Goal: Task Accomplishment & Management: Complete application form

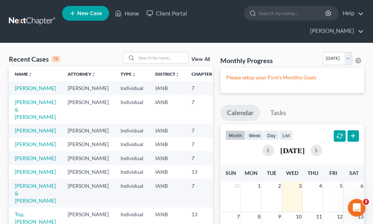
click at [90, 14] on span "New Case" at bounding box center [89, 14] width 25 height 6
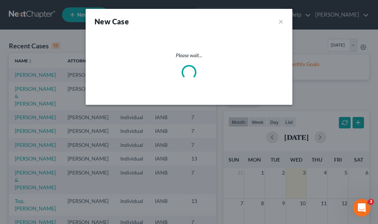
select select "29"
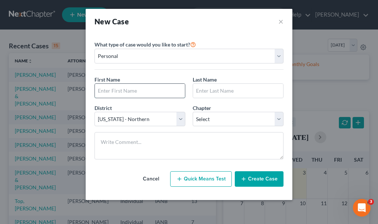
click at [137, 91] on input "text" at bounding box center [140, 91] width 90 height 14
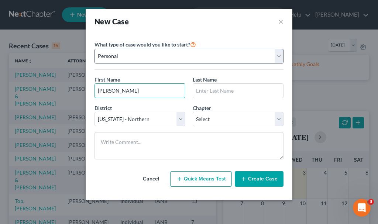
type input "[PERSON_NAME]"
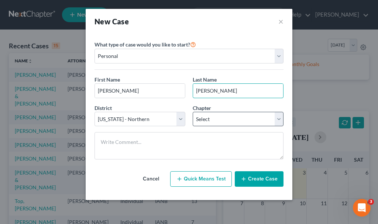
type input "[PERSON_NAME]"
click at [221, 118] on select "Select 7 11 12 13" at bounding box center [238, 119] width 91 height 15
select select "0"
click at [193, 112] on select "Select 7 11 12 13" at bounding box center [238, 119] width 91 height 15
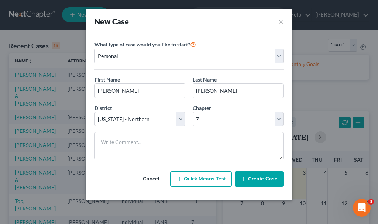
click at [254, 180] on button "Create Case" at bounding box center [259, 179] width 49 height 16
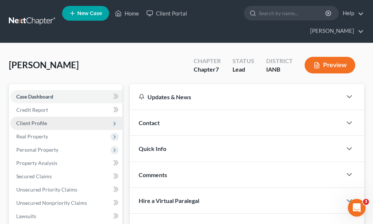
click at [41, 120] on span "Client Profile" at bounding box center [31, 123] width 31 height 6
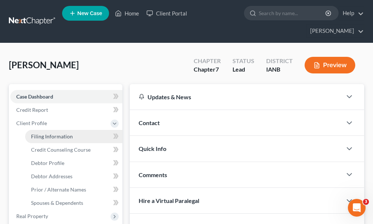
click at [56, 133] on span "Filing Information" at bounding box center [52, 136] width 42 height 6
select select "1"
select select "0"
select select "29"
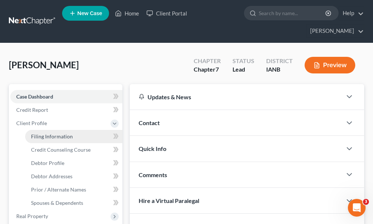
select select "0"
select select "16"
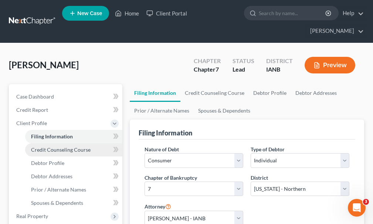
click at [56, 143] on link "Credit Counseling Course" at bounding box center [73, 149] width 97 height 13
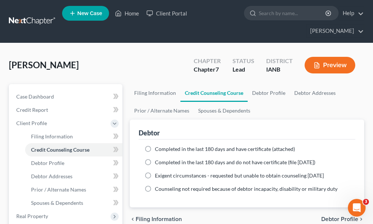
click at [155, 146] on label "Completed in the last 180 days and have certificate (attached)" at bounding box center [225, 149] width 140 height 7
click at [158, 146] on input "Completed in the last 180 days and have certificate (attached)" at bounding box center [160, 148] width 5 height 5
radio input "true"
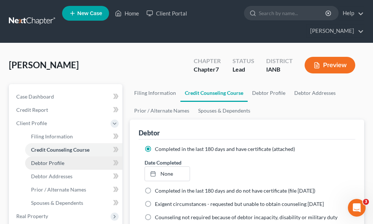
click at [53, 160] on span "Debtor Profile" at bounding box center [47, 163] width 33 height 6
select select "0"
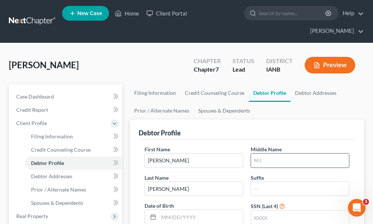
click at [271, 154] on input "text" at bounding box center [300, 161] width 98 height 14
type input "[PERSON_NAME]"
click at [270, 211] on input "text" at bounding box center [300, 218] width 98 height 14
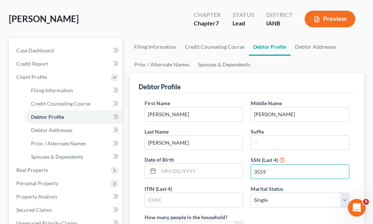
scroll to position [111, 0]
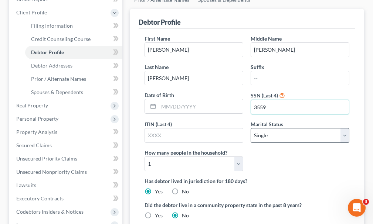
type input "3559"
click at [281, 128] on select "Select Single Married Separated Divorced Widowed" at bounding box center [299, 135] width 99 height 15
select select "1"
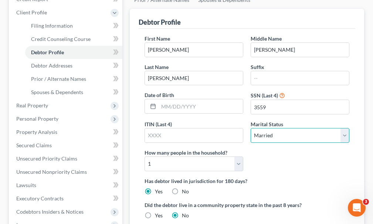
click at [250, 128] on select "Select Single Married Separated Divorced Widowed" at bounding box center [299, 135] width 99 height 15
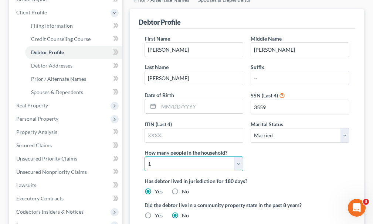
click at [202, 157] on select "Select 1 2 3 4 5 6 7 8 9 10 11 12 13 14 15 16 17 18 19 20" at bounding box center [193, 164] width 99 height 15
select select "3"
click at [144, 157] on select "Select 1 2 3 4 5 6 7 8 9 10 11 12 13 14 15 16 17 18 19 20" at bounding box center [193, 164] width 99 height 15
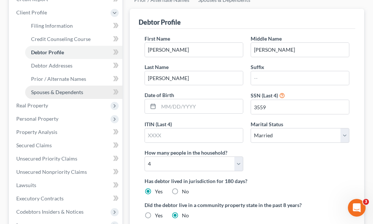
click at [65, 89] on span "Spouses & Dependents" at bounding box center [57, 92] width 52 height 6
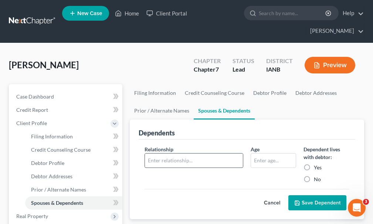
click at [199, 154] on input "text" at bounding box center [194, 161] width 98 height 14
type input "spouse"
click at [305, 195] on button "Save Dependent" at bounding box center [317, 203] width 58 height 16
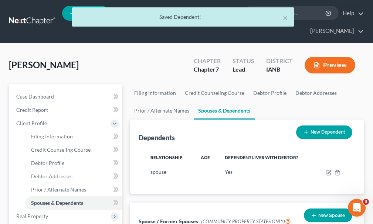
click at [320, 126] on button "New Dependent" at bounding box center [324, 133] width 56 height 14
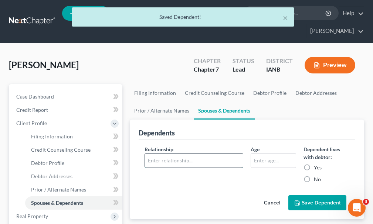
click at [170, 154] on input "text" at bounding box center [194, 161] width 98 height 14
type input "child"
click at [265, 154] on input "text" at bounding box center [273, 161] width 45 height 14
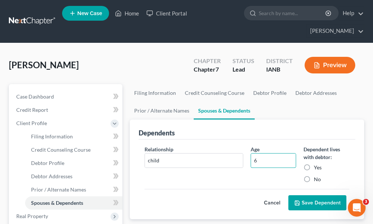
type input "6"
click at [311, 195] on button "Save Dependent" at bounding box center [317, 203] width 58 height 16
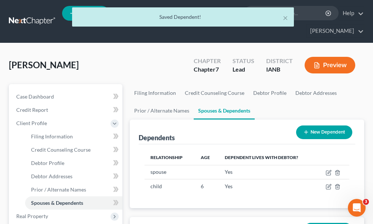
click at [325, 126] on button "New Dependent" at bounding box center [324, 133] width 56 height 14
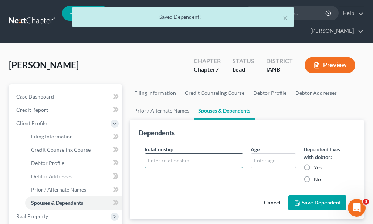
click at [181, 154] on input "text" at bounding box center [194, 161] width 98 height 14
type input "child"
click at [260, 154] on input "text" at bounding box center [273, 161] width 45 height 14
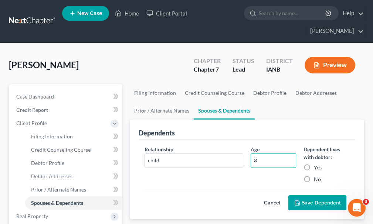
type input "3"
click at [309, 195] on button "Save Dependent" at bounding box center [317, 203] width 58 height 16
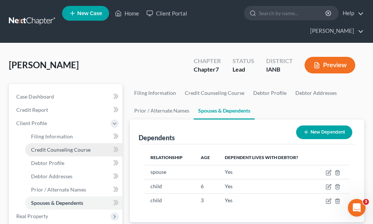
click at [61, 147] on span "Credit Counseling Course" at bounding box center [60, 150] width 59 height 6
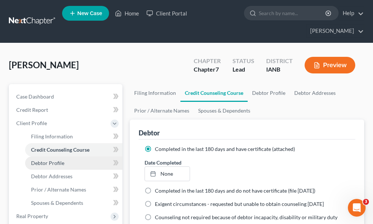
click at [52, 160] on span "Debtor Profile" at bounding box center [47, 163] width 33 height 6
select select "1"
select select "3"
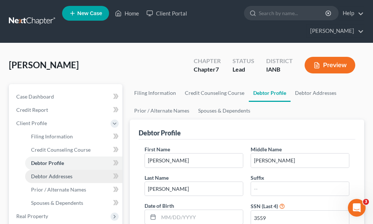
click at [52, 173] on span "Debtor Addresses" at bounding box center [51, 176] width 41 height 6
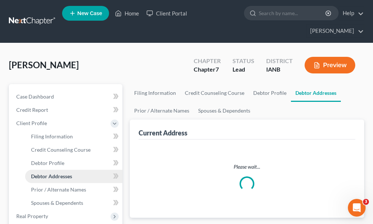
select select "0"
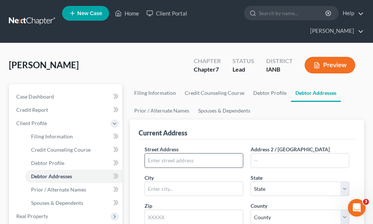
click at [189, 154] on input "text" at bounding box center [194, 161] width 98 height 14
type input "[STREET_ADDRESS] SE"
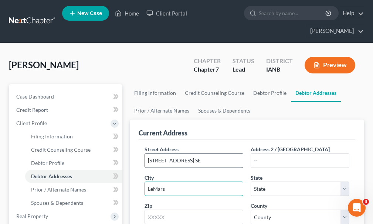
type input "LeMars"
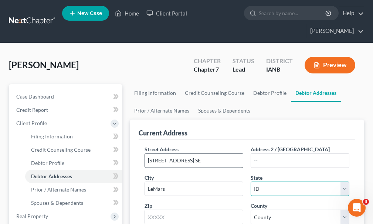
select select "16"
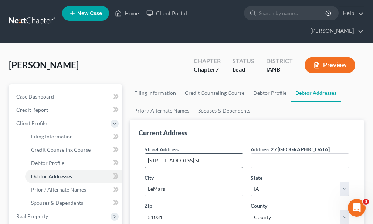
type input "51031"
type input "Le Mars"
select select "74"
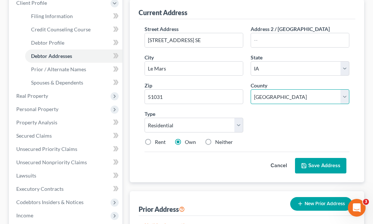
scroll to position [148, 0]
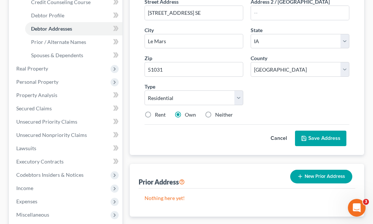
click at [323, 131] on button "Save Address" at bounding box center [320, 139] width 51 height 16
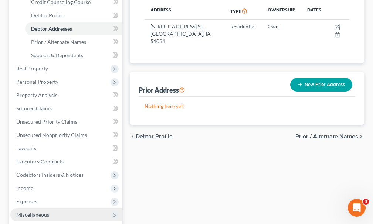
click at [38, 212] on span "Miscellaneous" at bounding box center [32, 215] width 33 height 6
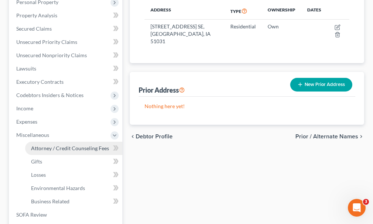
click at [46, 145] on span "Attorney / Credit Counseling Fees" at bounding box center [70, 148] width 78 height 6
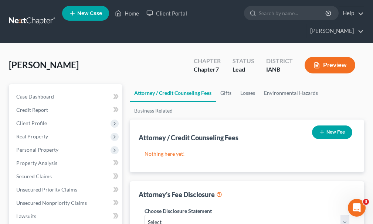
click at [335, 126] on button "New Fee" at bounding box center [332, 133] width 40 height 14
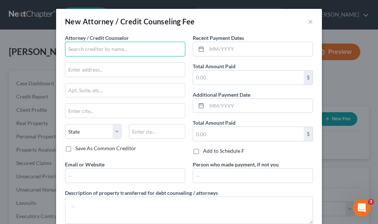
click at [122, 49] on input "text" at bounding box center [125, 49] width 120 height 15
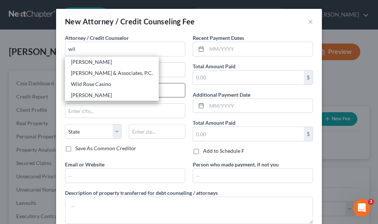
click at [80, 95] on div "[PERSON_NAME]" at bounding box center [112, 95] width 82 height 7
type input "[PERSON_NAME]"
type input "[STREET_ADDRESS][PERSON_NAME]"
type input "[GEOGRAPHIC_DATA]"
select select "16"
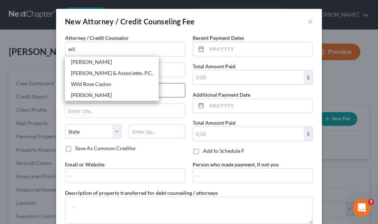
type input "51101"
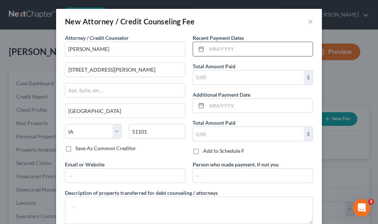
click at [232, 49] on input "text" at bounding box center [260, 49] width 106 height 14
type input "07/2025"
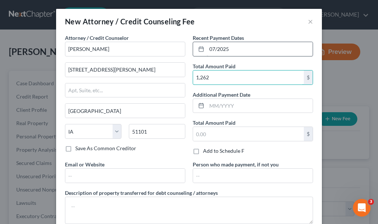
type input "1,262"
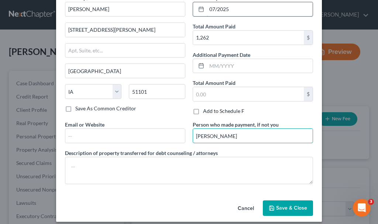
scroll to position [47, 0]
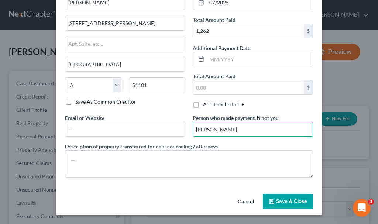
type input "[PERSON_NAME]"
click at [286, 200] on span "Save & Close" at bounding box center [291, 201] width 31 height 6
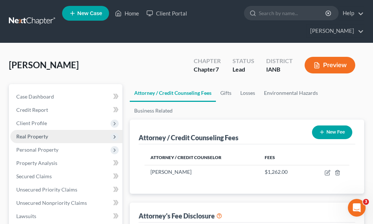
click at [24, 133] on span "Real Property" at bounding box center [32, 136] width 32 height 6
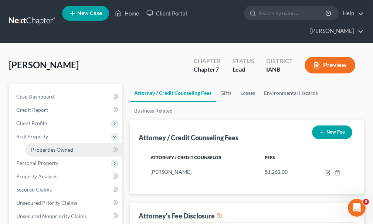
click at [49, 147] on span "Properties Owned" at bounding box center [52, 150] width 42 height 6
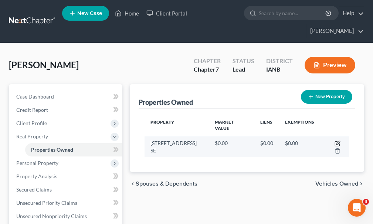
click at [334, 141] on icon "button" at bounding box center [337, 144] width 6 height 6
select select "16"
select select "74"
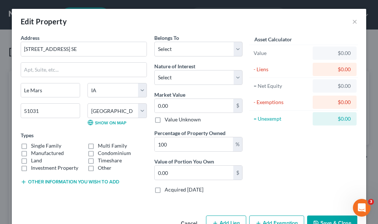
click at [31, 146] on label "Single Family" at bounding box center [46, 145] width 30 height 7
click at [34, 146] on input "Single Family" at bounding box center [36, 144] width 5 height 5
checkbox input "true"
click at [180, 49] on select "Select Debtor 1 Only Debtor 2 Only Debtor 1 And Debtor 2 Only At Least One Of T…" at bounding box center [198, 49] width 88 height 15
select select "0"
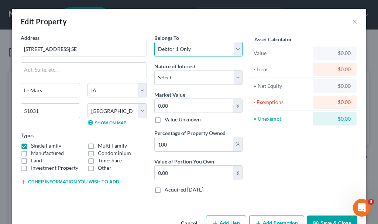
click at [154, 42] on select "Select Debtor 1 Only Debtor 2 Only Debtor 1 And Debtor 2 Only At Least One Of T…" at bounding box center [198, 49] width 88 height 15
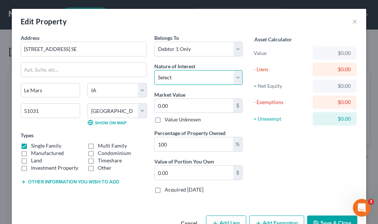
click at [178, 81] on select "Select Fee Simple Joint Tenant Life Estate Equitable Interest Future Interest T…" at bounding box center [198, 77] width 88 height 15
select select "0"
click at [154, 70] on select "Select Fee Simple Joint Tenant Life Estate Equitable Interest Future Interest T…" at bounding box center [198, 77] width 88 height 15
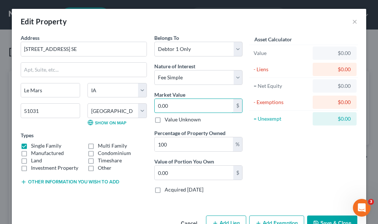
type input "1"
type input "1.00"
type input "1"
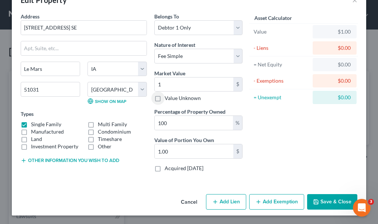
scroll to position [22, 0]
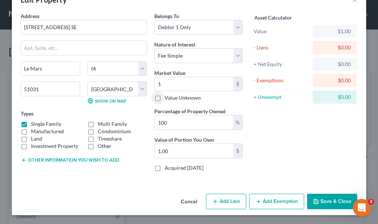
click at [277, 199] on button "Add Exemption" at bounding box center [276, 202] width 55 height 16
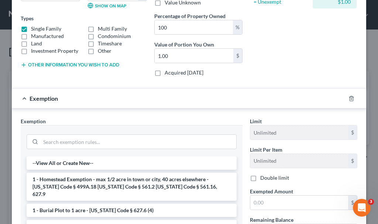
scroll to position [133, 0]
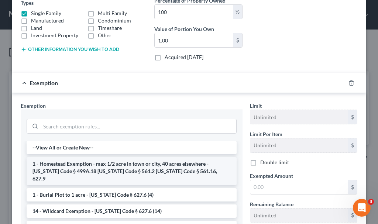
click at [71, 164] on li "1 - Homestead Exemption - max 1/2 acre in town or city, 40 acres elsewhere - [U…" at bounding box center [132, 171] width 210 height 28
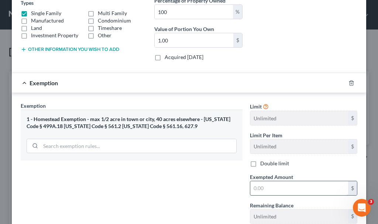
click at [269, 188] on input "text" at bounding box center [299, 188] width 98 height 14
type input "1"
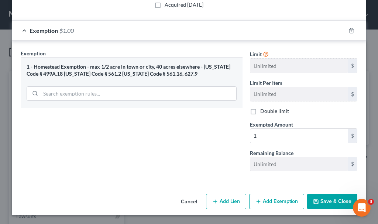
click at [318, 202] on button "Save & Close" at bounding box center [332, 202] width 50 height 16
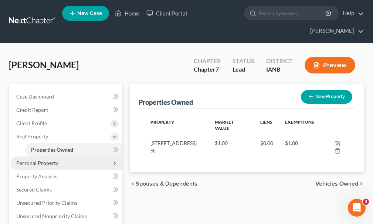
click at [35, 160] on span "Personal Property" at bounding box center [37, 163] width 42 height 6
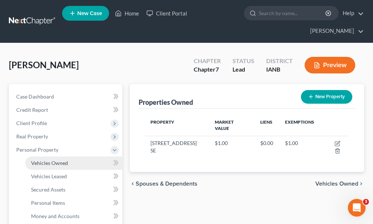
click at [45, 160] on span "Vehicles Owned" at bounding box center [49, 163] width 37 height 6
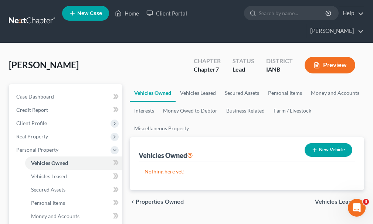
click at [323, 143] on button "New Vehicle" at bounding box center [328, 150] width 48 height 14
select select "0"
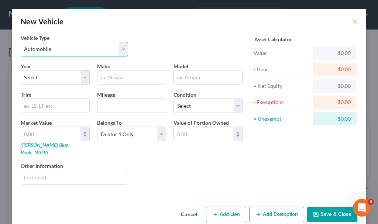
click at [50, 48] on select "Select Automobile Truck Trailer Watercraft Aircraft Motor Home Atv Other Vehicle" at bounding box center [74, 49] width 107 height 15
select select "7"
click at [21, 42] on select "Select Automobile Truck Trailer Watercraft Aircraft Motor Home Atv Other Vehicle" at bounding box center [74, 49] width 107 height 15
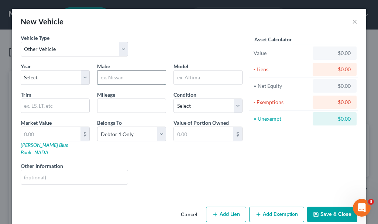
click at [119, 75] on input "text" at bounding box center [132, 78] width 68 height 14
type input "golf cart"
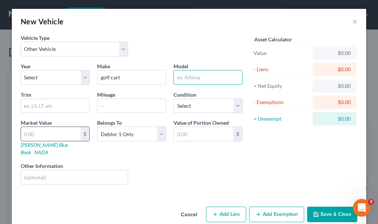
click at [49, 133] on input "text" at bounding box center [50, 134] width 59 height 14
type input "1"
type input "1.00"
type input "1"
click at [331, 207] on button "Save & Close" at bounding box center [332, 215] width 50 height 16
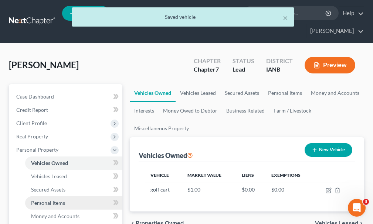
click at [52, 200] on span "Personal Items" at bounding box center [48, 203] width 34 height 6
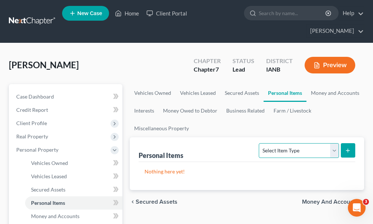
click at [290, 143] on select "Select Item Type Clothing Collectibles Of Value Electronics Firearms Household …" at bounding box center [299, 150] width 80 height 15
select select "clothing"
click at [260, 143] on select "Select Item Type Clothing Collectibles Of Value Electronics Firearms Household …" at bounding box center [299, 150] width 80 height 15
click at [351, 143] on button "submit" at bounding box center [348, 150] width 14 height 14
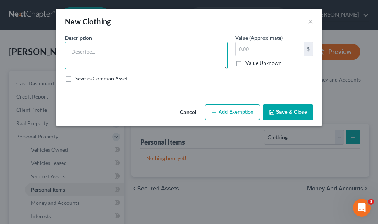
click at [132, 56] on textarea at bounding box center [146, 55] width 163 height 27
type textarea "Clothing"
type input "300"
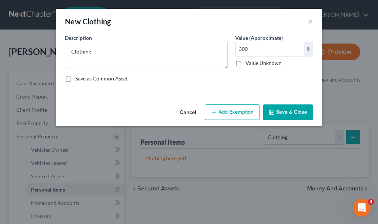
click at [239, 112] on button "Add Exemption" at bounding box center [232, 113] width 55 height 16
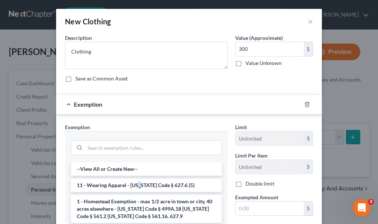
click at [138, 187] on li "11 - Wearing Apparel - [US_STATE] Code § 627.6 (5)" at bounding box center [146, 185] width 151 height 13
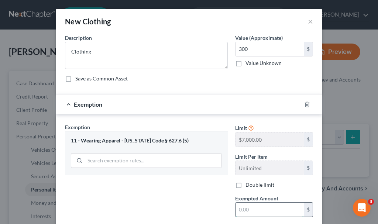
click at [244, 209] on input "text" at bounding box center [270, 210] width 68 height 14
type input "300"
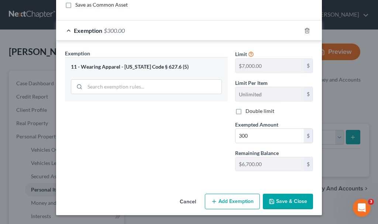
click at [289, 202] on button "Save & Close" at bounding box center [288, 202] width 50 height 16
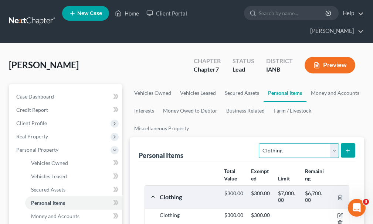
click at [285, 143] on select "Select Item Type Clothing Collectibles Of Value Electronics Firearms Household …" at bounding box center [299, 150] width 80 height 15
select select "sports_and_hobby_equipment"
click at [260, 143] on select "Select Item Type Clothing Collectibles Of Value Electronics Firearms Household …" at bounding box center [299, 150] width 80 height 15
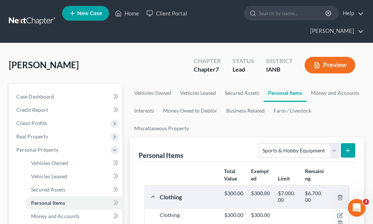
click at [348, 148] on icon "submit" at bounding box center [348, 151] width 6 height 6
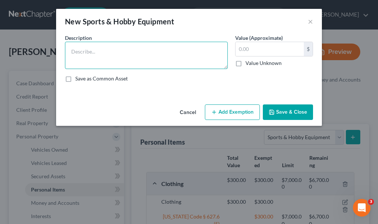
click at [105, 51] on textarea at bounding box center [146, 55] width 163 height 27
type textarea "Golf clubs"
type input "200"
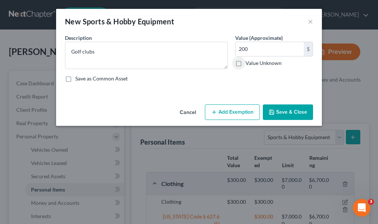
click at [234, 109] on button "Add Exemption" at bounding box center [232, 113] width 55 height 16
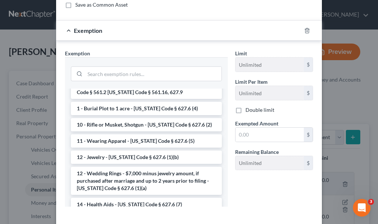
scroll to position [111, 0]
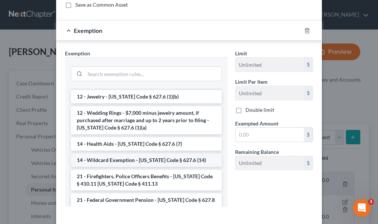
click at [131, 161] on li "14 - Wildcard Exemption - [US_STATE] Code § 627.6 (14)" at bounding box center [146, 160] width 151 height 13
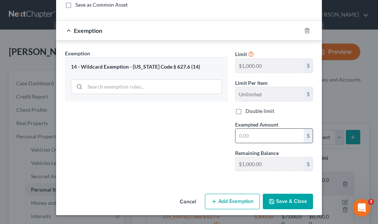
click at [242, 136] on input "text" at bounding box center [270, 136] width 68 height 14
type input "200"
click at [278, 200] on button "Save & Close" at bounding box center [288, 202] width 50 height 16
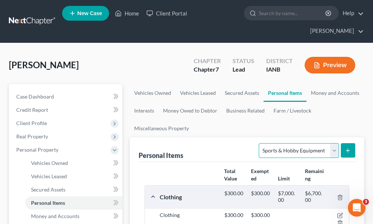
click at [290, 143] on select "Select Item Type Clothing Collectibles Of Value Electronics Firearms Household …" at bounding box center [299, 150] width 80 height 15
select select "collectibles_of_value"
click at [260, 143] on select "Select Item Type Clothing Collectibles Of Value Electronics Firearms Household …" at bounding box center [299, 150] width 80 height 15
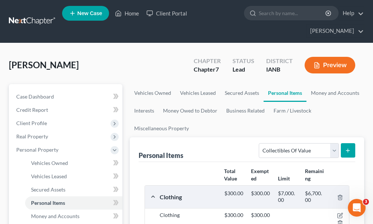
click at [345, 148] on icon "submit" at bounding box center [348, 151] width 6 height 6
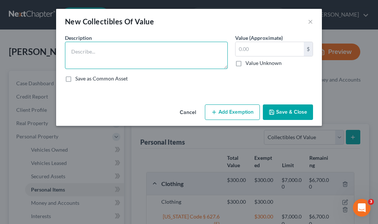
click at [93, 56] on textarea at bounding box center [146, 55] width 163 height 27
type textarea "50 football helmets"
type input "2"
type input "1,750"
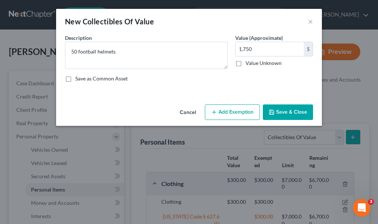
click at [240, 111] on button "Add Exemption" at bounding box center [232, 113] width 55 height 16
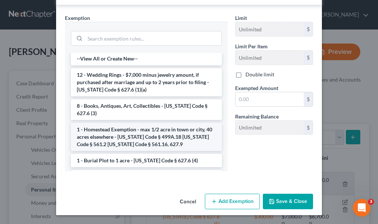
scroll to position [0, 0]
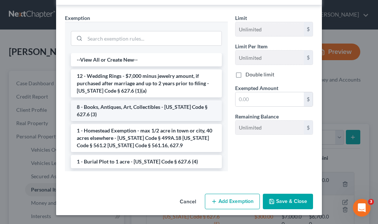
click at [126, 109] on li "8 - Books, Antiques, Art, Collectibles - [US_STATE] Code § 627.6 (3)" at bounding box center [146, 110] width 151 height 21
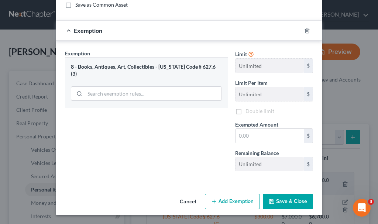
scroll to position [74, 0]
click at [252, 135] on input "text" at bounding box center [270, 136] width 68 height 14
type input "1,000"
click at [229, 199] on button "Add Exemption" at bounding box center [232, 202] width 55 height 16
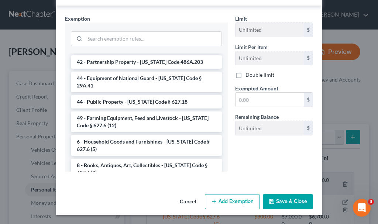
scroll to position [853, 0]
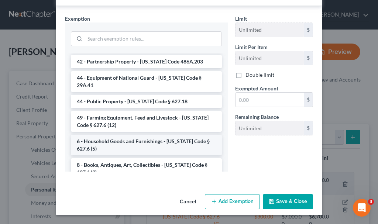
click at [128, 135] on li "6 - Household Goods and Furnishings - [US_STATE] Code § 627.6 (5)" at bounding box center [146, 145] width 151 height 21
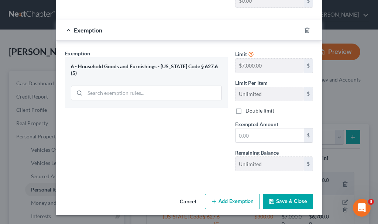
scroll to position [238, 0]
click at [257, 134] on input "text" at bounding box center [270, 136] width 68 height 14
type input "750"
click at [277, 201] on button "Save & Close" at bounding box center [288, 202] width 50 height 16
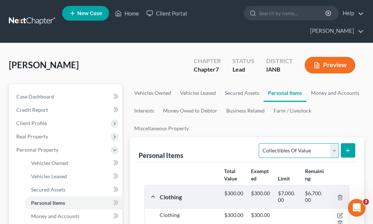
click at [287, 143] on select "Select Item Type Clothing Collectibles Of Value Electronics Firearms Household …" at bounding box center [299, 150] width 80 height 15
select select "firearms"
click at [260, 143] on select "Select Item Type Clothing Collectibles Of Value Electronics Firearms Household …" at bounding box center [299, 150] width 80 height 15
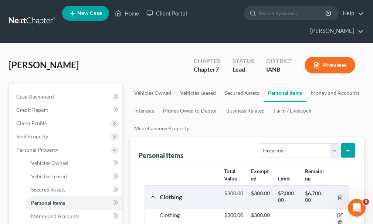
click at [347, 143] on button "submit" at bounding box center [348, 150] width 14 height 14
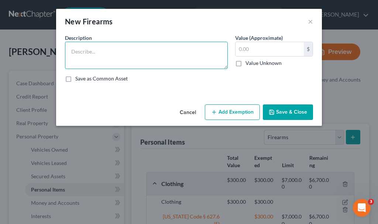
click at [102, 49] on textarea at bounding box center [146, 55] width 163 height 27
type textarea "SKP 12 gauge shotgun $150; Mossberg 22 rifle $100"
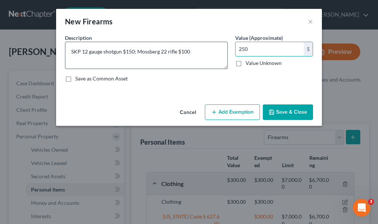
type input "250"
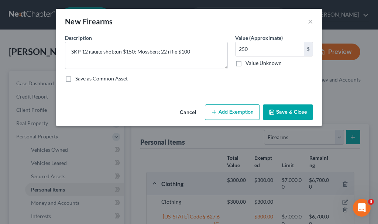
click at [238, 112] on button "Add Exemption" at bounding box center [232, 113] width 55 height 16
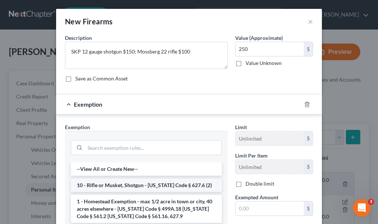
click at [125, 185] on li "10 - Rifle or Musket, Shotgun - [US_STATE] Code § 627.6 (2)" at bounding box center [146, 185] width 151 height 13
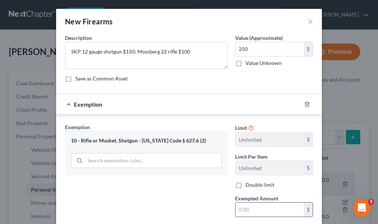
click at [254, 208] on input "text" at bounding box center [270, 210] width 68 height 14
type input "25"
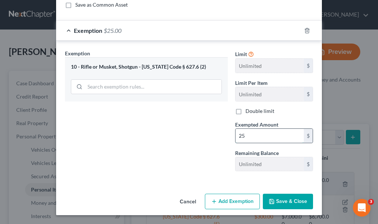
click at [256, 137] on input "25" at bounding box center [270, 136] width 68 height 14
type input "250"
click at [283, 199] on button "Save & Close" at bounding box center [288, 202] width 50 height 16
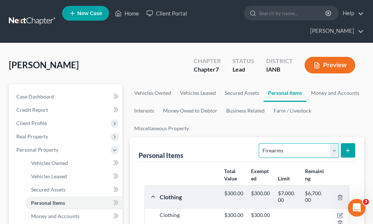
click at [289, 143] on select "Select Item Type Clothing Collectibles Of Value Electronics Firearms Household …" at bounding box center [299, 150] width 80 height 15
select select "jewelry"
click at [260, 143] on select "Select Item Type Clothing Collectibles Of Value Electronics Firearms Household …" at bounding box center [299, 150] width 80 height 15
click at [346, 148] on icon "submit" at bounding box center [348, 151] width 6 height 6
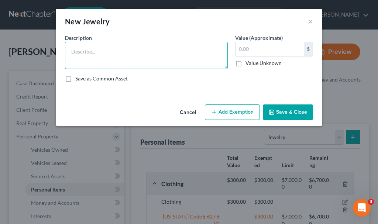
click at [117, 54] on textarea at bounding box center [146, 55] width 163 height 27
type textarea "Wedding band"
type input "5"
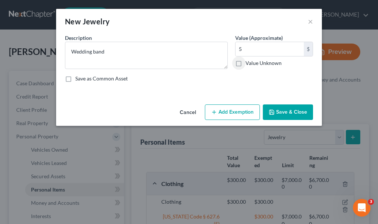
click at [231, 113] on button "Add Exemption" at bounding box center [232, 113] width 55 height 16
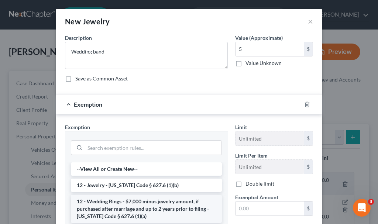
click at [114, 205] on li "12 - Wedding Rings - $7,000 minus jewelry amount, if purchased after marriage a…" at bounding box center [146, 209] width 151 height 28
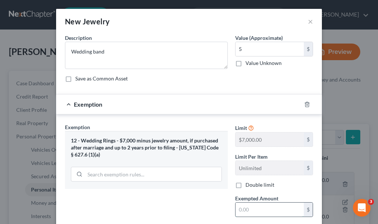
click at [247, 212] on input "text" at bounding box center [270, 210] width 68 height 14
type input "5"
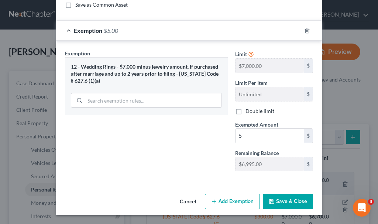
click at [273, 201] on icon "button" at bounding box center [272, 202] width 6 height 6
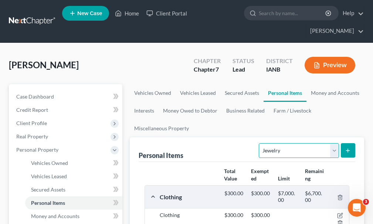
click at [274, 143] on select "Select Item Type Clothing Collectibles Of Value Electronics Firearms Household …" at bounding box center [299, 150] width 80 height 15
select select "pets"
click at [260, 143] on select "Select Item Type Clothing Collectibles Of Value Electronics Firearms Household …" at bounding box center [299, 150] width 80 height 15
click at [351, 143] on button "submit" at bounding box center [348, 150] width 14 height 14
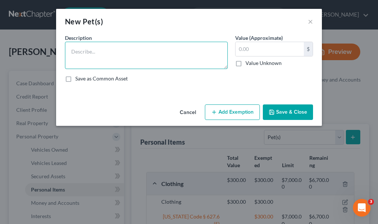
click at [128, 61] on textarea at bounding box center [146, 55] width 163 height 27
type textarea "Cat"
type input "0"
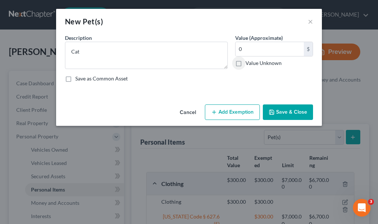
click at [284, 109] on button "Save & Close" at bounding box center [288, 113] width 50 height 16
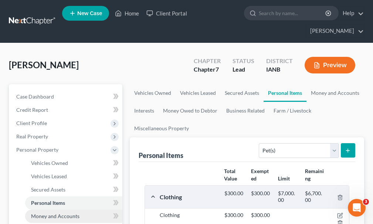
click at [51, 213] on span "Money and Accounts" at bounding box center [55, 216] width 48 height 6
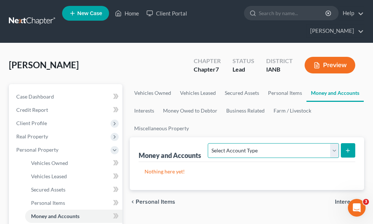
click at [250, 143] on select "Select Account Type Brokerage Cash on Hand Certificates of Deposit Checking Acc…" at bounding box center [273, 150] width 131 height 15
select select "checking"
click at [209, 143] on select "Select Account Type Brokerage Cash on Hand Certificates of Deposit Checking Acc…" at bounding box center [273, 150] width 131 height 15
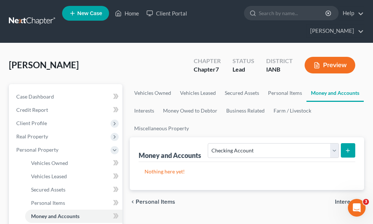
click at [348, 148] on icon "submit" at bounding box center [348, 151] width 6 height 6
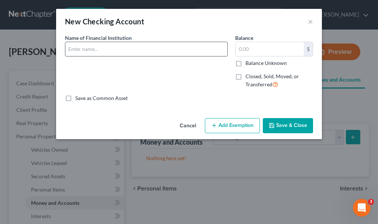
click at [116, 48] on input "text" at bounding box center [146, 49] width 162 height 14
type input "Northwest Bank"
type input "1"
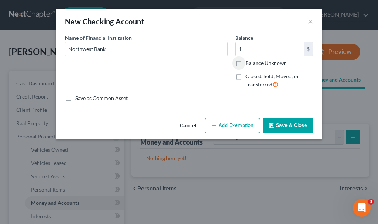
click at [229, 124] on button "Add Exemption" at bounding box center [232, 126] width 55 height 16
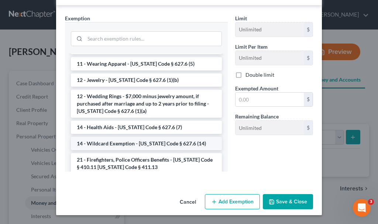
scroll to position [111, 0]
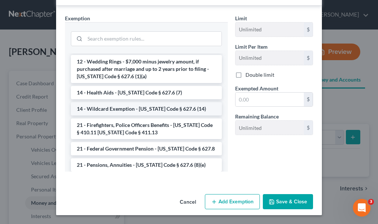
click at [118, 109] on li "14 - Wildcard Exemption - [US_STATE] Code § 627.6 (14)" at bounding box center [146, 108] width 151 height 13
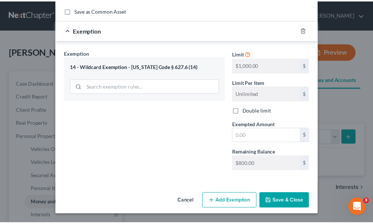
scroll to position [88, 0]
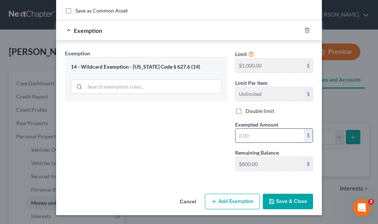
click at [248, 136] on input "text" at bounding box center [270, 136] width 68 height 14
type input "1"
click at [275, 201] on button "Save & Close" at bounding box center [288, 202] width 50 height 16
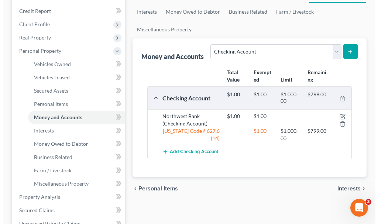
scroll to position [111, 0]
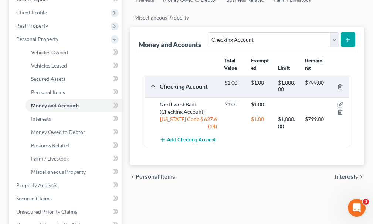
click at [184, 137] on span "Add Checking Account" at bounding box center [191, 140] width 48 height 6
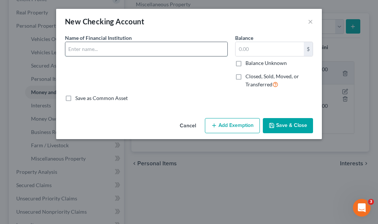
click at [121, 51] on input "text" at bounding box center [146, 49] width 162 height 14
type input "Northwest Bank"
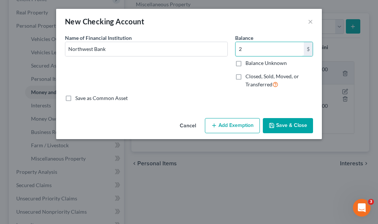
type input "2"
click at [236, 125] on button "Add Exemption" at bounding box center [232, 126] width 55 height 16
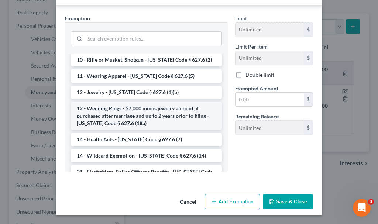
scroll to position [74, 0]
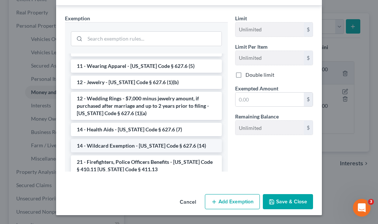
click at [123, 147] on li "14 - Wildcard Exemption - [US_STATE] Code § 627.6 (14)" at bounding box center [146, 145] width 151 height 13
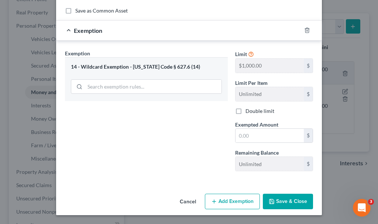
scroll to position [88, 0]
click at [249, 134] on input "text" at bounding box center [270, 136] width 68 height 14
type input "2"
click at [280, 199] on button "Save & Close" at bounding box center [288, 202] width 50 height 16
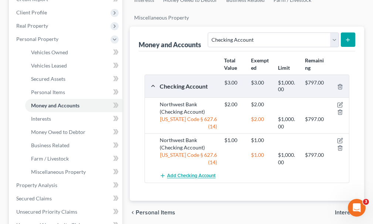
click at [195, 173] on span "Add Checking Account" at bounding box center [191, 176] width 48 height 6
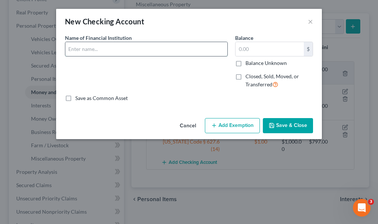
click at [126, 50] on input "text" at bounding box center [146, 49] width 162 height 14
type input "Northwest Bank"
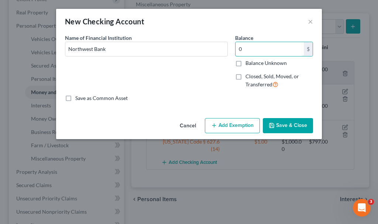
type input "0"
click at [243, 124] on button "Add Exemption" at bounding box center [232, 126] width 55 height 16
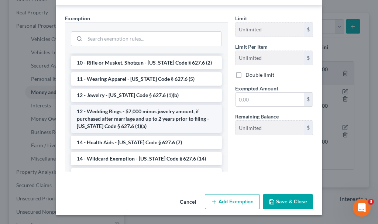
scroll to position [111, 0]
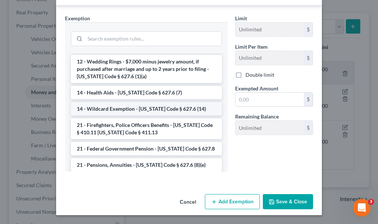
click at [113, 108] on li "14 - Wildcard Exemption - [US_STATE] Code § 627.6 (14)" at bounding box center [146, 108] width 151 height 13
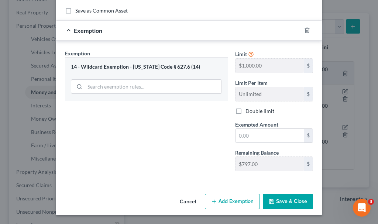
scroll to position [88, 0]
click at [249, 136] on input "text" at bounding box center [270, 136] width 68 height 14
type input "0"
click at [284, 202] on button "Save & Close" at bounding box center [288, 202] width 50 height 16
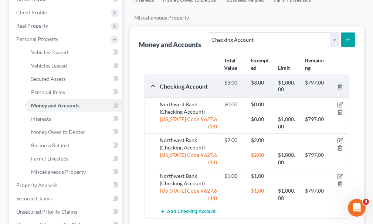
click at [203, 209] on span "Add Checking Account" at bounding box center [191, 212] width 48 height 6
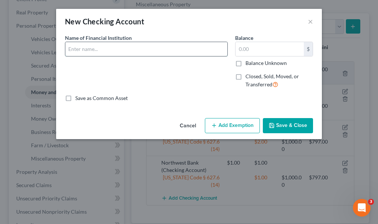
click at [96, 49] on input "text" at bounding box center [146, 49] width 162 height 14
type input "Cent Credit Union"
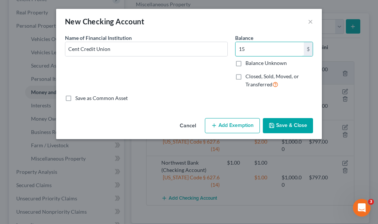
type input "15"
click at [236, 126] on button "Add Exemption" at bounding box center [232, 126] width 55 height 16
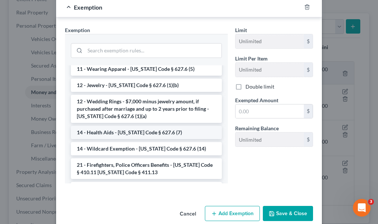
scroll to position [111, 0]
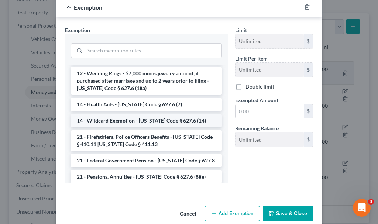
click at [119, 120] on li "14 - Wildcard Exemption - [US_STATE] Code § 627.6 (14)" at bounding box center [146, 120] width 151 height 13
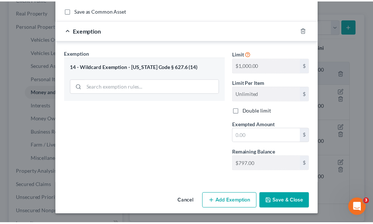
scroll to position [88, 0]
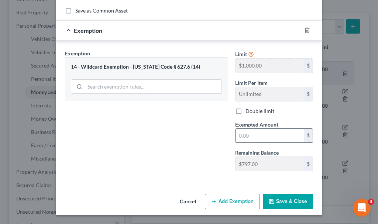
click at [250, 135] on input "text" at bounding box center [270, 136] width 68 height 14
type input "15"
click at [280, 203] on button "Save & Close" at bounding box center [288, 202] width 50 height 16
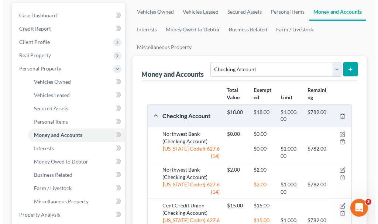
scroll to position [0, 0]
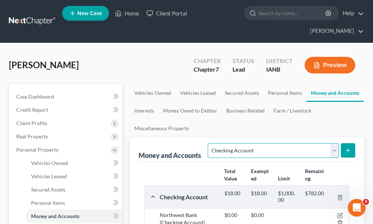
click at [239, 143] on select "Select Account Type Brokerage Cash on Hand Certificates of Deposit Checking Acc…" at bounding box center [273, 150] width 131 height 15
select select "savings"
click at [209, 143] on select "Select Account Type Brokerage Cash on Hand Certificates of Deposit Checking Acc…" at bounding box center [273, 150] width 131 height 15
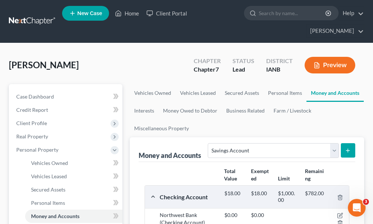
click at [348, 149] on line "submit" at bounding box center [348, 150] width 0 height 3
click at [55, 160] on span "Vehicles Owned" at bounding box center [49, 163] width 37 height 6
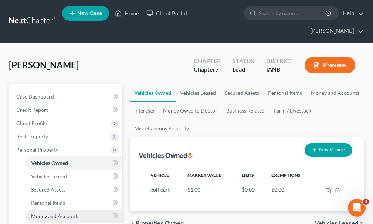
click at [61, 213] on span "Money and Accounts" at bounding box center [55, 216] width 48 height 6
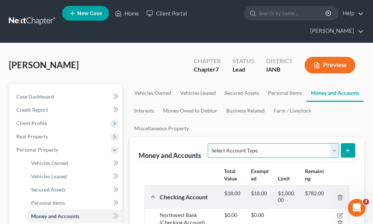
click at [250, 143] on select "Select Account Type Brokerage Cash on Hand Certificates of Deposit Checking Acc…" at bounding box center [273, 150] width 131 height 15
select select "savings"
click at [209, 143] on select "Select Account Type Brokerage Cash on Hand Certificates of Deposit Checking Acc…" at bounding box center [273, 150] width 131 height 15
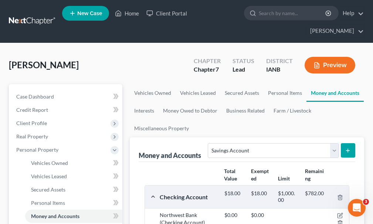
click at [347, 143] on button "submit" at bounding box center [348, 150] width 14 height 14
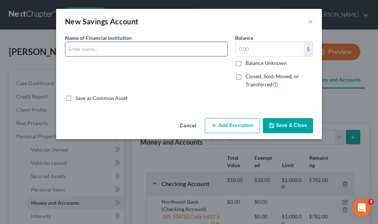
click at [109, 49] on input "text" at bounding box center [146, 49] width 162 height 14
type input "Northwest Bank"
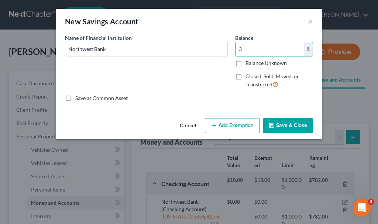
type input "3"
click at [228, 123] on button "Add Exemption" at bounding box center [232, 126] width 55 height 16
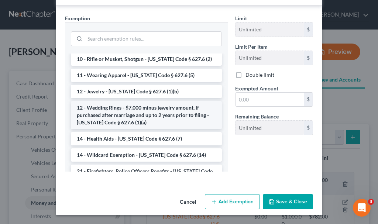
scroll to position [74, 0]
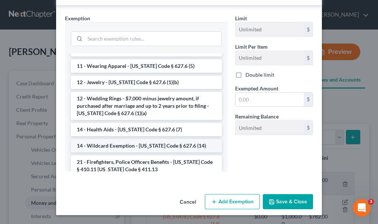
click at [128, 146] on li "14 - Wildcard Exemption - [US_STATE] Code § 627.6 (14)" at bounding box center [146, 145] width 151 height 13
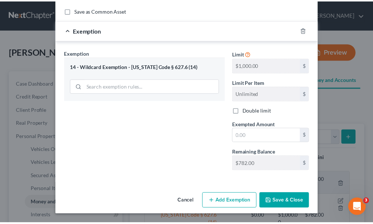
scroll to position [88, 0]
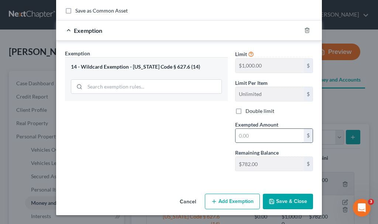
click at [256, 133] on input "text" at bounding box center [270, 136] width 68 height 14
type input "3"
click at [286, 200] on button "Save & Close" at bounding box center [288, 202] width 50 height 16
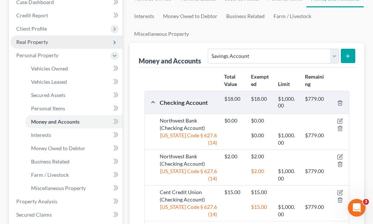
scroll to position [111, 0]
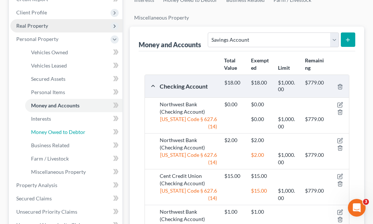
click at [44, 129] on span "Money Owed to Debtor" at bounding box center [58, 132] width 54 height 6
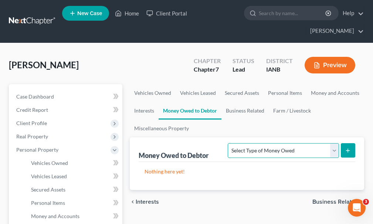
click at [257, 143] on select "Select Type of Money Owed Accounts Receivable Alimony Child Support Claims Agai…" at bounding box center [283, 150] width 111 height 15
select select "expected_tax_refund"
click at [228, 143] on select "Select Type of Money Owed Accounts Receivable Alimony Child Support Claims Agai…" at bounding box center [283, 150] width 111 height 15
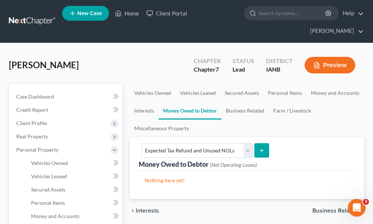
click at [262, 148] on icon "submit" at bounding box center [262, 151] width 6 height 6
select select "0"
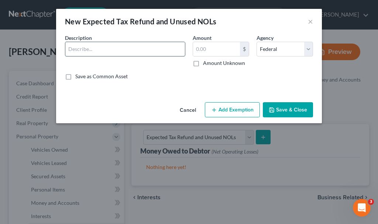
click at [93, 46] on input "text" at bounding box center [125, 49] width 120 height 14
type input "Claim vs. [US_STATE] for tax refund attached"
type input "900"
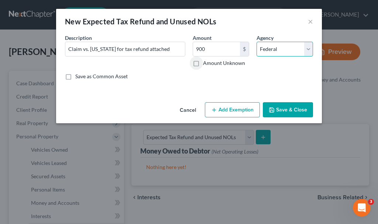
click at [278, 45] on select "Select Federal State Local" at bounding box center [285, 49] width 57 height 15
select select "1"
click at [257, 42] on select "Select Federal State Local" at bounding box center [285, 49] width 57 height 15
click at [231, 112] on button "Add Exemption" at bounding box center [232, 110] width 55 height 16
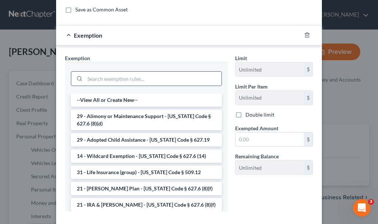
scroll to position [74, 0]
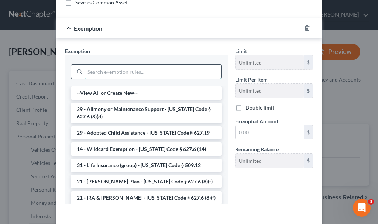
click at [117, 69] on input "search" at bounding box center [153, 72] width 137 height 14
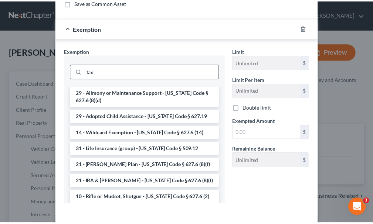
scroll to position [71, 0]
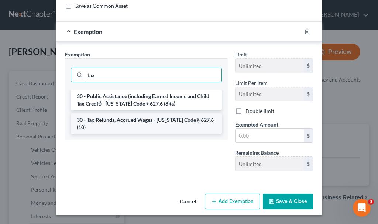
type input "tax"
click at [116, 120] on li "30 - Tax Refunds, Accrued Wages - [US_STATE] Code § 627.6 (10)" at bounding box center [146, 123] width 151 height 21
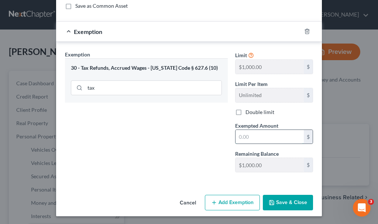
click at [254, 137] on input "text" at bounding box center [270, 137] width 68 height 14
type input "900"
click at [284, 201] on button "Save & Close" at bounding box center [288, 203] width 50 height 16
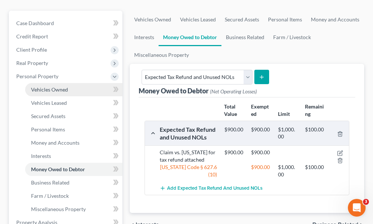
scroll to position [74, 0]
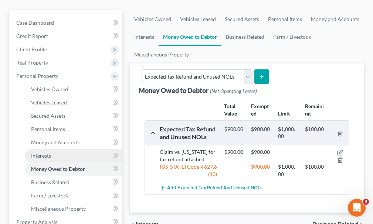
click at [44, 153] on span "Interests" at bounding box center [41, 156] width 20 height 6
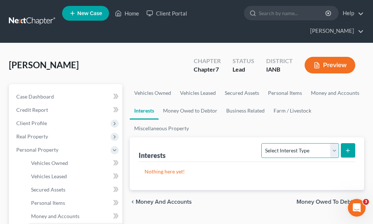
click at [298, 143] on select "Select Interest Type 401K Annuity Bond Education IRA Government Bond Government…" at bounding box center [299, 150] width 77 height 15
select select "term_life_insurance"
click at [262, 143] on select "Select Interest Type 401K Annuity Bond Education IRA Government Bond Government…" at bounding box center [299, 150] width 77 height 15
click at [346, 148] on icon "submit" at bounding box center [348, 151] width 6 height 6
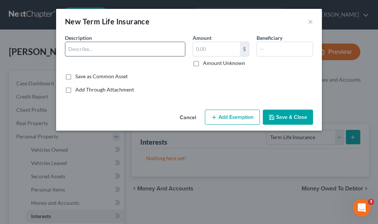
click at [88, 48] on input "text" at bounding box center [125, 49] width 120 height 14
type input "Whole life $50000; Mass Mutual"
type input "0"
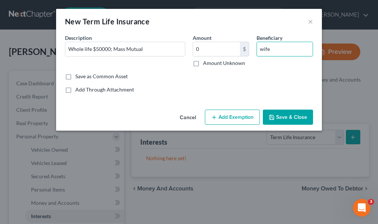
type input "wife"
click at [235, 116] on button "Add Exemption" at bounding box center [232, 118] width 55 height 16
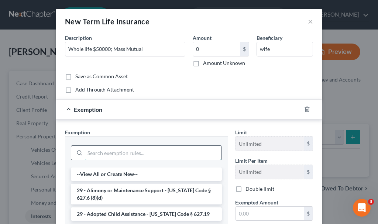
click at [112, 150] on input "search" at bounding box center [153, 153] width 137 height 14
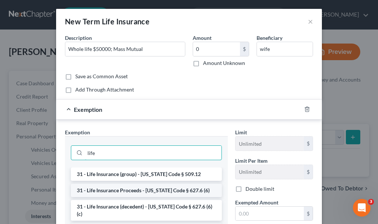
type input "life"
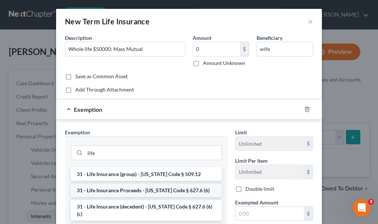
click at [122, 194] on li "31 - Life Insurance Proceeds - [US_STATE] Code § 627.6 (6)" at bounding box center [146, 190] width 151 height 13
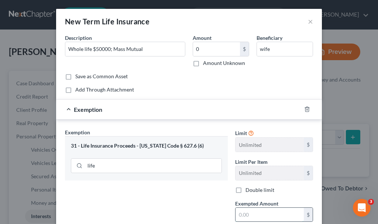
click at [256, 215] on input "text" at bounding box center [270, 215] width 68 height 14
type input "0"
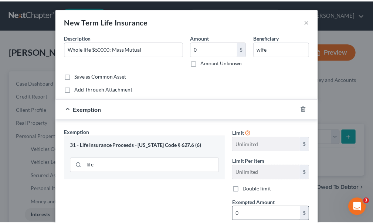
scroll to position [79, 0]
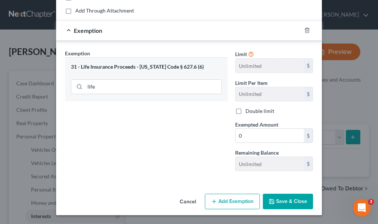
click at [287, 198] on button "Save & Close" at bounding box center [288, 202] width 50 height 16
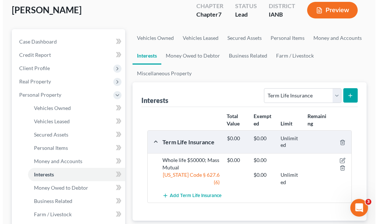
scroll to position [74, 0]
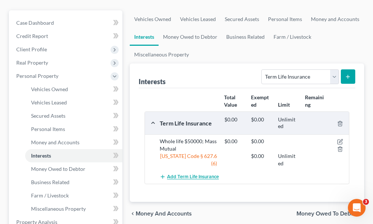
click at [185, 174] on span "Add Term Life Insurance" at bounding box center [193, 177] width 52 height 6
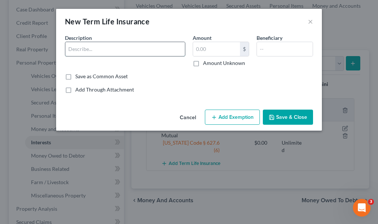
click at [99, 50] on input "text" at bounding box center [125, 49] width 120 height 14
type input "Mass Mutual on son"
type input "0"
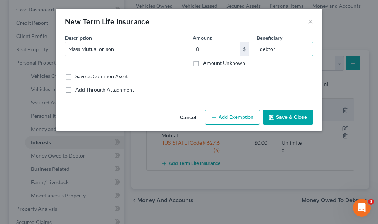
type input "debtor"
click at [246, 116] on button "Add Exemption" at bounding box center [232, 118] width 55 height 16
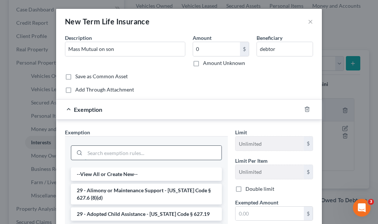
click at [106, 152] on input "search" at bounding box center [153, 153] width 137 height 14
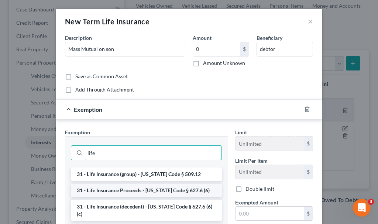
type input "life"
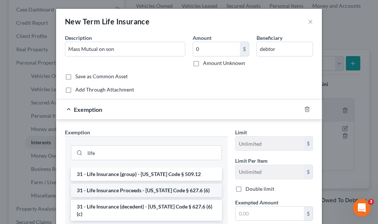
click at [123, 188] on li "31 - Life Insurance Proceeds - [US_STATE] Code § 627.6 (6)" at bounding box center [146, 190] width 151 height 13
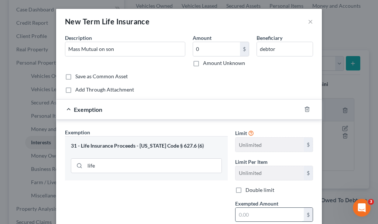
click at [254, 213] on input "text" at bounding box center [270, 215] width 68 height 14
type input "0"
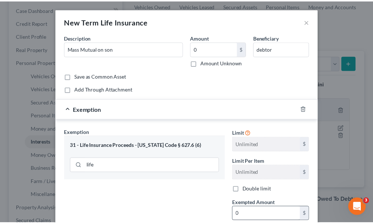
scroll to position [79, 0]
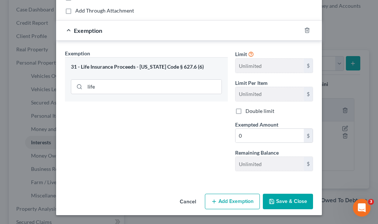
click at [286, 200] on button "Save & Close" at bounding box center [288, 202] width 50 height 16
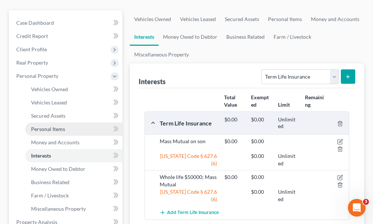
click at [50, 126] on span "Personal Items" at bounding box center [48, 129] width 34 height 6
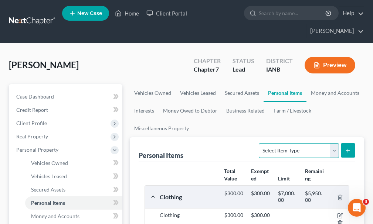
click at [294, 143] on select "Select Item Type Clothing Collectibles Of Value Electronics Firearms Household …" at bounding box center [299, 150] width 80 height 15
select select "household_goods"
click at [260, 143] on select "Select Item Type Clothing Collectibles Of Value Electronics Firearms Household …" at bounding box center [299, 150] width 80 height 15
click at [347, 143] on button "submit" at bounding box center [348, 150] width 14 height 14
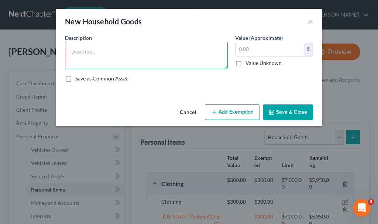
click at [121, 53] on textarea at bounding box center [146, 55] width 163 height 27
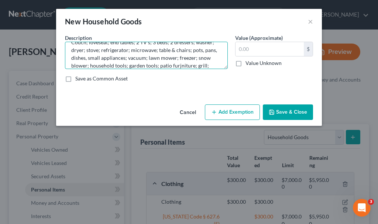
scroll to position [17, 0]
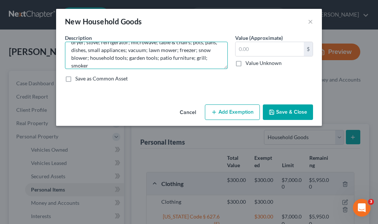
type textarea "Couch; loveseat; end tables; 2 TV's; 3 beds; 2 dressers; washer; dryer; stove; …"
type input "750"
click at [111, 64] on textarea "Couch; loveseat; end tables; 2 TV's; 3 beds; 2 dressers; washer; dryer; stove; …" at bounding box center [146, 55] width 163 height 27
type textarea "Couch; loveseat; end tables; 2 TV's; 3 beds; 2 dressers; washer; dryer; stove; …"
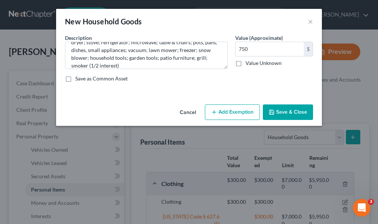
click at [238, 112] on button "Add Exemption" at bounding box center [232, 113] width 55 height 16
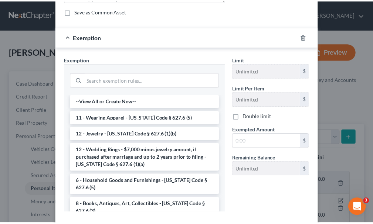
scroll to position [74, 0]
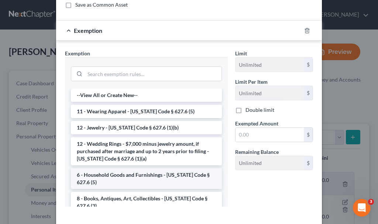
click at [115, 177] on li "6 - Household Goods and Furnishings - [US_STATE] Code § 627.6 (5)" at bounding box center [146, 178] width 151 height 21
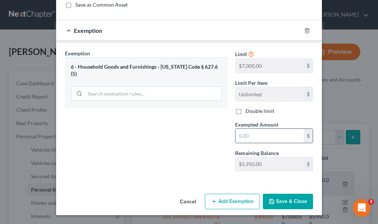
click at [254, 134] on input "text" at bounding box center [270, 136] width 68 height 14
type input "750"
click at [283, 202] on button "Save & Close" at bounding box center [288, 202] width 50 height 16
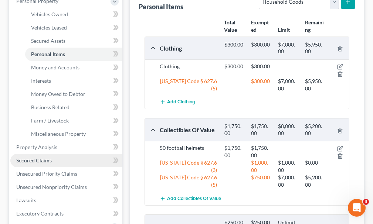
scroll to position [185, 0]
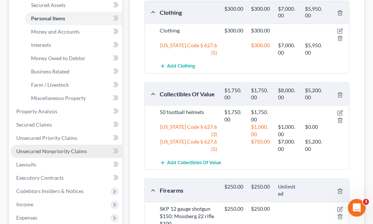
click at [54, 148] on span "Unsecured Nonpriority Claims" at bounding box center [51, 151] width 71 height 6
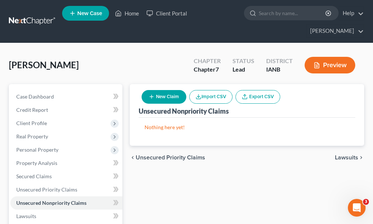
click at [174, 90] on button "New Claim" at bounding box center [163, 97] width 45 height 14
select select "0"
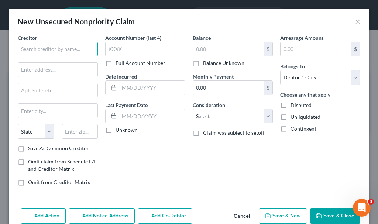
click at [68, 49] on input "text" at bounding box center [58, 49] width 80 height 15
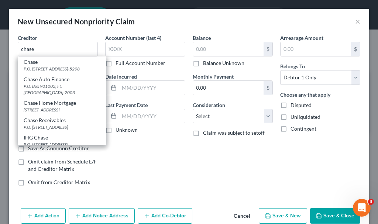
click at [42, 69] on div "P.O. [STREET_ADDRESS]-5298" at bounding box center [62, 69] width 77 height 6
type input "Chase"
type input "P.O. Box 15298"
type input "Wilmington"
select select "7"
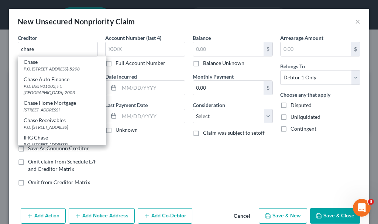
type input "19850-5298"
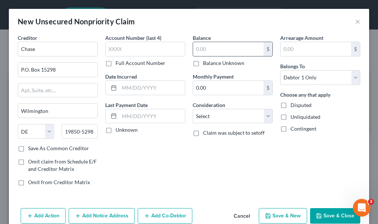
click at [211, 47] on input "text" at bounding box center [228, 49] width 71 height 14
type input "4,100"
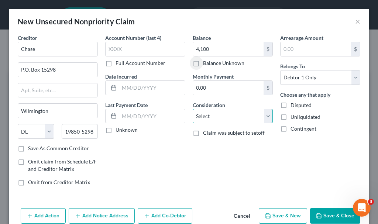
click at [215, 117] on select "Select Cable / Satellite Services Collection Agency Credit Card Debt Debt Couns…" at bounding box center [233, 116] width 80 height 15
select select "2"
click at [193, 109] on select "Select Cable / Satellite Services Collection Agency Credit Card Debt Debt Couns…" at bounding box center [233, 116] width 80 height 15
click at [273, 212] on button "Save & New" at bounding box center [283, 216] width 48 height 16
select select "0"
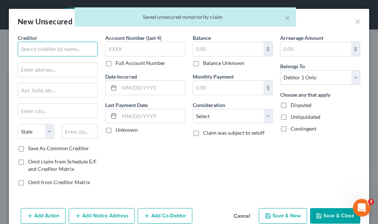
click at [56, 47] on input "text" at bounding box center [58, 49] width 80 height 15
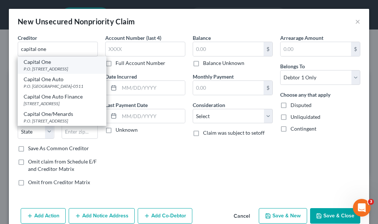
click at [42, 68] on div "P.O. [STREET_ADDRESS]" at bounding box center [62, 69] width 77 height 6
type input "Capital One"
type input "P.O. Box 30285"
type input "[GEOGRAPHIC_DATA]"
select select "46"
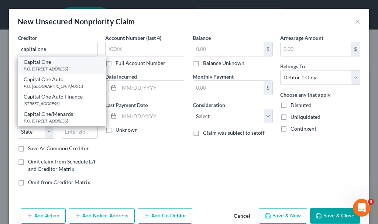
type input "84130-0285"
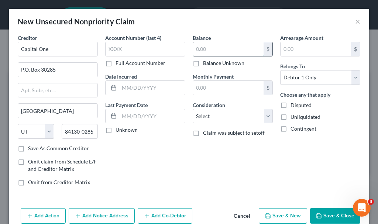
click at [214, 49] on input "text" at bounding box center [228, 49] width 71 height 14
type input "2,000"
click at [211, 114] on select "Select Cable / Satellite Services Collection Agency Credit Card Debt Debt Couns…" at bounding box center [233, 116] width 80 height 15
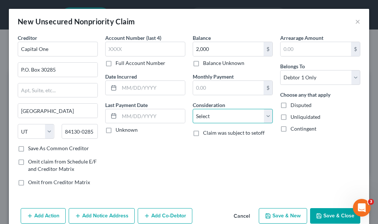
select select "2"
click at [193, 109] on select "Select Cable / Satellite Services Collection Agency Credit Card Debt Debt Couns…" at bounding box center [233, 116] width 80 height 15
click at [277, 214] on button "Save & New" at bounding box center [283, 216] width 48 height 16
select select "0"
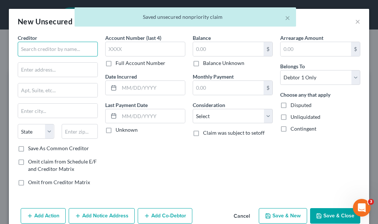
click at [62, 48] on input "text" at bounding box center [58, 49] width 80 height 15
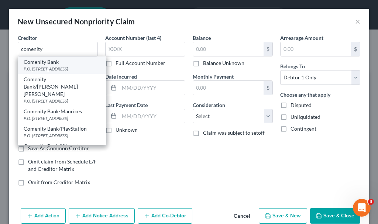
click at [41, 67] on div "P.O. [STREET_ADDRESS]" at bounding box center [62, 69] width 77 height 6
type input "Comenity Bank"
type input "P.O. Box 182125"
type input "Columbus"
select select "36"
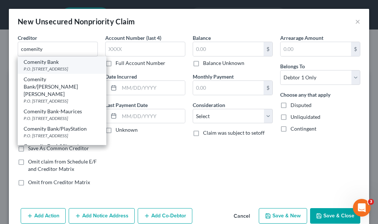
type input "43218-2273"
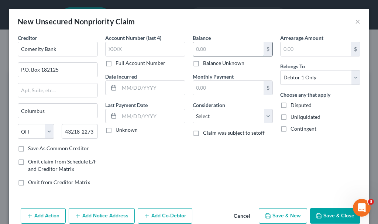
click at [204, 50] on input "text" at bounding box center [228, 49] width 71 height 14
type input "4,000"
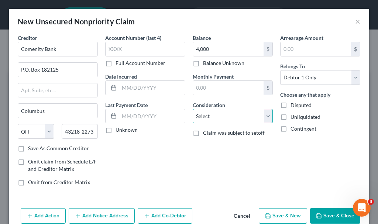
click at [210, 116] on select "Select Cable / Satellite Services Collection Agency Credit Card Debt Debt Couns…" at bounding box center [233, 116] width 80 height 15
select select "2"
click at [193, 109] on select "Select Cable / Satellite Services Collection Agency Credit Card Debt Debt Couns…" at bounding box center [233, 116] width 80 height 15
click at [322, 214] on button "Save & Close" at bounding box center [335, 216] width 50 height 16
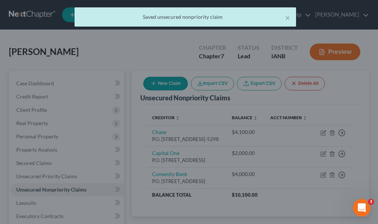
type input "4,000.00"
type input "0.00"
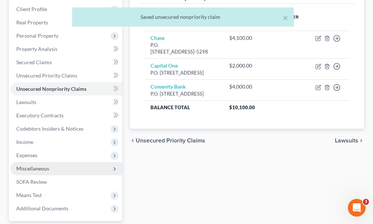
scroll to position [148, 0]
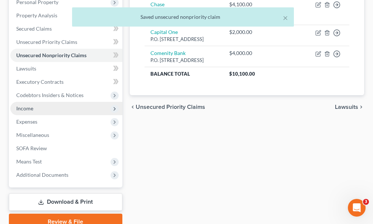
click at [23, 105] on span "Income" at bounding box center [24, 108] width 17 height 6
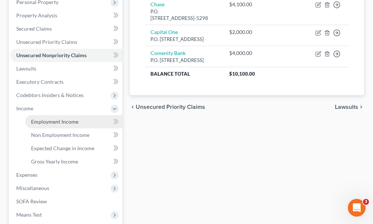
click at [46, 119] on span "Employment Income" at bounding box center [54, 122] width 47 height 6
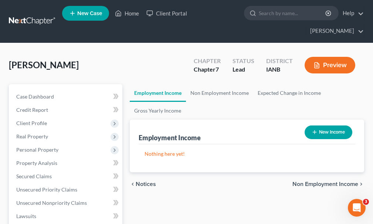
click at [341, 126] on button "New Income" at bounding box center [328, 133] width 48 height 14
select select "0"
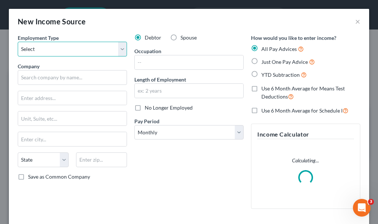
click at [49, 46] on select "Select Full or [DEMOGRAPHIC_DATA] Employment Self Employment" at bounding box center [72, 49] width 109 height 15
select select "0"
click at [18, 42] on select "Select Full or [DEMOGRAPHIC_DATA] Employment Self Employment" at bounding box center [72, 49] width 109 height 15
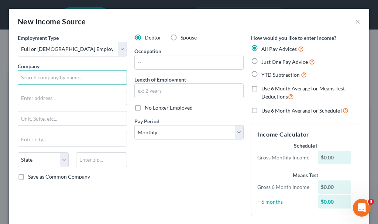
click at [54, 79] on input "text" at bounding box center [72, 77] width 109 height 15
type input "Agri Tech"
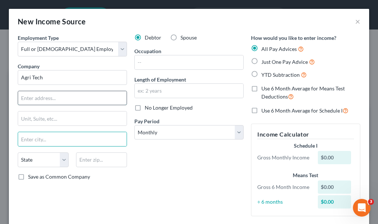
click at [64, 101] on input "text" at bounding box center [72, 98] width 109 height 14
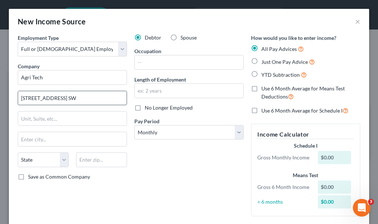
type input "[STREET_ADDRESS] SW"
type input "LeMars"
select select "16"
type input "welder"
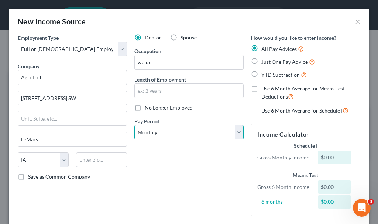
click at [165, 135] on select "Select Monthly Twice Monthly Every Other Week Weekly" at bounding box center [188, 132] width 109 height 15
select select "3"
click at [134, 125] on select "Select Monthly Twice Monthly Every Other Week Weekly" at bounding box center [188, 132] width 109 height 15
click at [262, 60] on label "Just One Pay Advice" at bounding box center [289, 62] width 54 height 8
click at [264, 60] on input "Just One Pay Advice" at bounding box center [266, 60] width 5 height 5
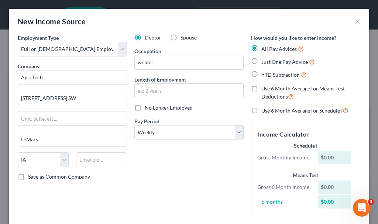
radio input "true"
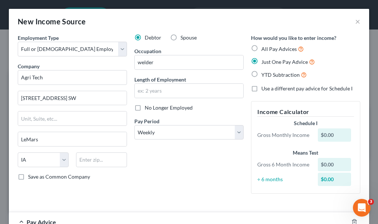
click at [262, 87] on label "Use a different pay advice for Schedule I" at bounding box center [307, 88] width 91 height 7
click at [264, 87] on input "Use a different pay advice for Schedule I" at bounding box center [266, 87] width 5 height 5
checkbox input "true"
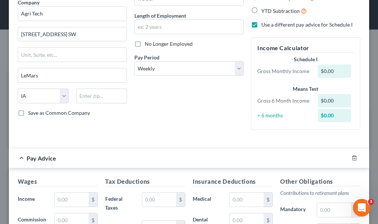
scroll to position [148, 0]
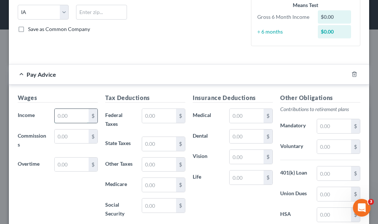
click at [70, 117] on input "text" at bounding box center [72, 116] width 34 height 14
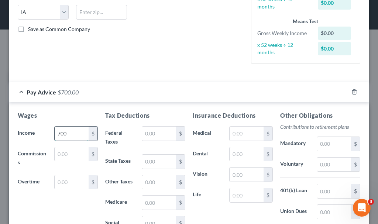
type input "700"
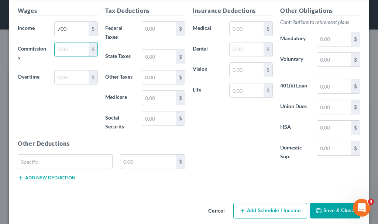
scroll to position [262, 0]
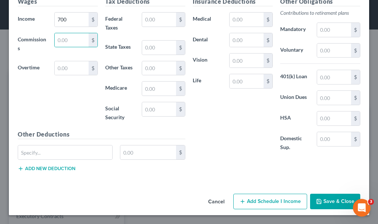
click at [254, 197] on button "Add Schedule I Income" at bounding box center [270, 202] width 74 height 16
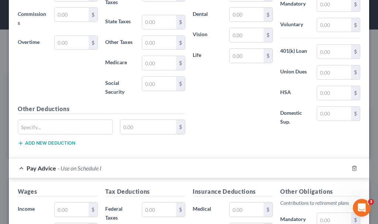
scroll to position [410, 0]
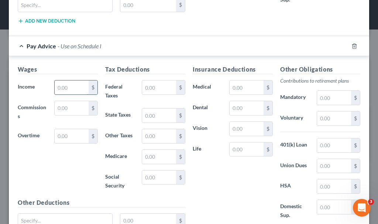
click at [69, 86] on input "text" at bounding box center [72, 88] width 34 height 14
type input "700"
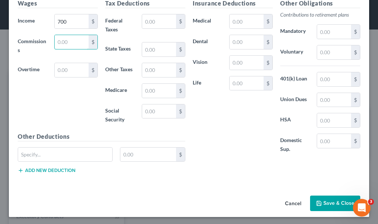
scroll to position [478, 0]
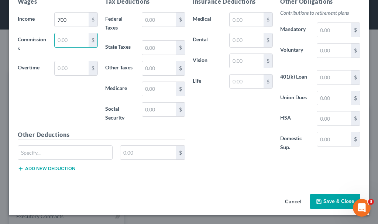
click at [326, 198] on button "Save & Close" at bounding box center [335, 202] width 50 height 16
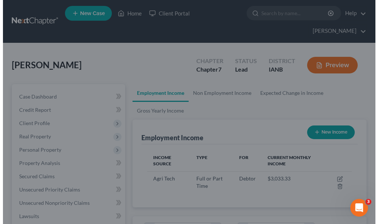
scroll to position [369300, 369183]
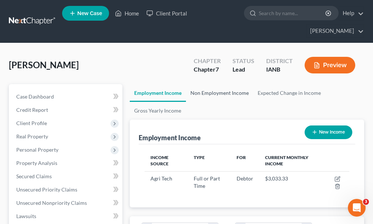
click at [226, 84] on link "Non Employment Income" at bounding box center [219, 93] width 67 height 18
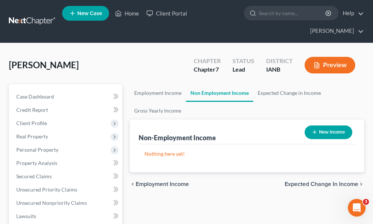
click at [330, 126] on button "New Income" at bounding box center [328, 133] width 48 height 14
select select "0"
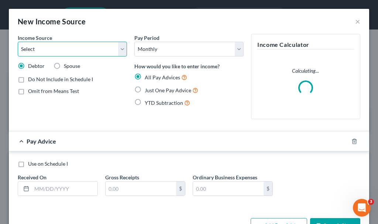
click at [49, 47] on select "Select Unemployment Disability (from employer) Pension Retirement Social Securi…" at bounding box center [72, 49] width 109 height 15
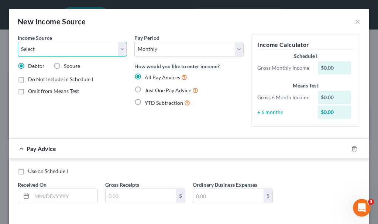
select select "13"
click at [18, 42] on select "Select Unemployment Disability (from employer) Pension Retirement Social Securi…" at bounding box center [72, 49] width 109 height 15
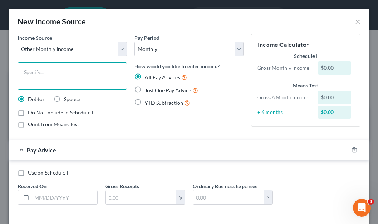
drag, startPoint x: 44, startPoint y: 77, endPoint x: 45, endPoint y: 82, distance: 4.6
click at [45, 81] on textarea at bounding box center [72, 75] width 109 height 27
type textarea "wife"
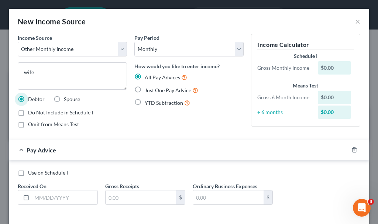
click at [145, 90] on label "Just One Pay Advice" at bounding box center [172, 90] width 54 height 8
click at [148, 90] on input "Just One Pay Advice" at bounding box center [150, 88] width 5 height 5
radio input "true"
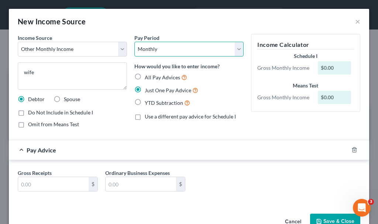
click at [155, 45] on select "Select Monthly Twice Monthly Every Other Week Weekly" at bounding box center [188, 49] width 109 height 15
select select "2"
click at [134, 42] on select "Select Monthly Twice Monthly Every Other Week Weekly" at bounding box center [188, 49] width 109 height 15
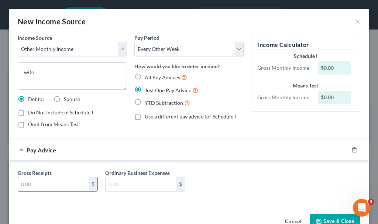
click at [51, 185] on input "text" at bounding box center [53, 184] width 71 height 14
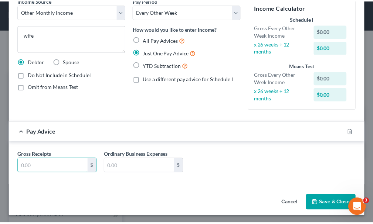
scroll to position [39, 0]
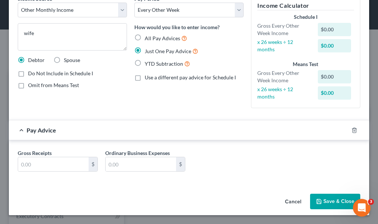
click at [285, 202] on button "Cancel" at bounding box center [293, 202] width 28 height 15
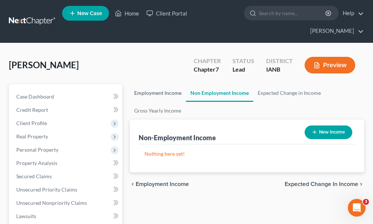
click at [153, 84] on link "Employment Income" at bounding box center [158, 93] width 56 height 18
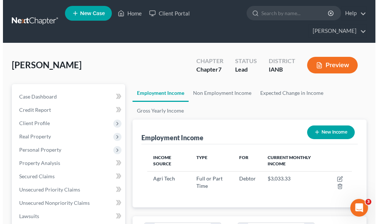
scroll to position [102, 219]
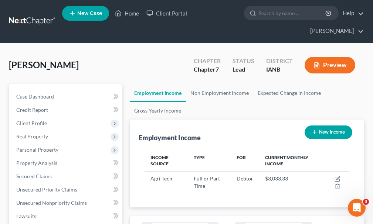
click at [328, 126] on button "New Income" at bounding box center [328, 133] width 48 height 14
select select "0"
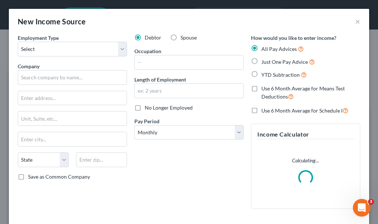
scroll to position [104, 223]
click at [181, 37] on label "Spouse" at bounding box center [189, 37] width 16 height 7
click at [184, 37] on input "Spouse" at bounding box center [186, 36] width 5 height 5
radio input "true"
click at [52, 48] on select "Select Full or [DEMOGRAPHIC_DATA] Employment Self Employment" at bounding box center [72, 49] width 109 height 15
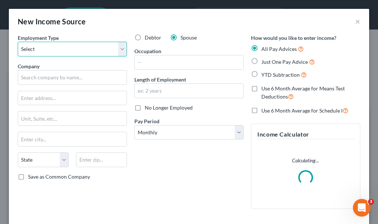
select select "0"
click at [18, 42] on select "Select Full or [DEMOGRAPHIC_DATA] Employment Self Employment" at bounding box center [72, 49] width 109 height 15
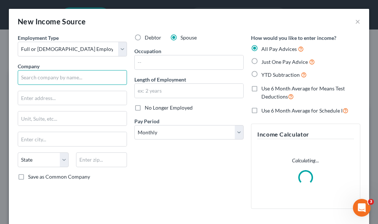
click at [48, 77] on input "text" at bounding box center [72, 77] width 109 height 15
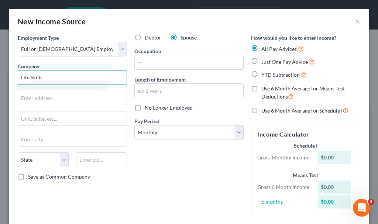
type input "Life Skills"
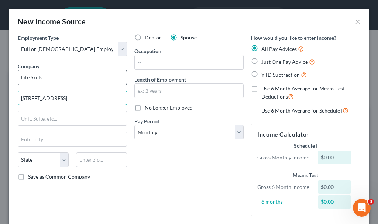
type input "[STREET_ADDRESS]"
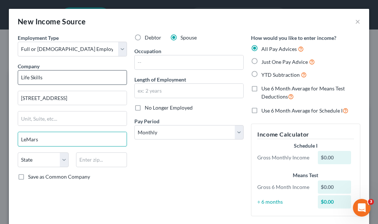
type input "LeMars"
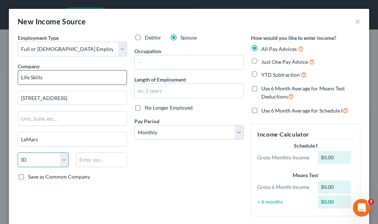
select select "16"
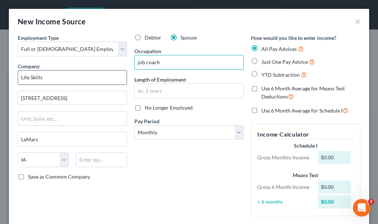
type input "job coach"
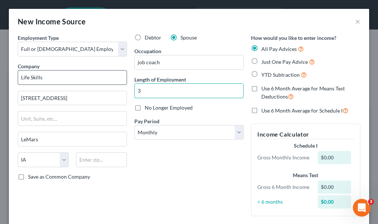
type input "3"
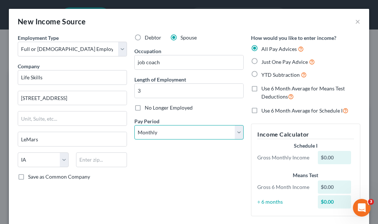
click at [163, 129] on select "Select Monthly Twice Monthly Every Other Week Weekly" at bounding box center [188, 132] width 109 height 15
select select "2"
click at [134, 125] on select "Select Monthly Twice Monthly Every Other Week Weekly" at bounding box center [188, 132] width 109 height 15
click at [262, 60] on label "Just One Pay Advice" at bounding box center [289, 62] width 54 height 8
click at [264, 60] on input "Just One Pay Advice" at bounding box center [266, 60] width 5 height 5
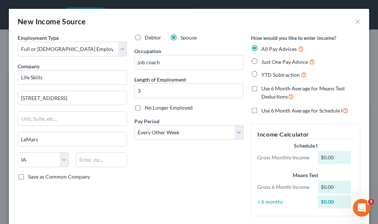
radio input "true"
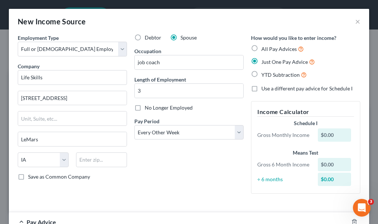
click at [262, 88] on label "Use a different pay advice for Schedule I" at bounding box center [307, 88] width 91 height 7
click at [264, 88] on input "Use a different pay advice for Schedule I" at bounding box center [266, 87] width 5 height 5
checkbox input "true"
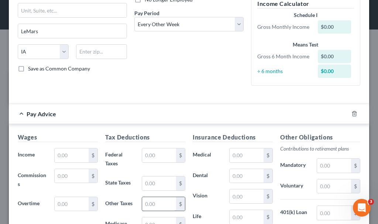
scroll to position [111, 0]
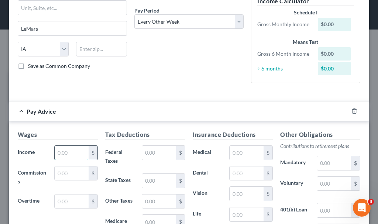
click at [72, 151] on input "text" at bounding box center [72, 153] width 34 height 14
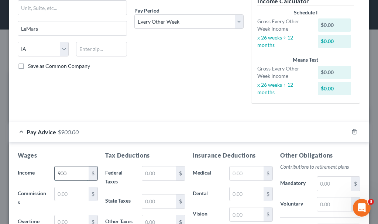
type input "900"
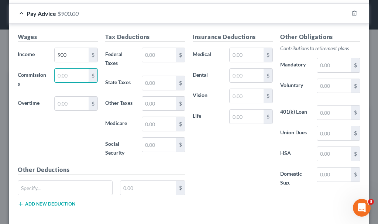
scroll to position [265, 0]
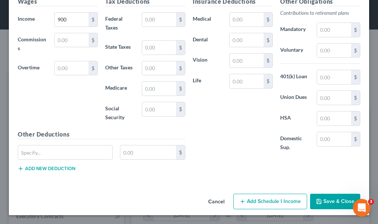
click at [259, 197] on button "Add Schedule I Income" at bounding box center [270, 202] width 74 height 16
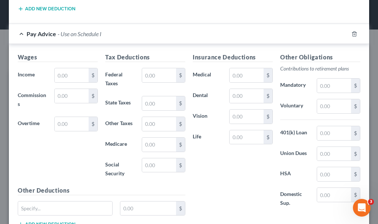
scroll to position [450, 0]
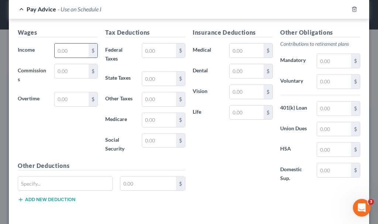
click at [67, 50] on input "text" at bounding box center [72, 51] width 34 height 14
type input "900"
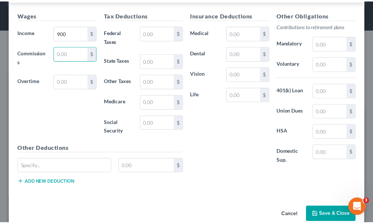
scroll to position [481, 0]
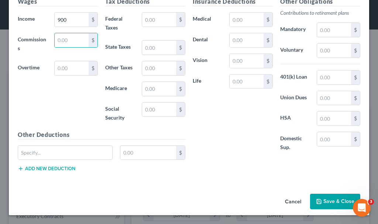
click at [321, 198] on button "Save & Close" at bounding box center [335, 202] width 50 height 16
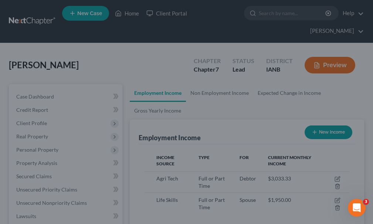
scroll to position [369300, 369183]
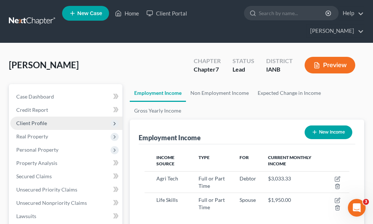
click at [29, 120] on span "Client Profile" at bounding box center [31, 123] width 31 height 6
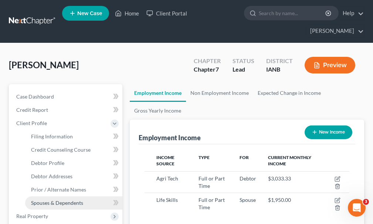
click at [46, 200] on span "Spouses & Dependents" at bounding box center [57, 203] width 52 height 6
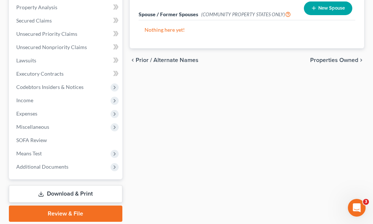
scroll to position [248, 0]
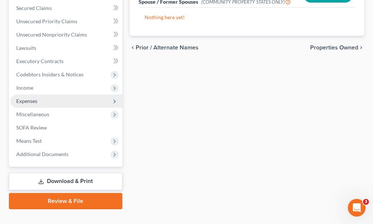
click at [28, 98] on span "Expenses" at bounding box center [26, 101] width 21 height 6
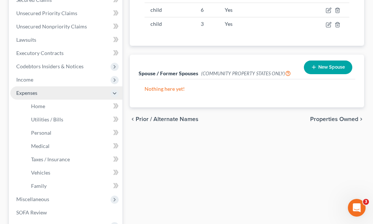
scroll to position [168, 0]
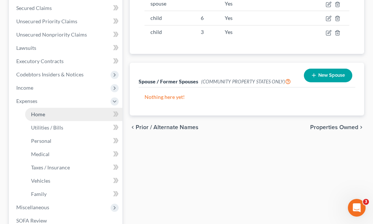
click at [34, 111] on span "Home" at bounding box center [38, 114] width 14 height 6
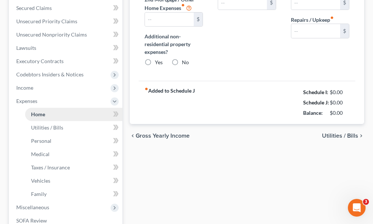
type input "0.00"
radio input "true"
type input "0.00"
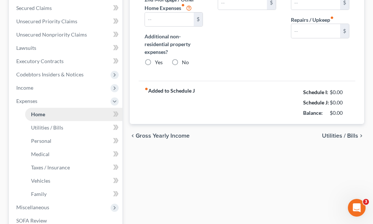
type input "0.00"
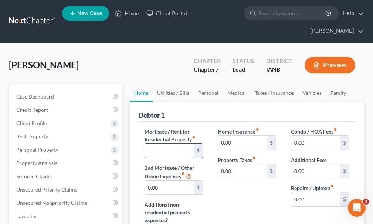
click at [163, 144] on input "text" at bounding box center [169, 151] width 49 height 14
click at [166, 181] on input "0.00" at bounding box center [169, 188] width 49 height 14
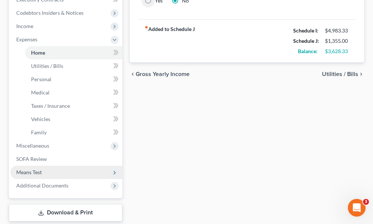
scroll to position [259, 0]
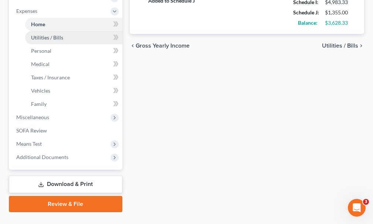
click at [40, 34] on span "Utilities / Bills" at bounding box center [47, 37] width 32 height 6
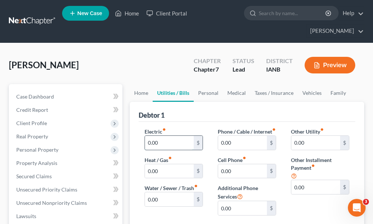
click at [170, 136] on input "0.00" at bounding box center [169, 143] width 49 height 14
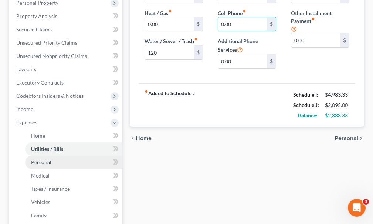
scroll to position [148, 0]
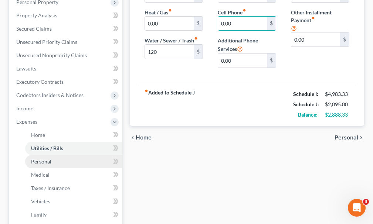
click at [41, 158] on span "Personal" at bounding box center [41, 161] width 20 height 6
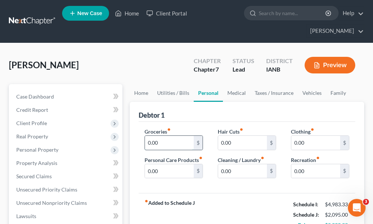
click at [168, 136] on input "0.00" at bounding box center [169, 143] width 49 height 14
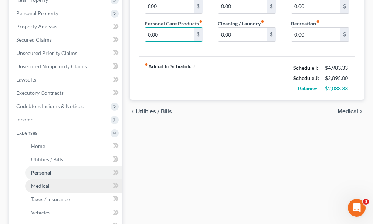
scroll to position [148, 0]
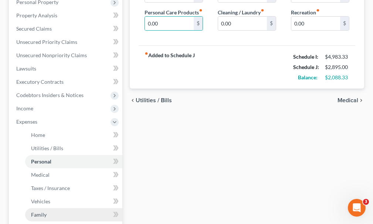
click at [40, 212] on span "Family" at bounding box center [39, 215] width 16 height 6
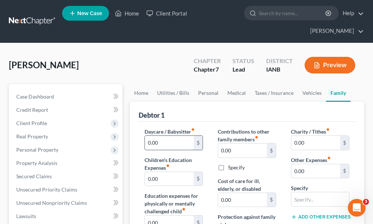
click at [164, 136] on input "0.00" at bounding box center [169, 143] width 49 height 14
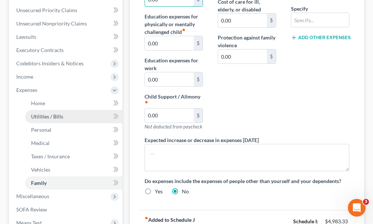
scroll to position [185, 0]
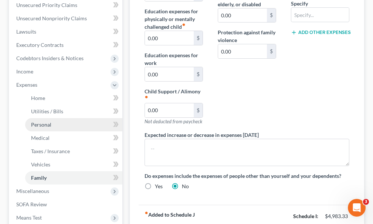
click at [42, 122] on span "Personal" at bounding box center [41, 125] width 20 height 6
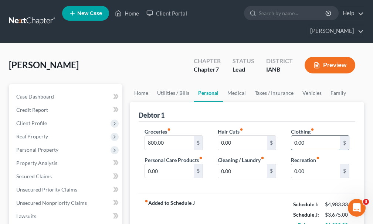
click at [314, 136] on input "0.00" at bounding box center [315, 143] width 49 height 14
click at [171, 164] on input "0.00" at bounding box center [169, 171] width 49 height 14
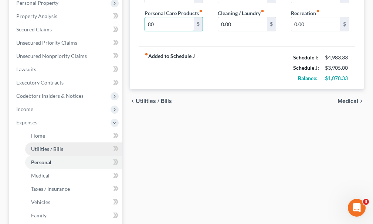
scroll to position [148, 0]
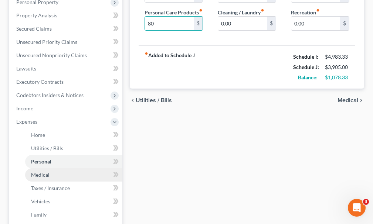
click at [41, 168] on link "Medical" at bounding box center [73, 174] width 97 height 13
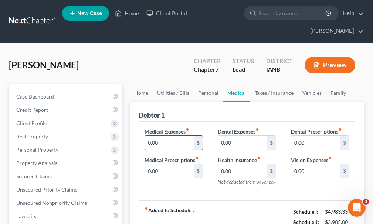
click at [168, 136] on input "0.00" at bounding box center [169, 143] width 49 height 14
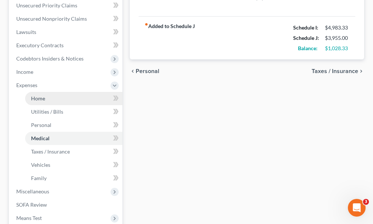
scroll to position [185, 0]
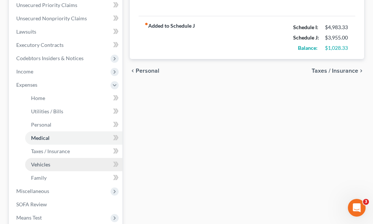
click at [47, 161] on span "Vehicles" at bounding box center [40, 164] width 19 height 6
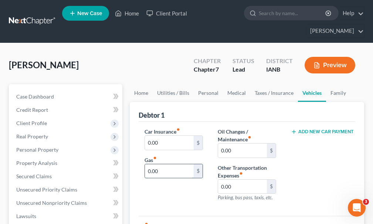
click at [167, 164] on input "0.00" at bounding box center [169, 171] width 49 height 14
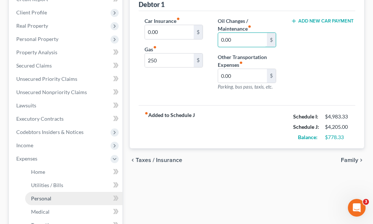
scroll to position [148, 0]
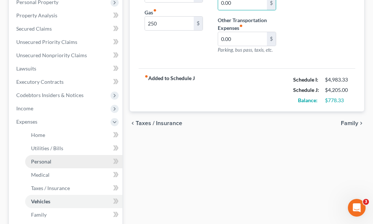
click at [41, 158] on span "Personal" at bounding box center [41, 161] width 20 height 6
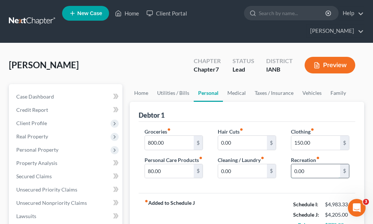
click at [313, 164] on input "0.00" at bounding box center [315, 171] width 49 height 14
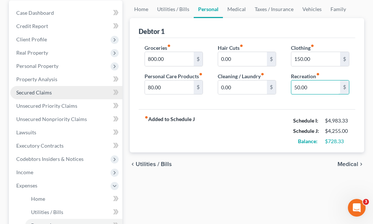
scroll to position [148, 0]
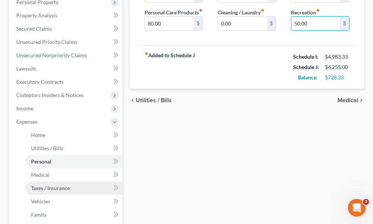
click at [42, 185] on span "Taxes / Insurance" at bounding box center [50, 188] width 39 height 6
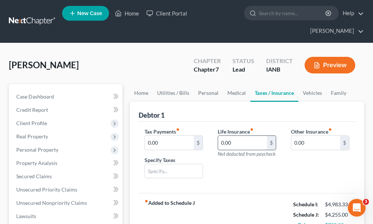
click at [236, 136] on input "0.00" at bounding box center [242, 143] width 49 height 14
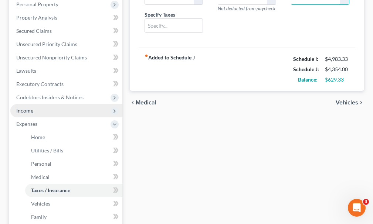
scroll to position [148, 0]
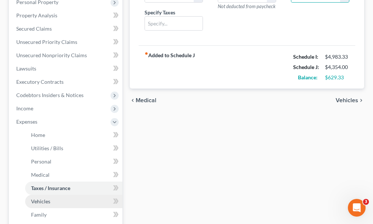
click at [40, 198] on span "Vehicles" at bounding box center [40, 201] width 19 height 6
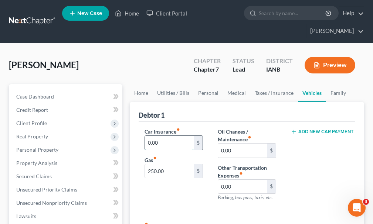
click at [165, 136] on input "0.00" at bounding box center [169, 143] width 49 height 14
click at [318, 129] on button "Add New Car Payment" at bounding box center [320, 132] width 58 height 6
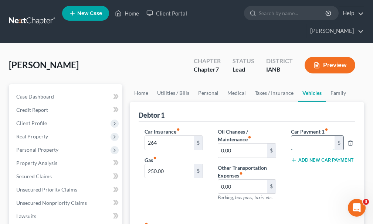
click at [308, 136] on input "text" at bounding box center [312, 143] width 43 height 14
click at [315, 157] on button "Add New Car Payment" at bounding box center [320, 160] width 58 height 6
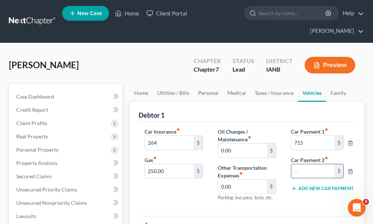
click at [309, 164] on input "text" at bounding box center [312, 171] width 43 height 14
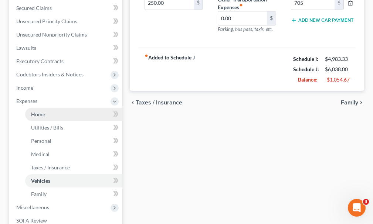
scroll to position [185, 0]
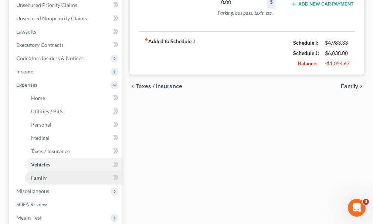
click at [42, 175] on span "Family" at bounding box center [39, 178] width 16 height 6
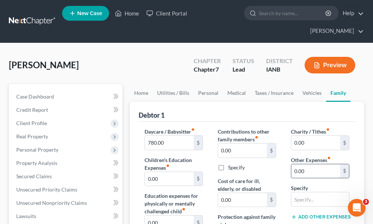
click at [310, 164] on input "0.00" at bounding box center [315, 171] width 49 height 14
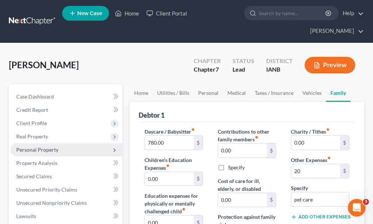
click at [33, 147] on span "Personal Property" at bounding box center [37, 150] width 42 height 6
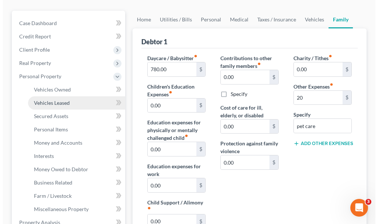
scroll to position [74, 0]
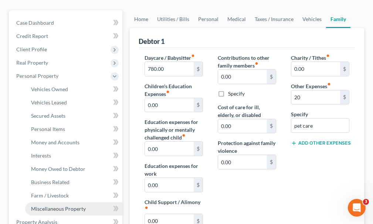
click at [52, 206] on span "Miscellaneous Property" at bounding box center [58, 209] width 55 height 6
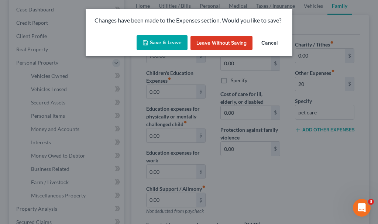
click at [165, 40] on button "Save & Leave" at bounding box center [162, 43] width 51 height 16
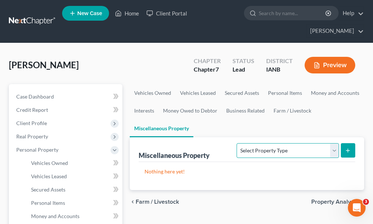
click at [264, 143] on select "Select Property Type Assigned for Creditor Benefit [DATE] Holding for Another N…" at bounding box center [287, 150] width 102 height 15
click at [236, 143] on select "Select Property Type Assigned for Creditor Benefit [DATE] Holding for Another N…" at bounding box center [287, 150] width 102 height 15
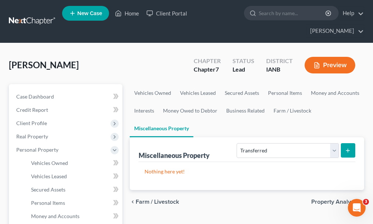
click at [348, 148] on icon "submit" at bounding box center [348, 151] width 6 height 6
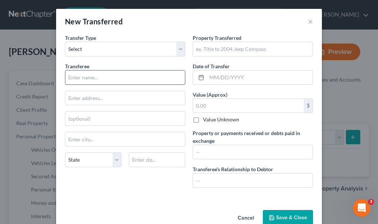
click at [93, 76] on input "text" at bounding box center [125, 78] width 120 height 14
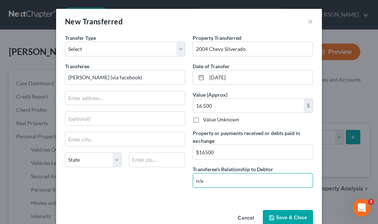
click at [286, 214] on button "Save & Close" at bounding box center [288, 218] width 50 height 16
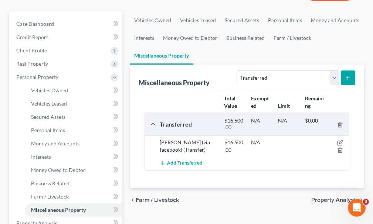
scroll to position [74, 0]
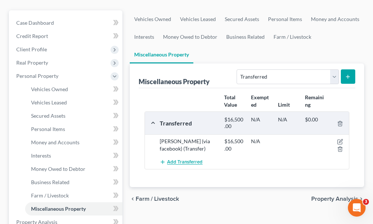
click at [181, 160] on span "Add Transferred" at bounding box center [184, 163] width 35 height 6
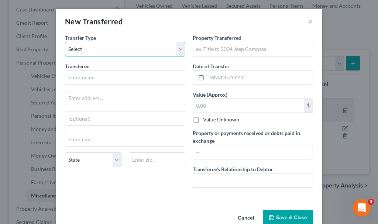
click at [83, 48] on select "Select Ordinary ([DATE]) [DATE]" at bounding box center [125, 49] width 120 height 15
click at [65, 42] on select "Select Ordinary ([DATE]) [DATE]" at bounding box center [125, 49] width 120 height 15
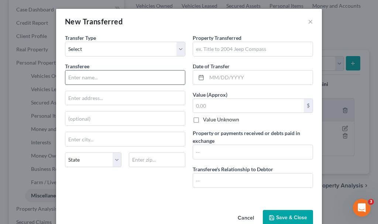
click at [94, 78] on input "text" at bounding box center [125, 78] width 120 height 14
click at [215, 47] on input "text" at bounding box center [253, 49] width 120 height 14
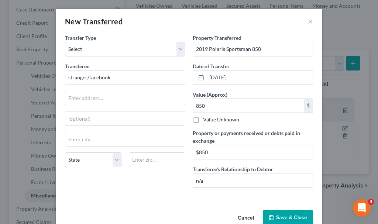
click at [289, 216] on button "Save & Close" at bounding box center [288, 218] width 50 height 16
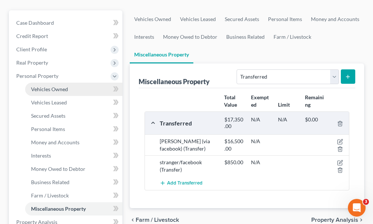
click at [50, 86] on span "Vehicles Owned" at bounding box center [49, 89] width 37 height 6
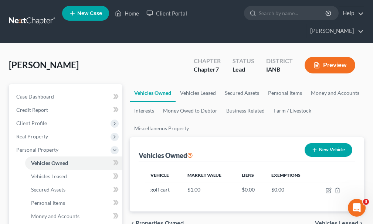
click at [328, 143] on button "New Vehicle" at bounding box center [328, 150] width 48 height 14
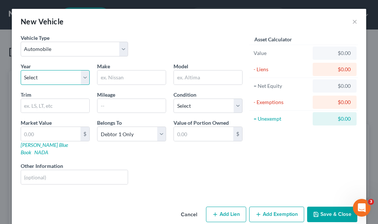
click at [48, 77] on select "Select 2026 2025 2024 2023 2022 2021 2020 2019 2018 2017 2016 2015 2014 2013 20…" at bounding box center [55, 77] width 69 height 15
click at [21, 70] on select "Select 2026 2025 2024 2023 2022 2021 2020 2019 2018 2017 2016 2015 2014 2013 20…" at bounding box center [55, 77] width 69 height 15
click at [125, 76] on input "text" at bounding box center [132, 78] width 68 height 14
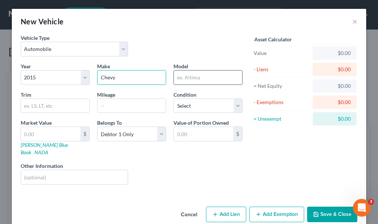
click at [199, 80] on input "text" at bounding box center [208, 78] width 68 height 14
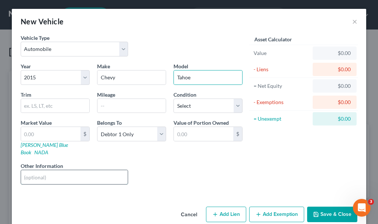
click at [74, 173] on input "text" at bounding box center [74, 177] width 107 height 14
click at [34, 135] on input "text" at bounding box center [50, 134] width 59 height 14
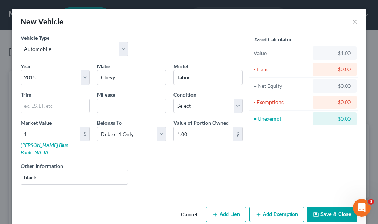
click at [324, 207] on button "Save & Close" at bounding box center [332, 215] width 50 height 16
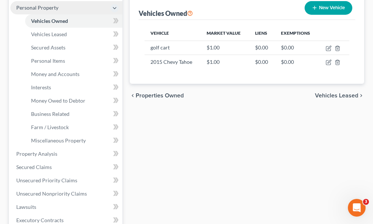
scroll to position [185, 0]
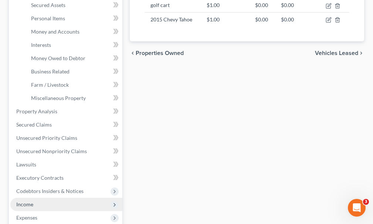
click at [24, 201] on span "Income" at bounding box center [24, 204] width 17 height 6
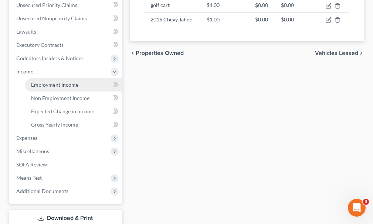
click at [60, 82] on span "Employment Income" at bounding box center [54, 85] width 47 height 6
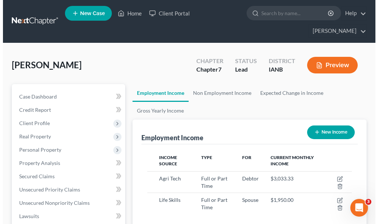
scroll to position [102, 219]
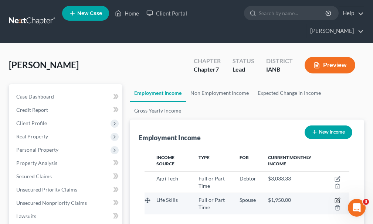
click at [338, 198] on icon "button" at bounding box center [337, 201] width 6 height 6
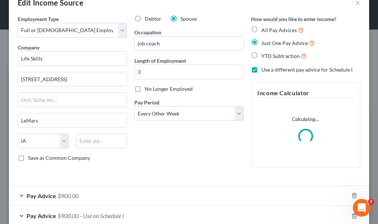
scroll to position [61, 0]
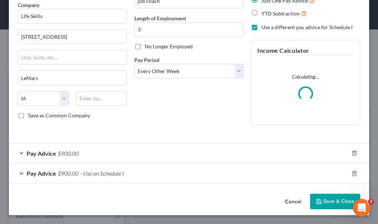
click at [105, 174] on span "- Use on Schedule I" at bounding box center [102, 173] width 44 height 7
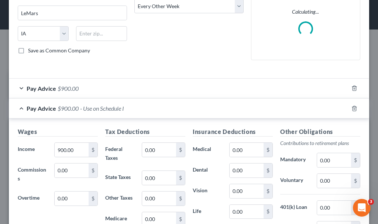
scroll to position [172, 0]
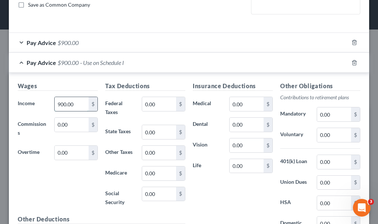
click at [75, 104] on input "900.00" at bounding box center [72, 104] width 34 height 14
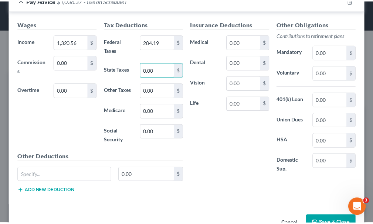
scroll to position [285, 0]
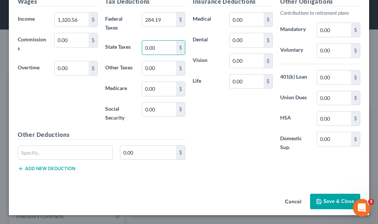
click at [330, 201] on button "Save & Close" at bounding box center [335, 202] width 50 height 16
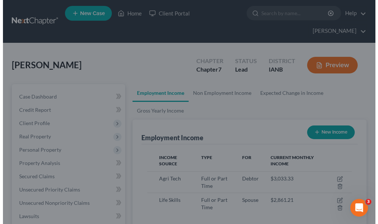
scroll to position [369300, 369183]
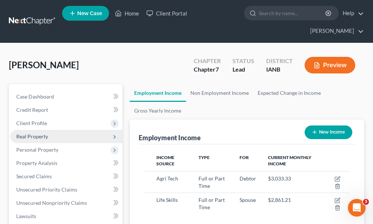
click at [28, 133] on span "Real Property" at bounding box center [32, 136] width 32 height 6
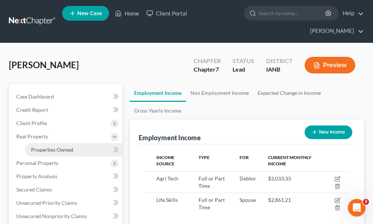
click at [49, 147] on span "Properties Owned" at bounding box center [52, 150] width 42 height 6
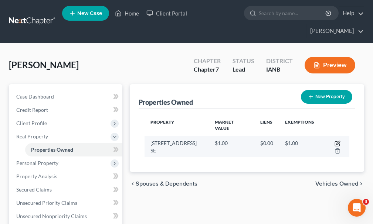
click at [334, 141] on icon "button" at bounding box center [337, 144] width 6 height 6
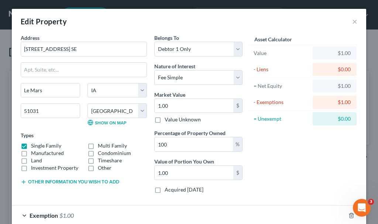
click at [98, 181] on button "Other information you wish to add" at bounding box center [70, 182] width 99 height 6
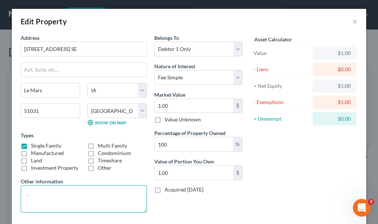
click at [70, 198] on textarea at bounding box center [84, 198] width 126 height 27
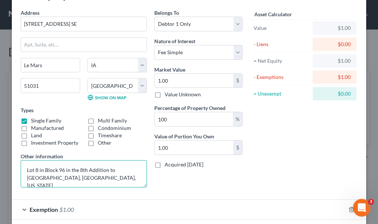
scroll to position [61, 0]
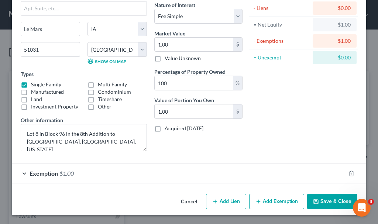
click at [321, 202] on button "Save & Close" at bounding box center [332, 202] width 50 height 16
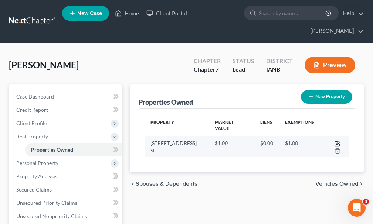
click at [336, 141] on icon "button" at bounding box center [337, 142] width 3 height 3
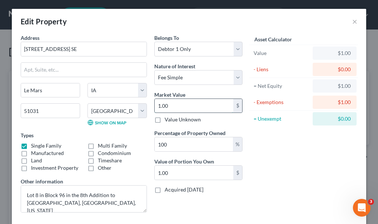
click at [174, 106] on input "1.00" at bounding box center [194, 106] width 79 height 14
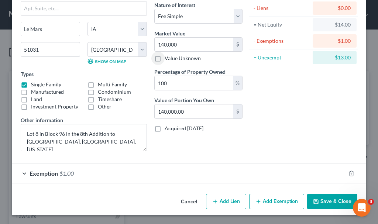
click at [66, 173] on span "$1.00" at bounding box center [66, 173] width 14 height 7
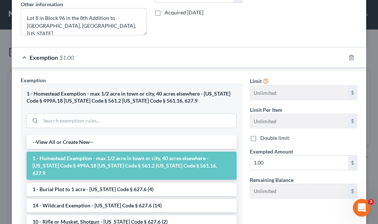
scroll to position [209, 0]
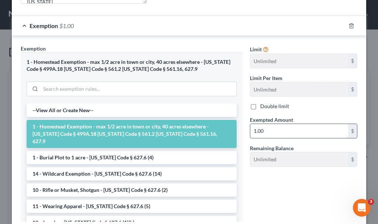
click at [274, 130] on input "1.00" at bounding box center [299, 131] width 98 height 14
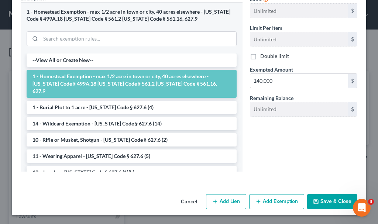
click at [325, 201] on button "Save & Close" at bounding box center [332, 202] width 50 height 16
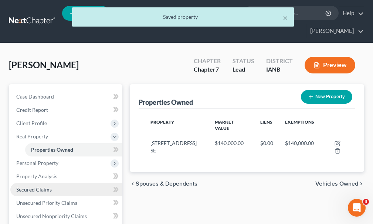
click at [28, 187] on span "Secured Claims" at bounding box center [33, 190] width 35 height 6
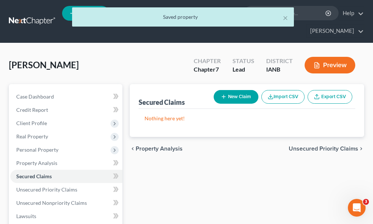
click at [235, 90] on button "New Claim" at bounding box center [236, 97] width 45 height 14
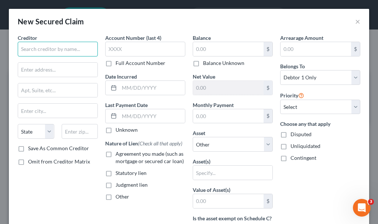
click at [44, 47] on input "text" at bounding box center [58, 49] width 80 height 15
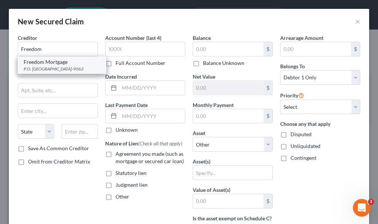
click at [62, 68] on div "P.O. [GEOGRAPHIC_DATA]-9063" at bounding box center [62, 69] width 77 height 6
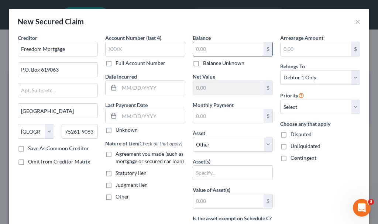
click at [212, 50] on input "text" at bounding box center [228, 49] width 71 height 14
click at [116, 153] on label "Agreement you made (such as mortgage or secured car loan)" at bounding box center [151, 157] width 70 height 15
click at [119, 153] on input "Agreement you made (such as mortgage or secured car loan)" at bounding box center [121, 152] width 5 height 5
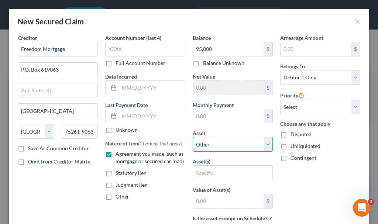
click at [216, 145] on select "Select Other Multiple Assets Northwest Bank (Checking Account) - $0.0 Northwest…" at bounding box center [233, 144] width 80 height 15
click at [193, 137] on select "Select Other Multiple Assets Northwest Bank (Checking Account) - $0.0 Northwest…" at bounding box center [233, 144] width 80 height 15
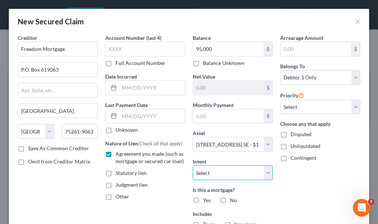
click at [222, 171] on select "Select Surrender Redeem Reaffirm Avoid Other" at bounding box center [233, 172] width 80 height 15
click at [193, 165] on select "Select Surrender Redeem Reaffirm Avoid Other" at bounding box center [233, 172] width 80 height 15
click at [203, 200] on label "Yes" at bounding box center [207, 200] width 8 height 7
click at [206, 200] on input "Yes" at bounding box center [208, 199] width 5 height 5
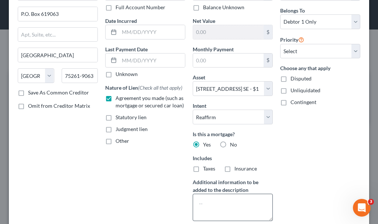
scroll to position [74, 0]
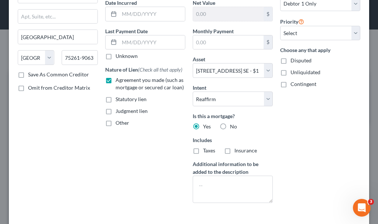
click at [203, 151] on label "Taxes" at bounding box center [209, 150] width 12 height 7
click at [206, 151] on input "Taxes" at bounding box center [208, 149] width 5 height 5
click at [235, 150] on label "Insurance" at bounding box center [246, 150] width 23 height 7
click at [238, 150] on input "Insurance" at bounding box center [240, 149] width 5 height 5
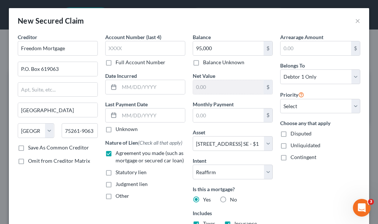
scroll to position [0, 0]
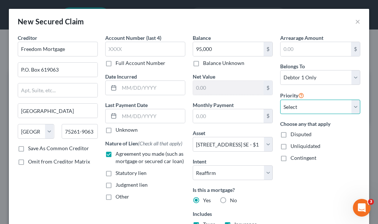
click at [298, 106] on select "Select 1st 2nd 3rd 4th 5th 6th 7th 8th 9th 10th 11th 12th 13th 14th 15th 16th 1…" at bounding box center [320, 107] width 80 height 15
click at [280, 100] on select "Select 1st 2nd 3rd 4th 5th 6th 7th 8th 9th 10th 11th 12th 13th 14th 15th 16th 1…" at bounding box center [320, 107] width 80 height 15
click at [142, 117] on input "text" at bounding box center [152, 116] width 66 height 14
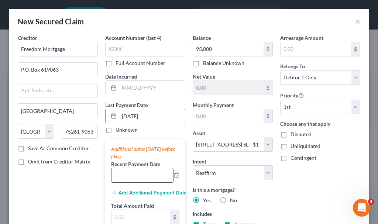
click at [139, 173] on input "text" at bounding box center [143, 175] width 62 height 14
click at [141, 191] on button "Add Additional Payment Date" at bounding box center [145, 193] width 68 height 6
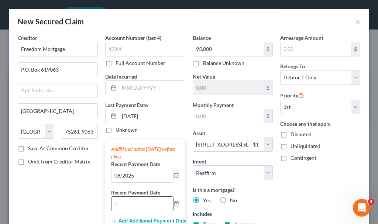
click at [143, 204] on input "text" at bounding box center [143, 204] width 62 height 14
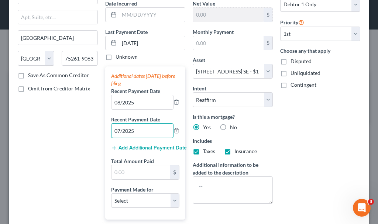
scroll to position [74, 0]
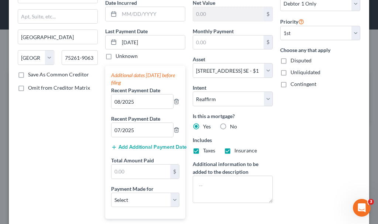
click at [141, 147] on button "Add Additional Payment Date" at bounding box center [145, 147] width 68 height 6
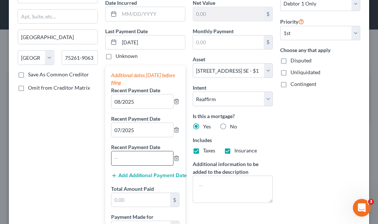
click at [141, 161] on input "text" at bounding box center [143, 158] width 62 height 14
click at [138, 197] on input "text" at bounding box center [141, 200] width 59 height 14
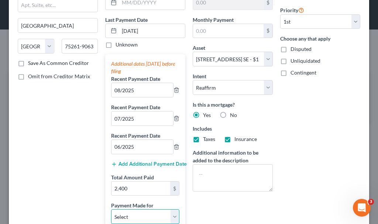
click at [139, 219] on select "Select Car Credit Card Loan Repayment Mortgage Other Suppliers Or Vendors" at bounding box center [145, 216] width 68 height 15
click at [111, 209] on select "Select Car Credit Card Loan Repayment Mortgage Other Suppliers Or Vendors" at bounding box center [145, 216] width 68 height 15
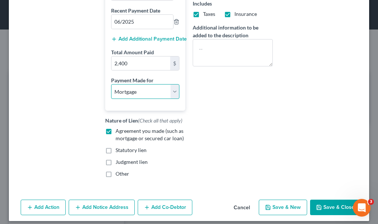
scroll to position [216, 0]
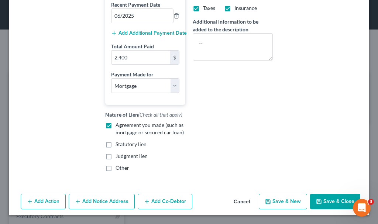
click at [286, 202] on button "Save & New" at bounding box center [283, 202] width 48 height 16
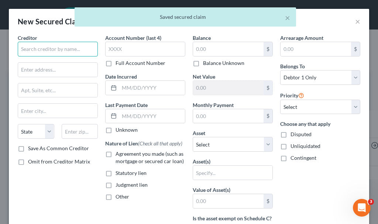
click at [65, 46] on input "text" at bounding box center [58, 49] width 80 height 15
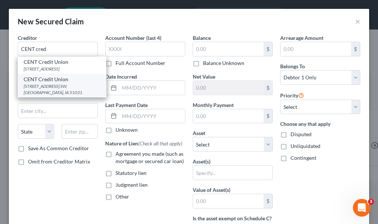
click at [52, 83] on div "CENT Credit Union" at bounding box center [62, 79] width 77 height 7
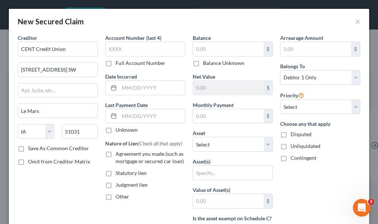
click at [116, 155] on label "Agreement you made (such as mortgage or secured car loan)" at bounding box center [151, 157] width 70 height 15
click at [119, 155] on input "Agreement you made (such as mortgage or secured car loan)" at bounding box center [121, 152] width 5 height 5
click at [219, 49] on input "text" at bounding box center [228, 49] width 71 height 14
click at [116, 197] on label "Other" at bounding box center [123, 196] width 14 height 7
click at [119, 197] on input "Other" at bounding box center [121, 195] width 5 height 5
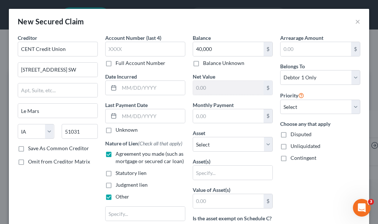
click at [116, 153] on label "Agreement you made (such as mortgage or secured car loan)" at bounding box center [151, 157] width 70 height 15
click at [119, 153] on input "Agreement you made (such as mortgage or secured car loan)" at bounding box center [121, 152] width 5 height 5
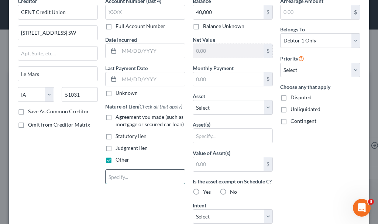
click at [138, 177] on input "text" at bounding box center [145, 177] width 79 height 14
click at [203, 196] on label "Yes" at bounding box center [207, 191] width 8 height 7
click at [206, 193] on input "Yes" at bounding box center [208, 190] width 5 height 5
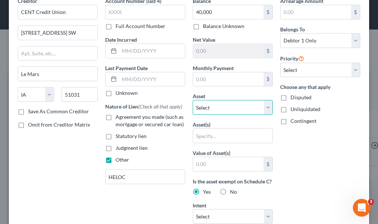
click at [210, 111] on select "Select Other Multiple Assets Northwest Bank (Checking Account) - $0.0 Northwest…" at bounding box center [233, 107] width 80 height 15
click at [193, 100] on select "Select Other Multiple Assets Northwest Bank (Checking Account) - $0.0 Northwest…" at bounding box center [233, 107] width 80 height 15
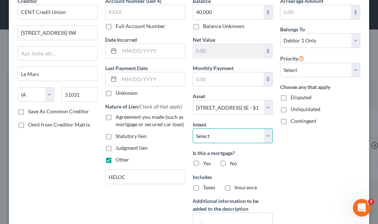
click at [205, 137] on select "Select Surrender Redeem Reaffirm Avoid Other" at bounding box center [233, 136] width 80 height 15
click at [193, 129] on select "Select Surrender Redeem Reaffirm Avoid Other" at bounding box center [233, 136] width 80 height 15
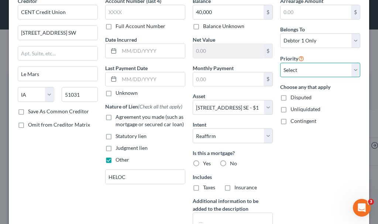
click at [297, 69] on select "Select 2nd 3rd 4th 5th 6th 7th 8th 9th 10th 11th 12th 13th 14th 15th 16th 17th …" at bounding box center [320, 70] width 80 height 15
click at [280, 63] on select "Select 2nd 3rd 4th 5th 6th 7th 8th 9th 10th 11th 12th 13th 14th 15th 16th 17th …" at bounding box center [320, 70] width 80 height 15
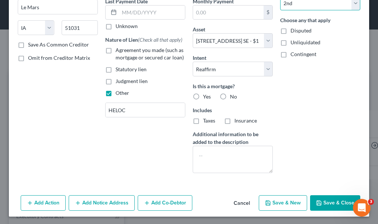
scroll to position [105, 0]
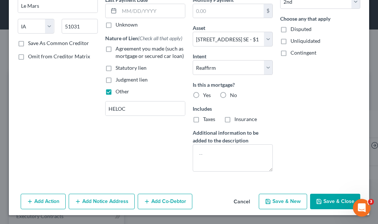
click at [318, 201] on button "Save & Close" at bounding box center [335, 202] width 50 height 16
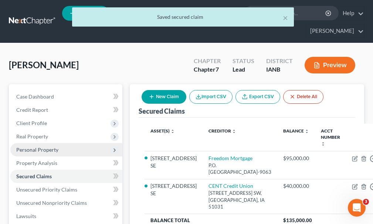
click at [38, 147] on span "Personal Property" at bounding box center [37, 150] width 42 height 6
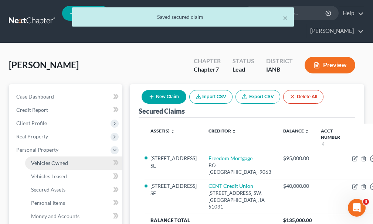
click at [44, 160] on span "Vehicles Owned" at bounding box center [49, 163] width 37 height 6
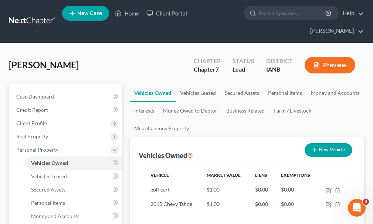
click at [336, 143] on button "New Vehicle" at bounding box center [328, 150] width 48 height 14
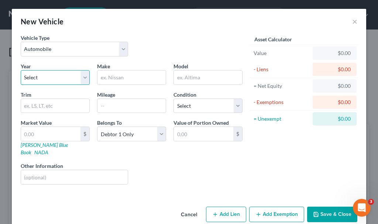
click at [45, 74] on select "Select 2026 2025 2024 2023 2022 2021 2020 2019 2018 2017 2016 2015 2014 2013 20…" at bounding box center [55, 77] width 69 height 15
click at [21, 70] on select "Select 2026 2025 2024 2023 2022 2021 2020 2019 2018 2017 2016 2015 2014 2013 20…" at bounding box center [55, 77] width 69 height 15
click at [125, 73] on input "text" at bounding box center [132, 78] width 68 height 14
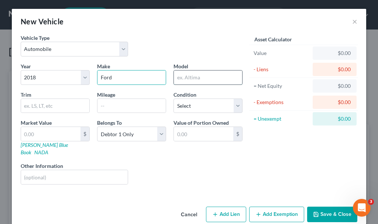
click at [199, 76] on input "text" at bounding box center [208, 78] width 68 height 14
click at [113, 105] on input "text" at bounding box center [132, 106] width 68 height 14
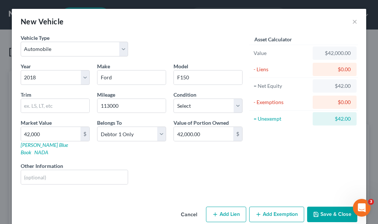
click at [274, 207] on button "Add Exemption" at bounding box center [276, 215] width 55 height 16
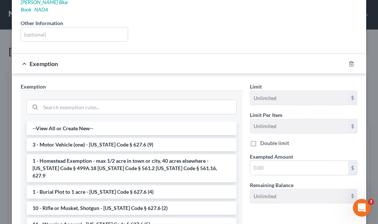
scroll to position [185, 0]
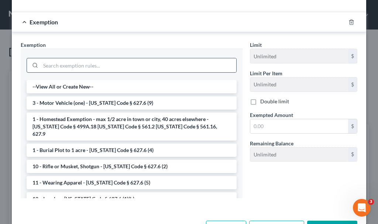
click at [66, 96] on li "3 - Motor Vehicle (one) - [US_STATE] Code § 627.6 (9)" at bounding box center [132, 102] width 210 height 13
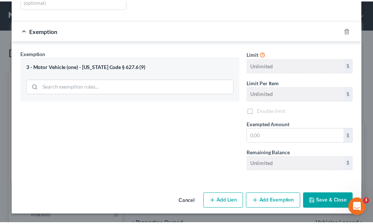
scroll to position [169, 0]
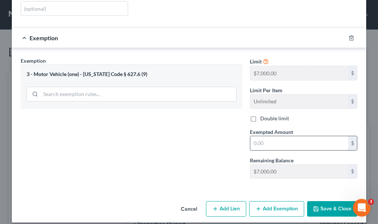
click at [279, 136] on input "text" at bounding box center [299, 143] width 98 height 14
click at [320, 201] on button "Save & Close" at bounding box center [332, 209] width 50 height 16
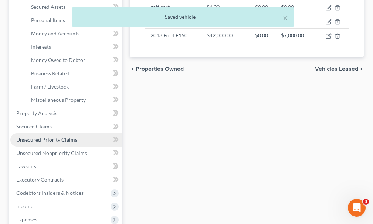
scroll to position [185, 0]
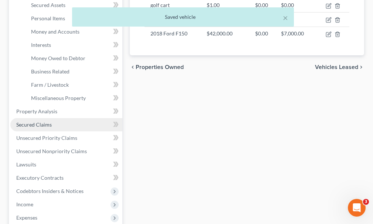
click at [40, 122] on span "Secured Claims" at bounding box center [33, 125] width 35 height 6
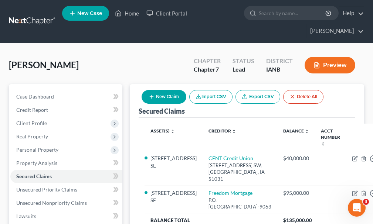
click at [164, 90] on button "New Claim" at bounding box center [163, 97] width 45 height 14
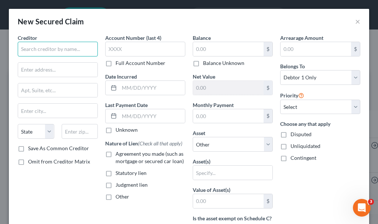
click at [67, 48] on input "text" at bounding box center [58, 49] width 80 height 15
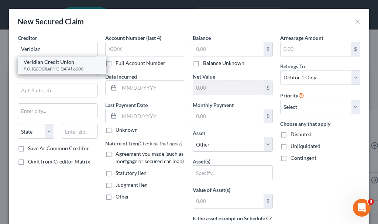
click at [44, 69] on div "P.O. [GEOGRAPHIC_DATA]-6000" at bounding box center [62, 69] width 77 height 6
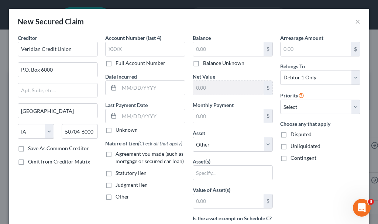
click at [116, 153] on label "Agreement you made (such as mortgage or secured car loan)" at bounding box center [151, 157] width 70 height 15
click at [119, 153] on input "Agreement you made (such as mortgage or secured car loan)" at bounding box center [121, 152] width 5 height 5
click at [211, 49] on input "text" at bounding box center [228, 49] width 71 height 14
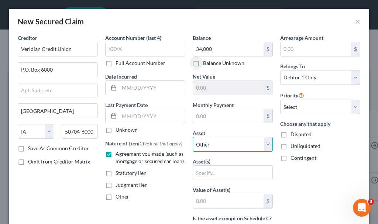
click at [215, 144] on select "Select Other Multiple Assets Northwest Bank (Checking Account) - $0.0 Northwest…" at bounding box center [233, 144] width 80 height 15
click at [193, 137] on select "Select Other Multiple Assets Northwest Bank (Checking Account) - $0.0 Northwest…" at bounding box center [233, 144] width 80 height 15
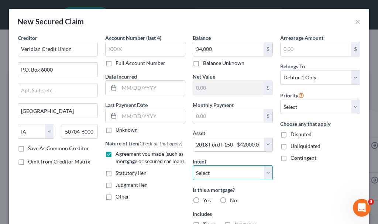
click at [219, 172] on select "Select Surrender Redeem Reaffirm Avoid Other" at bounding box center [233, 172] width 80 height 15
click at [193, 165] on select "Select Surrender Redeem Reaffirm Avoid Other" at bounding box center [233, 172] width 80 height 15
click at [230, 200] on label "No" at bounding box center [233, 200] width 7 height 7
click at [233, 200] on input "No" at bounding box center [235, 199] width 5 height 5
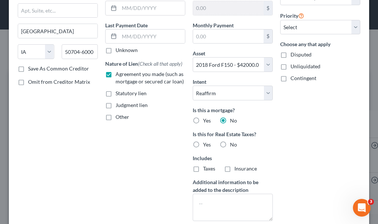
scroll to position [111, 0]
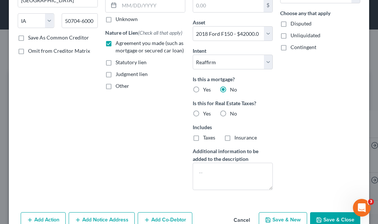
click at [230, 113] on label "No" at bounding box center [233, 113] width 7 height 7
click at [233, 113] on input "No" at bounding box center [235, 112] width 5 height 5
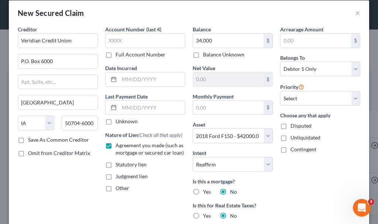
scroll to position [0, 0]
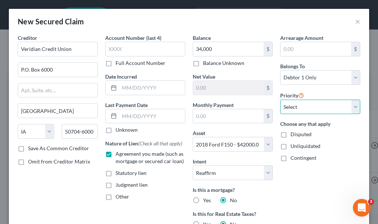
click at [305, 104] on select "Select 1st 2nd 3rd 4th 5th 6th 7th 8th 9th 10th 11th 12th 13th 14th 15th 16th 1…" at bounding box center [320, 107] width 80 height 15
click at [280, 100] on select "Select 1st 2nd 3rd 4th 5th 6th 7th 8th 9th 10th 11th 12th 13th 14th 15th 16th 1…" at bounding box center [320, 107] width 80 height 15
click at [308, 103] on select "Select 1st 2nd 3rd 4th 5th 6th 7th 8th 9th 10th 11th 12th 13th 14th 15th 16th 1…" at bounding box center [320, 107] width 80 height 15
click at [280, 100] on select "Select 1st 2nd 3rd 4th 5th 6th 7th 8th 9th 10th 11th 12th 13th 14th 15th 16th 1…" at bounding box center [320, 107] width 80 height 15
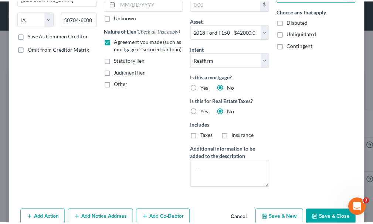
scroll to position [129, 0]
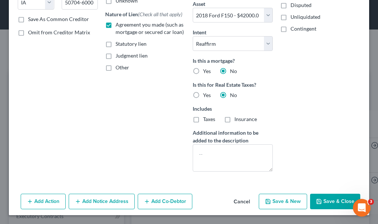
click at [325, 198] on button "Save & Close" at bounding box center [335, 202] width 50 height 16
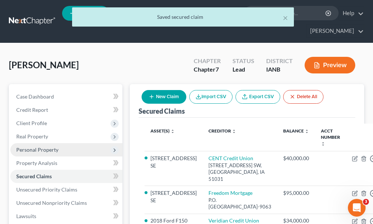
click at [33, 147] on span "Personal Property" at bounding box center [37, 150] width 42 height 6
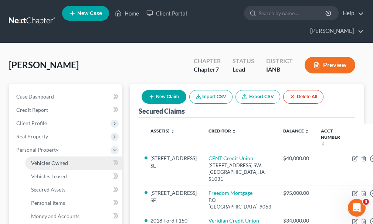
click at [46, 160] on span "Vehicles Owned" at bounding box center [49, 163] width 37 height 6
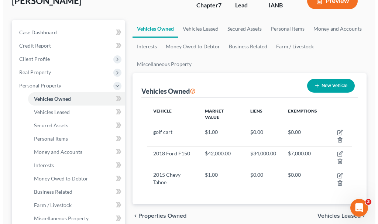
scroll to position [74, 0]
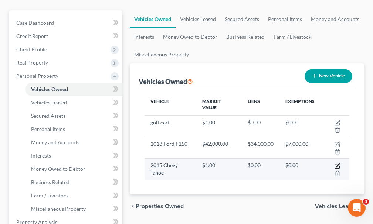
click at [338, 163] on icon "button" at bounding box center [337, 166] width 6 height 6
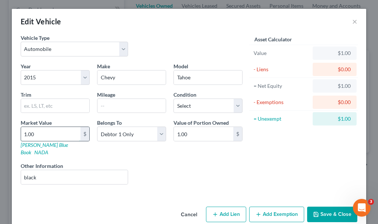
click at [57, 134] on input "1.00" at bounding box center [50, 134] width 59 height 14
click at [284, 207] on button "Add Exemption" at bounding box center [276, 215] width 55 height 16
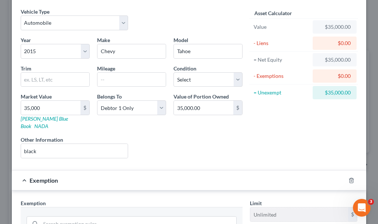
scroll to position [111, 0]
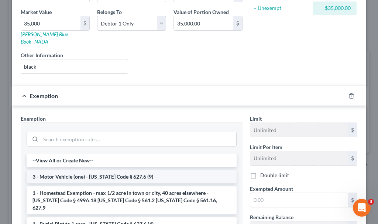
click at [108, 170] on li "3 - Motor Vehicle (one) - [US_STATE] Code § 627.6 (9)" at bounding box center [132, 176] width 210 height 13
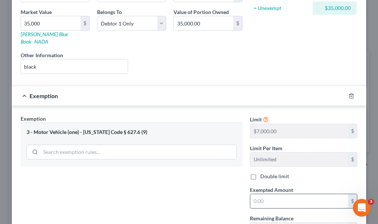
click at [266, 194] on input "text" at bounding box center [299, 201] width 98 height 14
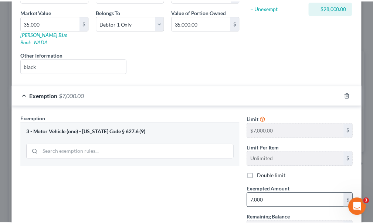
scroll to position [169, 0]
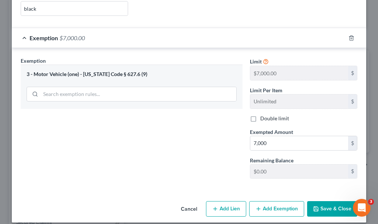
click at [321, 201] on button "Save & Close" at bounding box center [332, 209] width 50 height 16
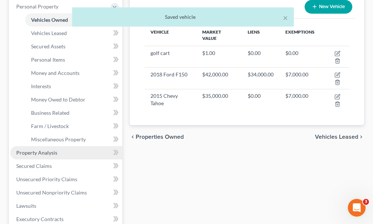
scroll to position [148, 0]
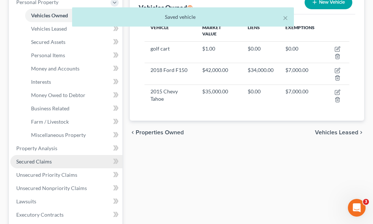
click at [41, 158] on span "Secured Claims" at bounding box center [33, 161] width 35 height 6
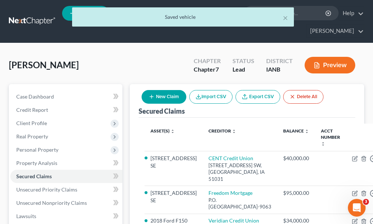
click at [170, 90] on button "New Claim" at bounding box center [163, 97] width 45 height 14
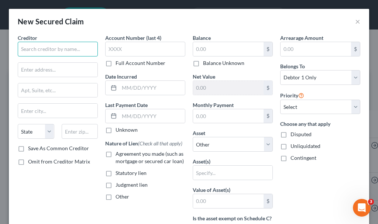
click at [61, 48] on input "text" at bounding box center [58, 49] width 80 height 15
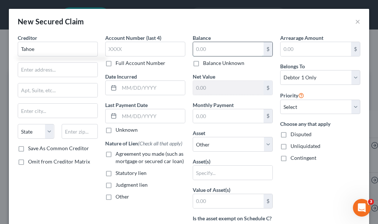
click at [208, 48] on input "text" at bounding box center [228, 49] width 71 height 14
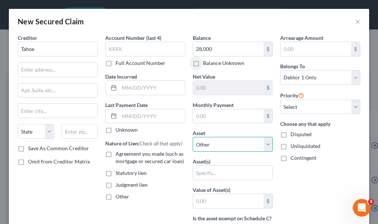
click at [215, 146] on select "Select Other Multiple Assets Northwest Bank (Checking Account) - $0.0 Northwest…" at bounding box center [233, 144] width 80 height 15
click at [193, 137] on select "Select Other Multiple Assets Northwest Bank (Checking Account) - $0.0 Northwest…" at bounding box center [233, 144] width 80 height 15
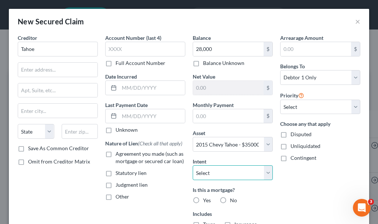
click at [221, 174] on select "Select Surrender Redeem Reaffirm Avoid Other" at bounding box center [233, 172] width 80 height 15
click at [193, 165] on select "Select Surrender Redeem Reaffirm Avoid Other" at bounding box center [233, 172] width 80 height 15
click at [230, 201] on label "No" at bounding box center [233, 200] width 7 height 7
click at [233, 201] on input "No" at bounding box center [235, 199] width 5 height 5
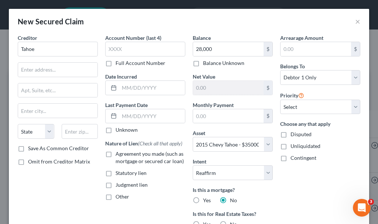
click at [116, 153] on label "Agreement you made (such as mortgage or secured car loan)" at bounding box center [151, 157] width 70 height 15
click at [119, 153] on input "Agreement you made (such as mortgage or secured car loan)" at bounding box center [121, 152] width 5 height 5
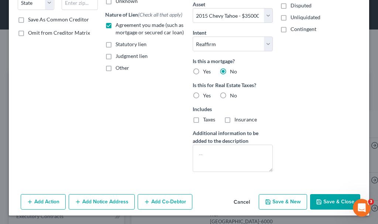
scroll to position [129, 0]
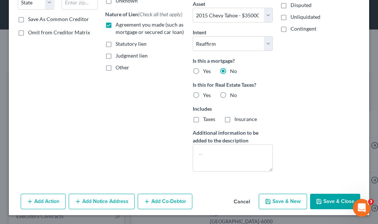
click at [230, 95] on label "No" at bounding box center [233, 95] width 7 height 7
click at [233, 95] on input "No" at bounding box center [235, 94] width 5 height 5
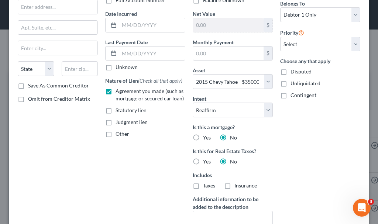
scroll to position [0, 0]
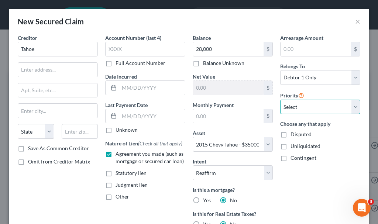
click at [291, 104] on select "Select 1st 2nd 3rd 4th 5th 6th 7th 8th 9th 10th 11th 12th 13th 14th 15th 16th 1…" at bounding box center [320, 107] width 80 height 15
click at [280, 100] on select "Select 1st 2nd 3rd 4th 5th 6th 7th 8th 9th 10th 11th 12th 13th 14th 15th 16th 1…" at bounding box center [320, 107] width 80 height 15
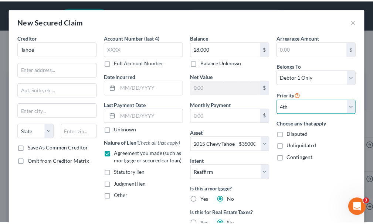
scroll to position [129, 0]
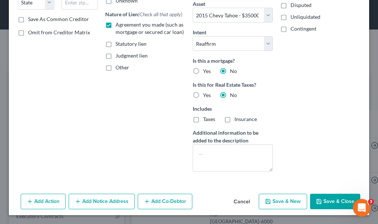
click at [329, 199] on button "Save & Close" at bounding box center [335, 202] width 50 height 16
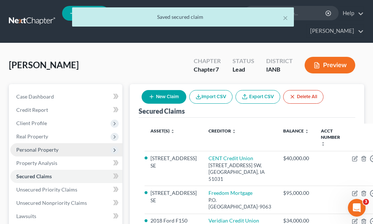
click at [34, 143] on span "Personal Property" at bounding box center [66, 149] width 112 height 13
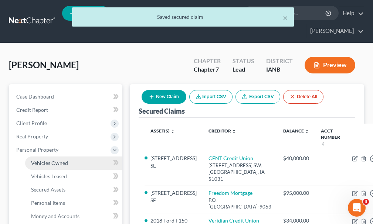
click at [39, 160] on span "Vehicles Owned" at bounding box center [49, 163] width 37 height 6
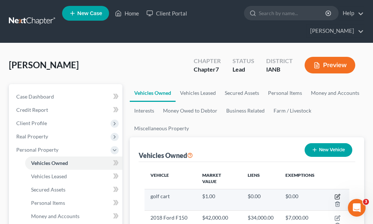
click at [337, 194] on icon "button" at bounding box center [337, 197] width 6 height 6
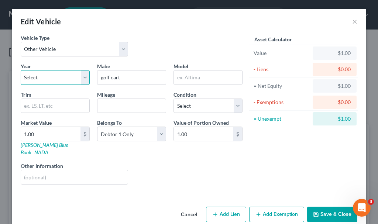
click at [45, 76] on select "Select 2026 2025 2024 2023 2022 2021 2020 2019 2018 2017 2016 2015 2014 2013 20…" at bounding box center [55, 77] width 69 height 15
click at [21, 70] on select "Select 2026 2025 2024 2023 2022 2021 2020 2019 2018 2017 2016 2015 2014 2013 20…" at bounding box center [55, 77] width 69 height 15
click at [133, 76] on input "golf cart" at bounding box center [132, 78] width 68 height 14
click at [328, 207] on button "Save & Close" at bounding box center [332, 215] width 50 height 16
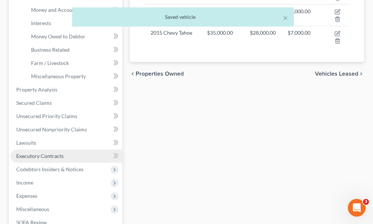
scroll to position [222, 0]
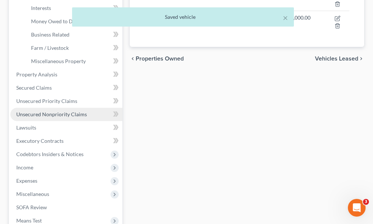
click at [55, 111] on span "Unsecured Nonpriority Claims" at bounding box center [51, 114] width 71 height 6
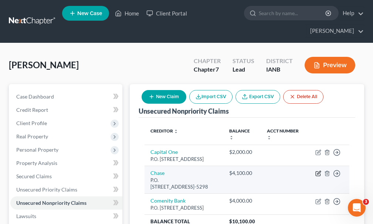
click at [317, 171] on icon "button" at bounding box center [318, 174] width 6 height 6
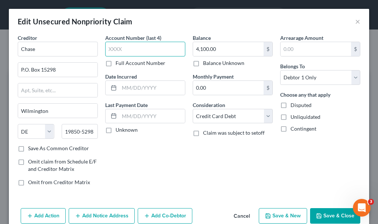
click at [138, 48] on input "text" at bounding box center [145, 49] width 80 height 15
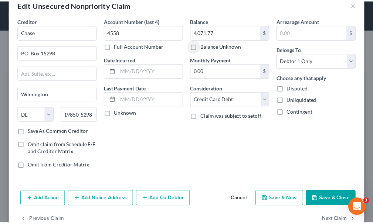
scroll to position [35, 0]
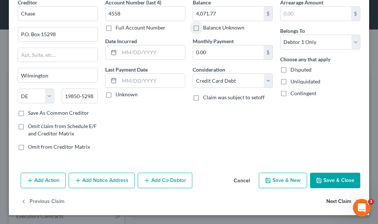
click at [336, 200] on button "Next Claim" at bounding box center [344, 202] width 34 height 16
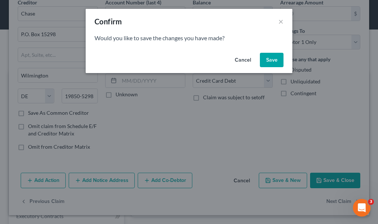
click at [271, 59] on button "Save" at bounding box center [272, 60] width 24 height 15
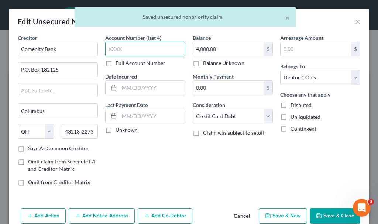
click at [127, 47] on input "text" at bounding box center [145, 49] width 80 height 15
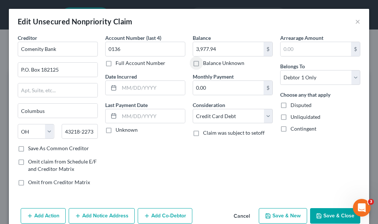
click at [319, 215] on button "Save & Close" at bounding box center [335, 216] width 50 height 16
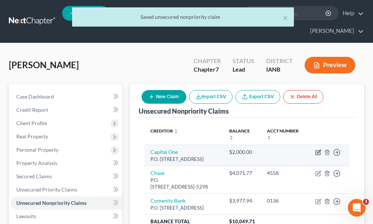
click at [316, 150] on icon "button" at bounding box center [318, 153] width 6 height 6
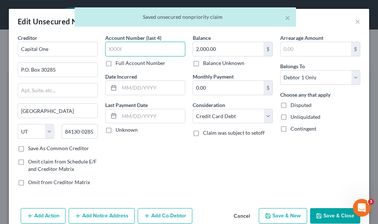
click at [128, 49] on input "text" at bounding box center [145, 49] width 80 height 15
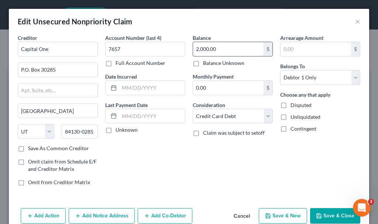
click at [231, 47] on input "2,000.00" at bounding box center [228, 49] width 71 height 14
click at [322, 213] on button "Save & Close" at bounding box center [335, 216] width 50 height 16
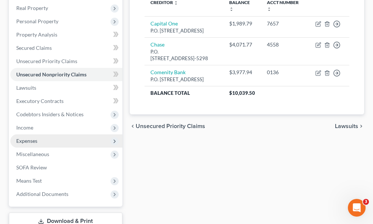
scroll to position [148, 0]
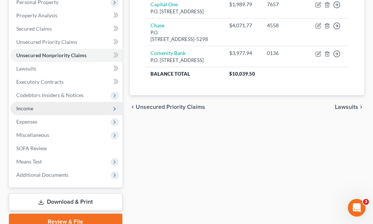
click at [25, 105] on span "Income" at bounding box center [24, 108] width 17 height 6
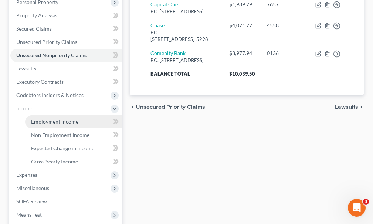
click at [48, 119] on span "Employment Income" at bounding box center [54, 122] width 47 height 6
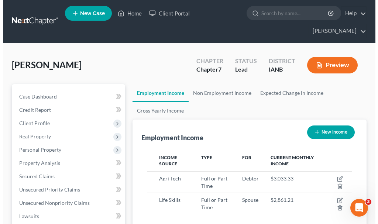
scroll to position [102, 219]
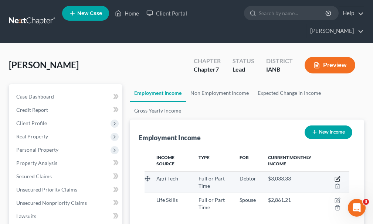
click at [336, 176] on icon "button" at bounding box center [337, 179] width 6 height 6
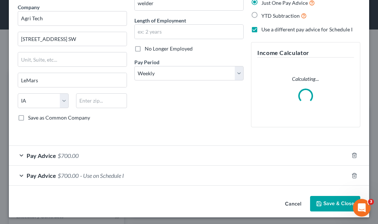
scroll to position [61, 0]
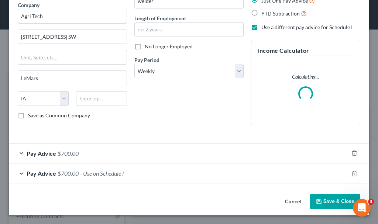
click at [101, 172] on span "- Use on Schedule I" at bounding box center [102, 173] width 44 height 7
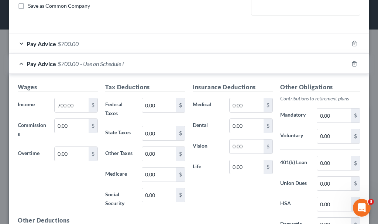
scroll to position [172, 0]
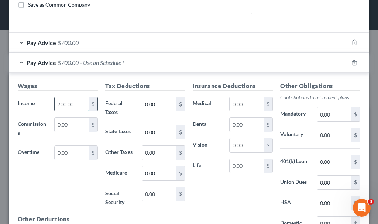
click at [78, 103] on input "700.00" at bounding box center [72, 104] width 34 height 14
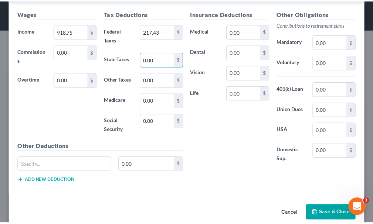
scroll to position [282, 0]
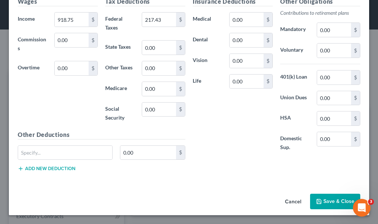
click at [334, 199] on button "Save & Close" at bounding box center [335, 202] width 50 height 16
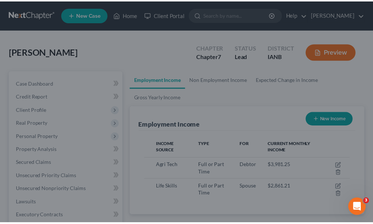
scroll to position [369300, 369183]
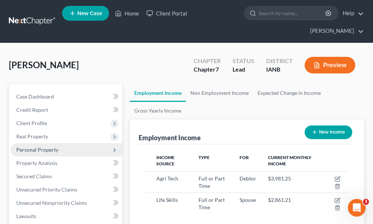
click at [41, 147] on span "Personal Property" at bounding box center [37, 150] width 42 height 6
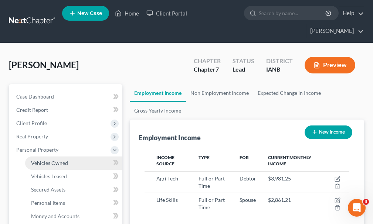
click at [57, 160] on span "Vehicles Owned" at bounding box center [49, 163] width 37 height 6
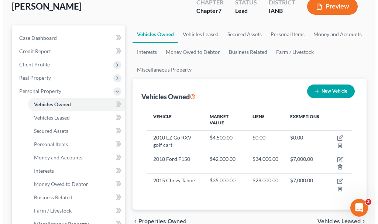
scroll to position [74, 0]
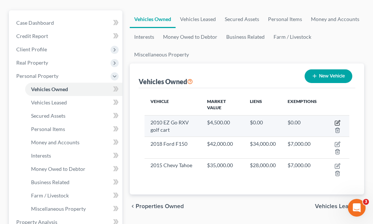
click at [336, 120] on icon "button" at bounding box center [337, 123] width 6 height 6
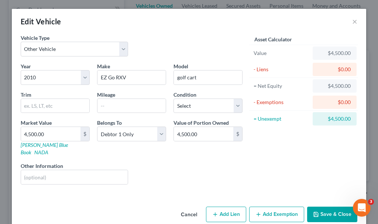
click at [273, 207] on button "Add Exemption" at bounding box center [276, 215] width 55 height 16
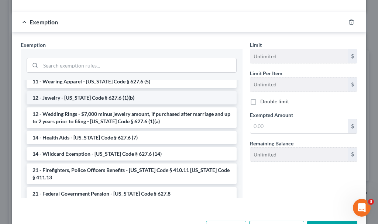
scroll to position [111, 0]
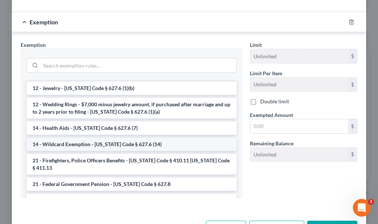
click at [84, 138] on li "14 - Wildcard Exemption - [US_STATE] Code § 627.6 (14)" at bounding box center [132, 144] width 210 height 13
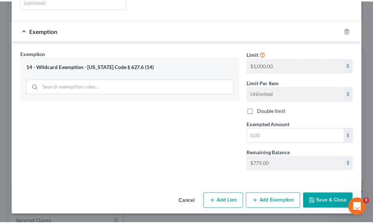
scroll to position [169, 0]
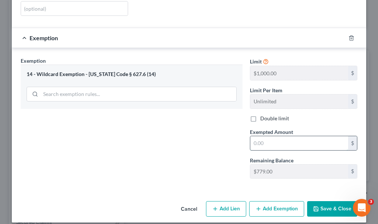
click at [273, 136] on input "text" at bounding box center [299, 143] width 98 height 14
click at [325, 201] on button "Save & Close" at bounding box center [332, 209] width 50 height 16
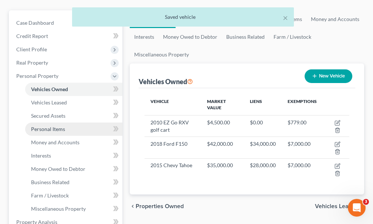
click at [51, 126] on span "Personal Items" at bounding box center [48, 129] width 34 height 6
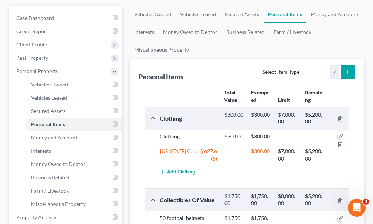
scroll to position [74, 0]
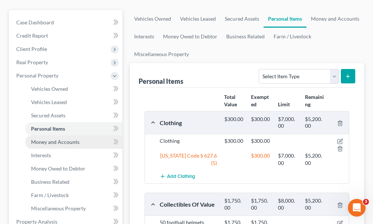
click at [57, 139] on span "Money and Accounts" at bounding box center [55, 142] width 48 height 6
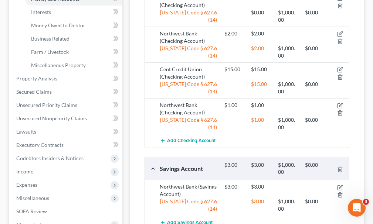
scroll to position [111, 0]
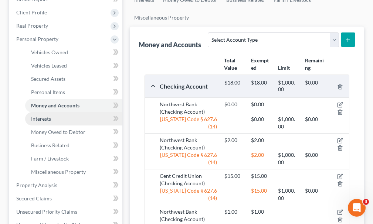
click at [39, 116] on span "Interests" at bounding box center [41, 119] width 20 height 6
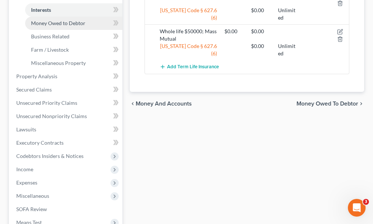
scroll to position [222, 0]
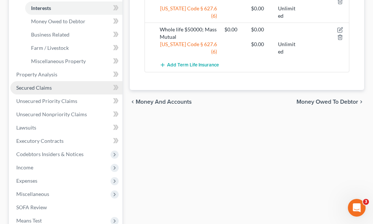
click at [35, 85] on span "Secured Claims" at bounding box center [33, 88] width 35 height 6
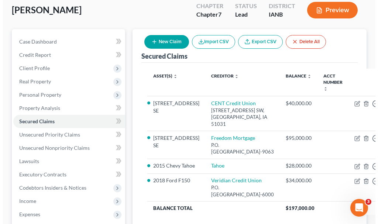
scroll to position [74, 0]
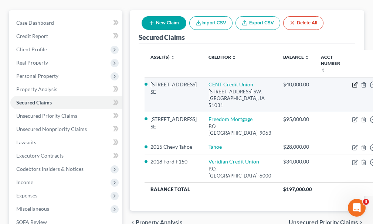
click at [354, 82] on icon "button" at bounding box center [355, 83] width 3 height 3
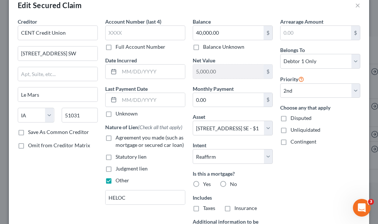
scroll to position [0, 0]
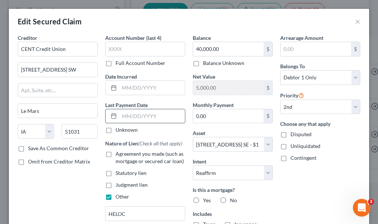
click at [150, 117] on input "text" at bounding box center [152, 116] width 66 height 14
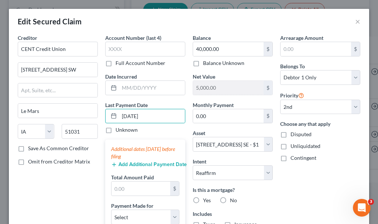
click at [143, 163] on button "Add Additional Payment Date" at bounding box center [145, 165] width 68 height 6
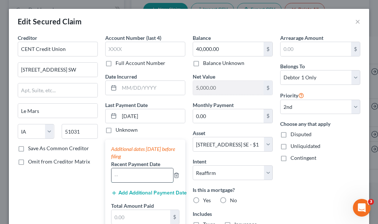
click at [140, 175] on input "text" at bounding box center [143, 175] width 62 height 14
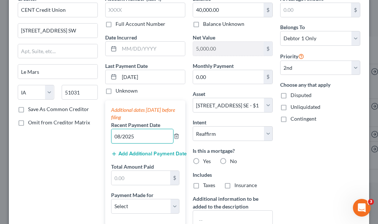
scroll to position [74, 0]
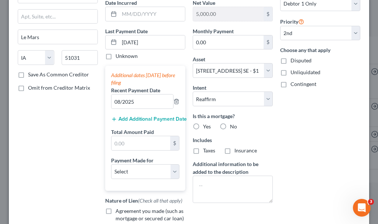
click at [143, 119] on button "Add Additional Payment Date" at bounding box center [145, 119] width 68 height 6
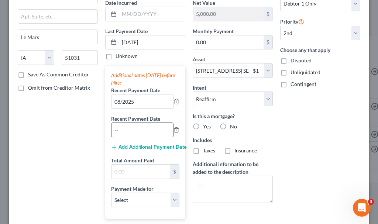
click at [142, 129] on input "text" at bounding box center [143, 130] width 62 height 14
click at [137, 146] on button "Add Additional Payment Date" at bounding box center [145, 147] width 68 height 6
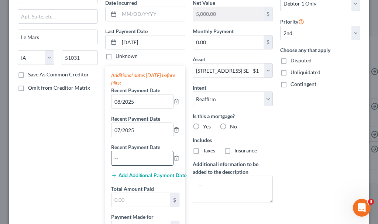
click at [136, 157] on input "text" at bounding box center [143, 158] width 62 height 14
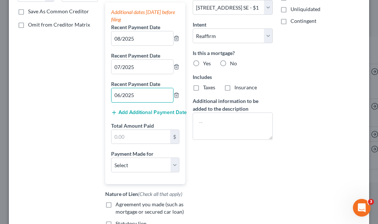
scroll to position [148, 0]
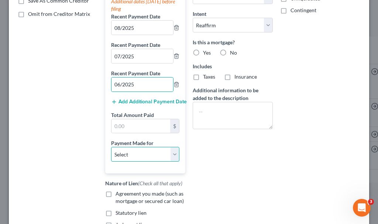
click at [130, 154] on select "Select Car Credit Card Loan Repayment Mortgage Other Suppliers Or Vendors" at bounding box center [145, 154] width 68 height 15
click at [111, 147] on select "Select Car Credit Card Loan Repayment Mortgage Other Suppliers Or Vendors" at bounding box center [145, 154] width 68 height 15
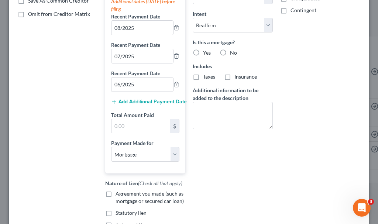
click at [116, 192] on label "Agreement you made (such as mortgage or secured car loan)" at bounding box center [151, 197] width 70 height 15
click at [119, 192] on input "Agreement you made (such as mortgage or secured car loan)" at bounding box center [121, 192] width 5 height 5
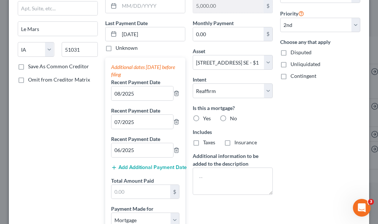
scroll to position [74, 0]
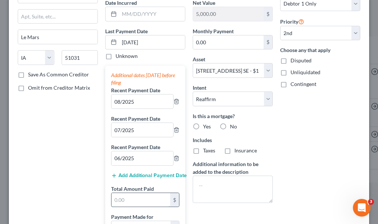
click at [137, 201] on input "text" at bounding box center [141, 200] width 59 height 14
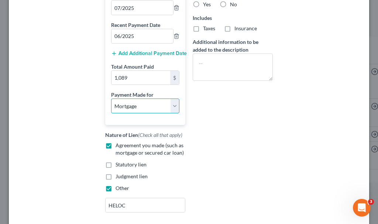
scroll to position [258, 0]
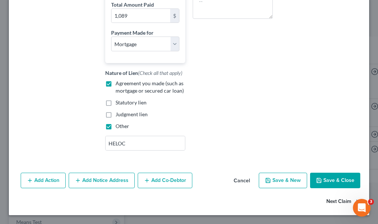
click at [327, 200] on button "Next Claim" at bounding box center [344, 202] width 34 height 16
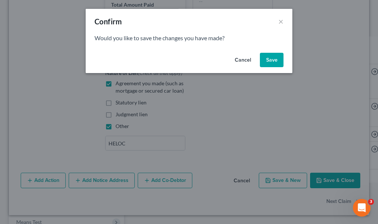
click at [275, 61] on button "Save" at bounding box center [272, 60] width 24 height 15
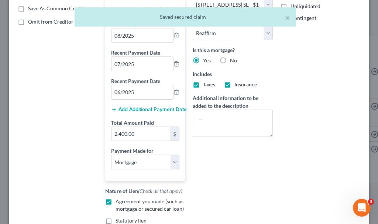
scroll to position [148, 0]
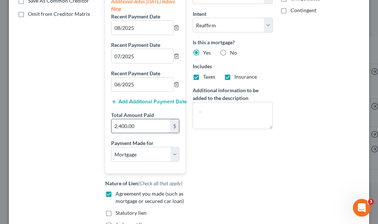
click at [148, 126] on input "2,400.00" at bounding box center [141, 126] width 59 height 14
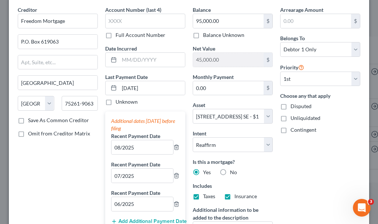
scroll to position [238, 0]
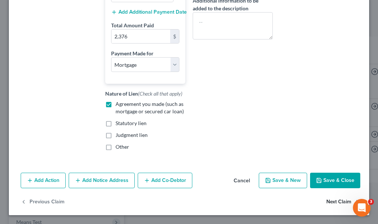
click at [328, 202] on button "Next Claim" at bounding box center [344, 202] width 34 height 16
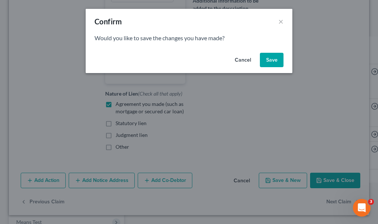
click at [270, 58] on button "Save" at bounding box center [272, 60] width 24 height 15
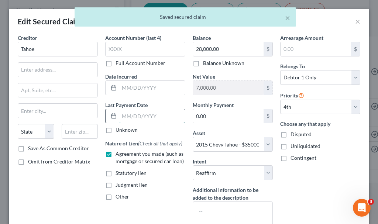
click at [149, 116] on input "text" at bounding box center [152, 116] width 66 height 14
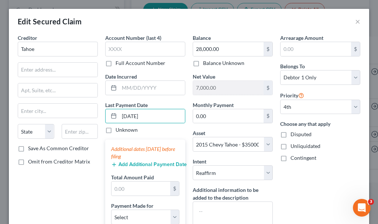
click at [141, 163] on button "Add Additional Payment Date" at bounding box center [145, 165] width 68 height 6
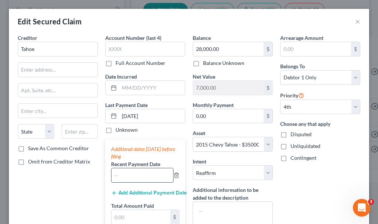
click at [136, 174] on input "text" at bounding box center [143, 175] width 62 height 14
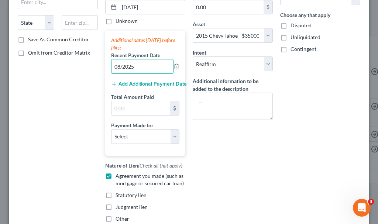
scroll to position [111, 0]
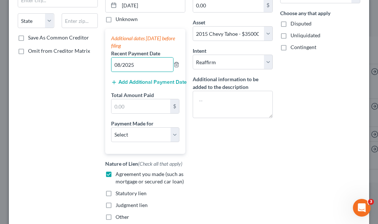
click at [144, 81] on button "Add Additional Payment Date" at bounding box center [145, 82] width 68 height 6
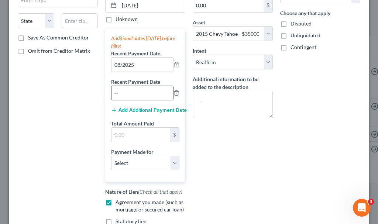
click at [139, 92] on input "text" at bounding box center [143, 93] width 62 height 14
click at [133, 110] on button "Add Additional Payment Date" at bounding box center [145, 110] width 68 height 6
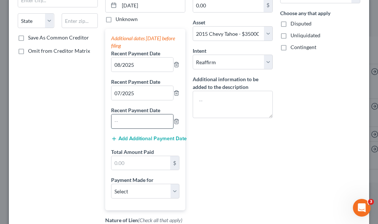
click at [133, 127] on input "text" at bounding box center [143, 122] width 62 height 14
click at [139, 163] on input "text" at bounding box center [141, 163] width 59 height 14
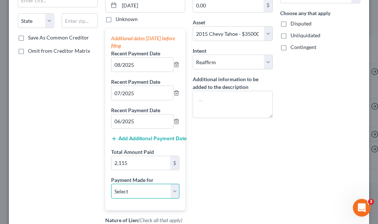
click at [137, 190] on select "Select Car Credit Card Loan Repayment Mortgage Other Suppliers Or Vendors" at bounding box center [145, 191] width 68 height 15
click at [111, 184] on select "Select Car Credit Card Loan Repayment Mortgage Other Suppliers Or Vendors" at bounding box center [145, 191] width 68 height 15
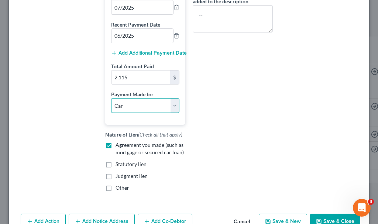
scroll to position [238, 0]
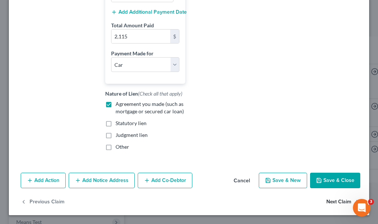
click at [328, 199] on button "Next Claim" at bounding box center [344, 202] width 34 height 16
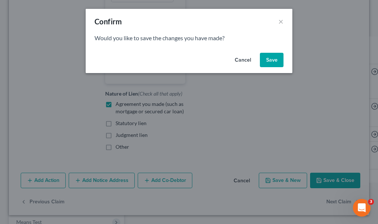
click at [274, 57] on button "Save" at bounding box center [272, 60] width 24 height 15
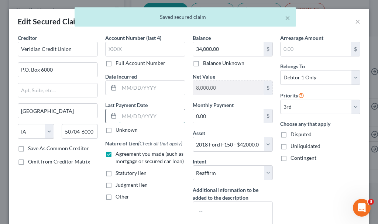
click at [156, 116] on input "text" at bounding box center [152, 116] width 66 height 14
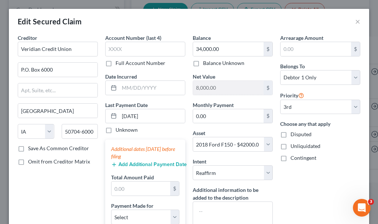
click at [138, 164] on button "Add Additional Payment Date" at bounding box center [145, 165] width 68 height 6
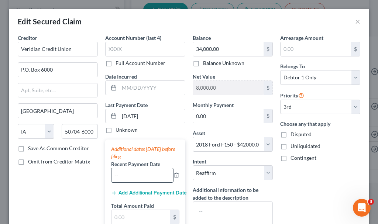
click at [137, 175] on input "text" at bounding box center [143, 175] width 62 height 14
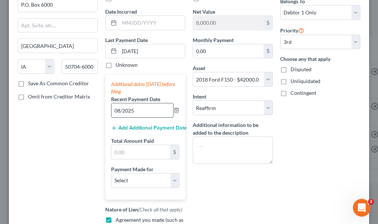
scroll to position [74, 0]
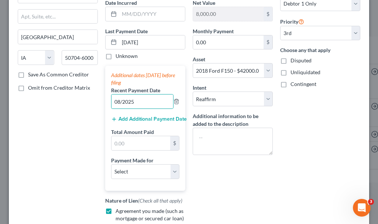
click at [144, 118] on button "Add Additional Payment Date" at bounding box center [145, 119] width 68 height 6
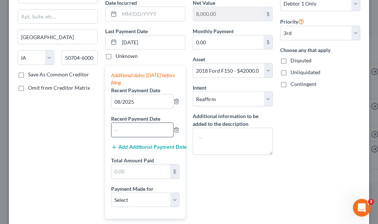
click at [145, 134] on input "text" at bounding box center [143, 130] width 62 height 14
click at [131, 144] on button "Add Additional Payment Date" at bounding box center [145, 147] width 68 height 6
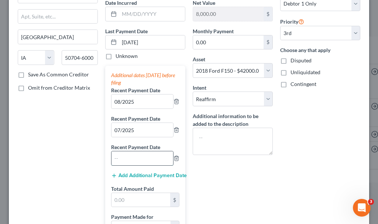
click at [137, 162] on input "text" at bounding box center [143, 158] width 62 height 14
click at [134, 199] on input "text" at bounding box center [141, 200] width 59 height 14
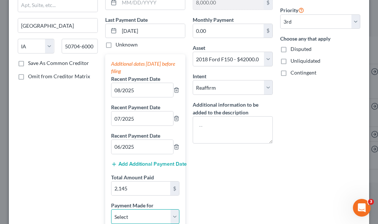
click at [135, 219] on select "Select Car Credit Card Loan Repayment Mortgage Other Suppliers Or Vendors" at bounding box center [145, 216] width 68 height 15
click at [111, 209] on select "Select Car Credit Card Loan Repayment Mortgage Other Suppliers Or Vendors" at bounding box center [145, 216] width 68 height 15
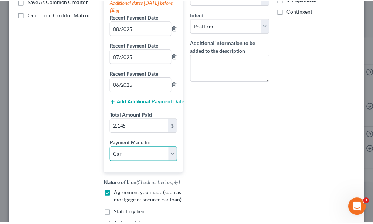
scroll to position [238, 0]
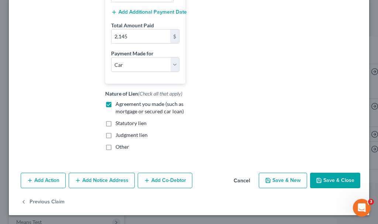
click at [325, 178] on button "Save & Close" at bounding box center [335, 181] width 50 height 16
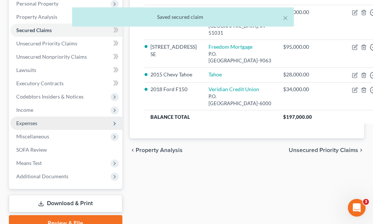
scroll to position [148, 0]
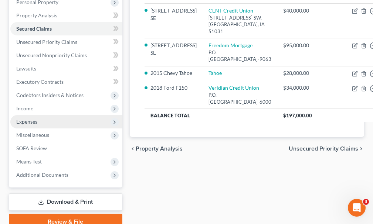
click at [28, 119] on span "Expenses" at bounding box center [26, 122] width 21 height 6
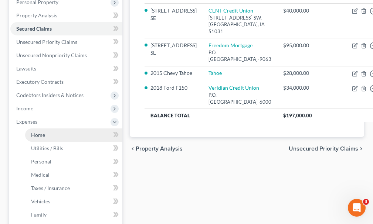
click at [38, 132] on span "Home" at bounding box center [38, 135] width 14 height 6
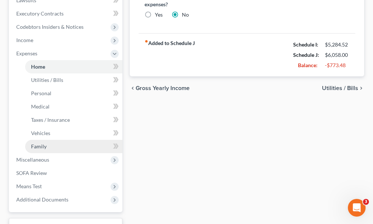
scroll to position [222, 0]
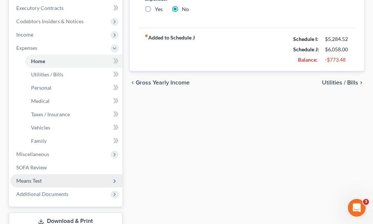
click at [37, 178] on span "Means Test" at bounding box center [28, 181] width 25 height 6
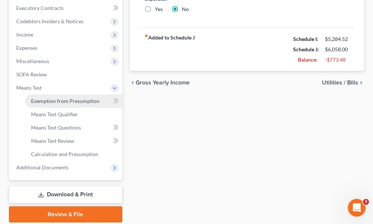
click at [46, 98] on span "Exemption from Presumption" at bounding box center [65, 101] width 68 height 6
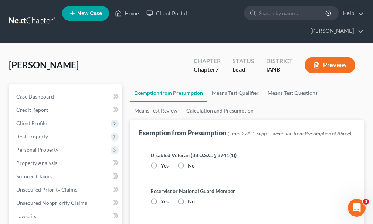
click at [188, 162] on label "No" at bounding box center [191, 165] width 7 height 7
click at [191, 162] on input "No" at bounding box center [193, 164] width 5 height 5
click at [188, 198] on label "No" at bounding box center [191, 201] width 7 height 7
click at [191, 198] on input "No" at bounding box center [193, 200] width 5 height 5
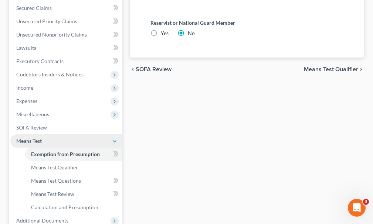
scroll to position [185, 0]
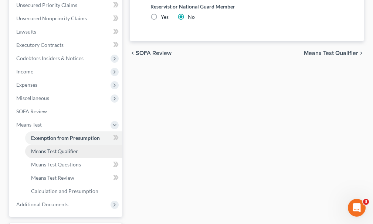
click at [60, 148] on span "Means Test Qualifier" at bounding box center [54, 151] width 47 height 6
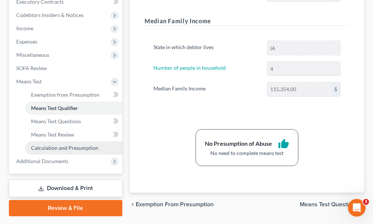
scroll to position [235, 0]
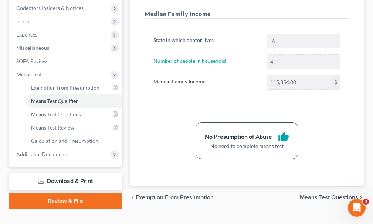
click at [69, 173] on link "Download & Print" at bounding box center [65, 181] width 113 height 17
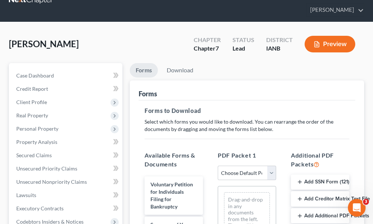
scroll to position [74, 0]
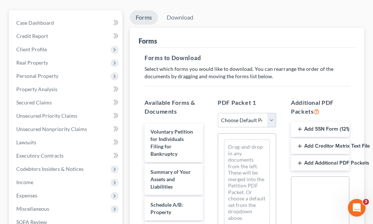
click at [243, 113] on select "Choose Default Petition PDF Packet Complete Bankruptcy Petition (all forms and …" at bounding box center [247, 120] width 58 height 15
click at [221, 113] on select "Choose Default Petition PDF Packet Complete Bankruptcy Petition (all forms and …" at bounding box center [247, 120] width 58 height 15
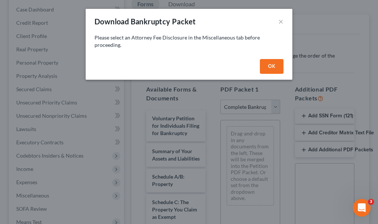
click at [273, 65] on button "OK" at bounding box center [272, 66] width 24 height 15
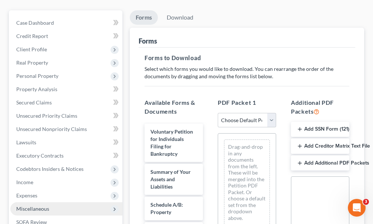
click at [41, 206] on span "Miscellaneous" at bounding box center [32, 209] width 33 height 6
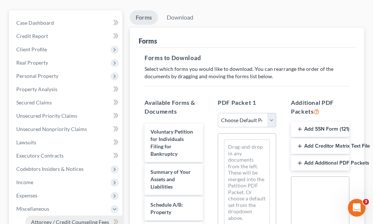
click at [42, 219] on span "Attorney / Credit Counseling Fees" at bounding box center [70, 222] width 78 height 6
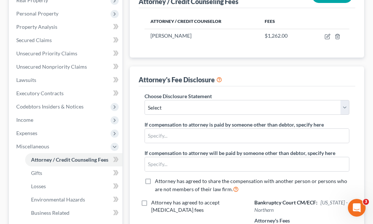
scroll to position [148, 0]
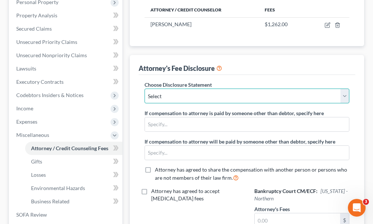
click at [186, 89] on select "Select Attorney" at bounding box center [246, 96] width 205 height 15
click at [144, 89] on select "Select Attorney" at bounding box center [246, 96] width 205 height 15
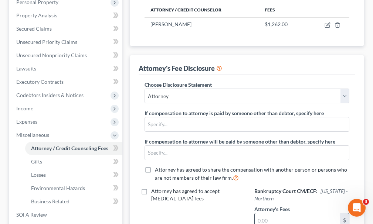
click at [282, 214] on input "text" at bounding box center [297, 221] width 85 height 14
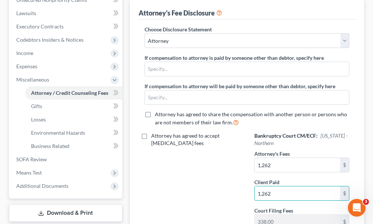
scroll to position [188, 0]
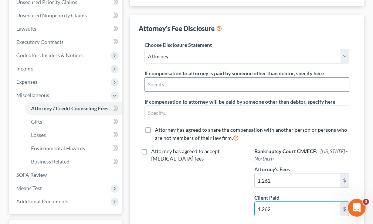
click at [165, 78] on input "text" at bounding box center [247, 85] width 204 height 14
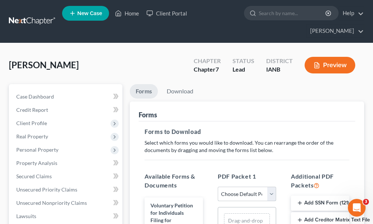
click at [244, 187] on select "Choose Default Petition PDF Packet Complete Bankruptcy Petition (all forms and …" at bounding box center [247, 194] width 58 height 15
click at [218, 187] on select "Choose Default Petition PDF Packet Complete Bankruptcy Petition (all forms and …" at bounding box center [247, 194] width 58 height 15
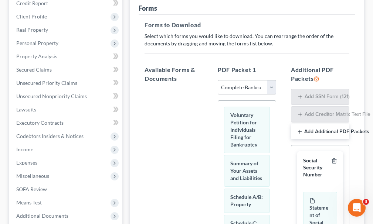
scroll to position [111, 0]
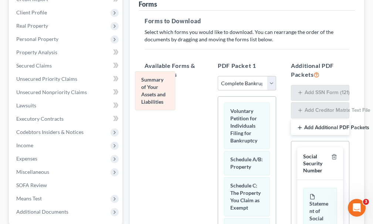
drag, startPoint x: 240, startPoint y: 154, endPoint x: 149, endPoint y: 86, distance: 113.9
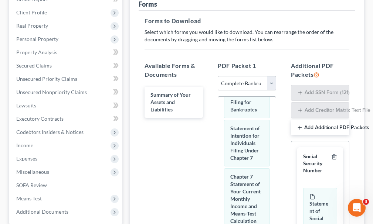
scroll to position [628, 0]
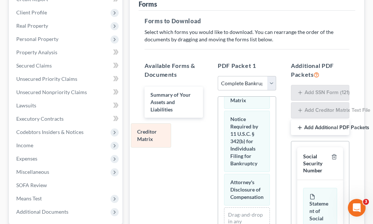
drag, startPoint x: 250, startPoint y: 115, endPoint x: 157, endPoint y: 133, distance: 94.8
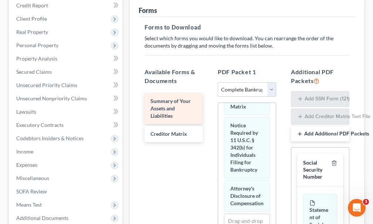
scroll to position [0, 0]
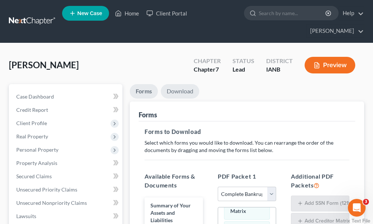
click at [187, 84] on link "Download" at bounding box center [180, 91] width 38 height 14
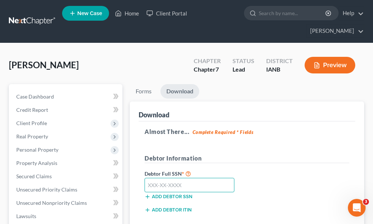
click at [188, 178] on input "text" at bounding box center [189, 185] width 90 height 15
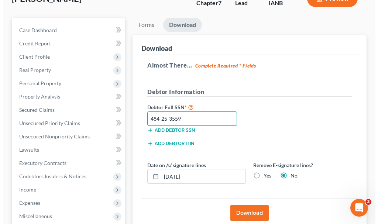
scroll to position [74, 0]
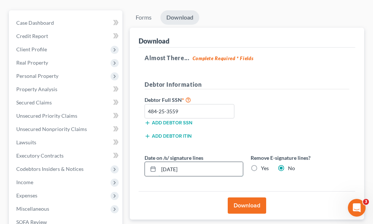
click at [212, 162] on input "[DATE]" at bounding box center [200, 169] width 84 height 14
click at [261, 165] on label "Yes" at bounding box center [265, 168] width 8 height 7
click at [264, 165] on input "Yes" at bounding box center [266, 167] width 5 height 5
click at [252, 198] on button "Download" at bounding box center [247, 206] width 38 height 16
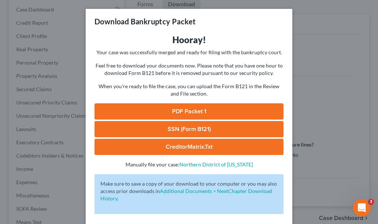
click at [143, 128] on link "SSN (Form B121)" at bounding box center [189, 129] width 189 height 16
click at [198, 110] on link "PDF Packet 1" at bounding box center [189, 111] width 189 height 16
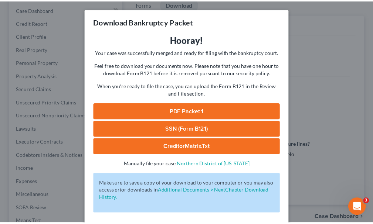
scroll to position [30, 0]
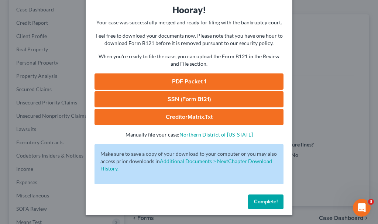
drag, startPoint x: 263, startPoint y: 201, endPoint x: 255, endPoint y: 199, distance: 8.8
click at [263, 201] on span "Complete!" at bounding box center [266, 202] width 24 height 6
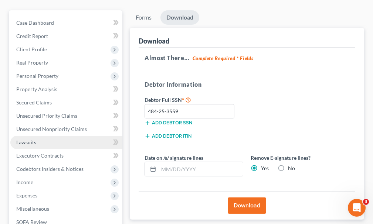
click at [29, 139] on span "Lawsuits" at bounding box center [26, 142] width 20 height 6
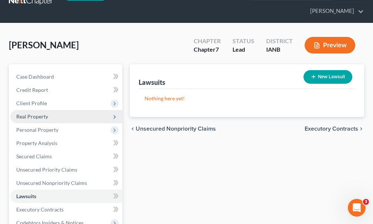
scroll to position [168, 0]
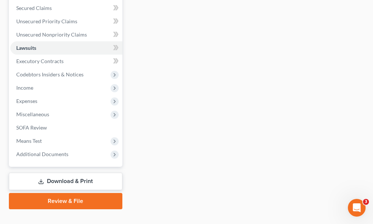
click at [72, 173] on link "Download & Print" at bounding box center [65, 181] width 113 height 17
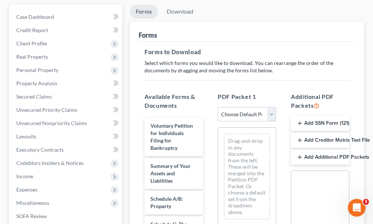
scroll to position [148, 0]
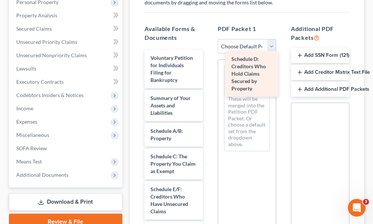
drag, startPoint x: 165, startPoint y: 191, endPoint x: 246, endPoint y: 72, distance: 144.2
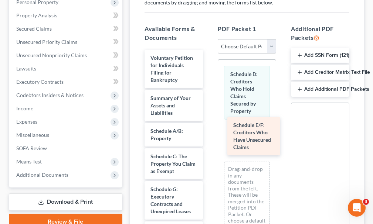
drag, startPoint x: 164, startPoint y: 188, endPoint x: 227, endPoint y: 139, distance: 79.3
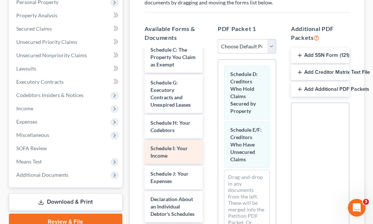
scroll to position [111, 0]
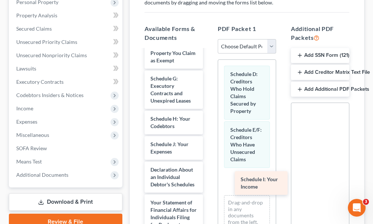
drag, startPoint x: 158, startPoint y: 131, endPoint x: 244, endPoint y: 173, distance: 95.7
click at [209, 178] on div "Schedule I: Your Income Voluntary Petition for Individuals Filing for Bankruptc…" at bounding box center [174, 192] width 70 height 506
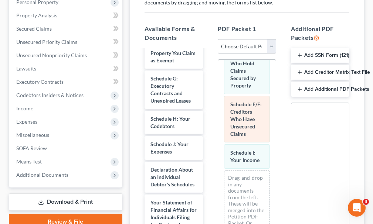
scroll to position [47, 0]
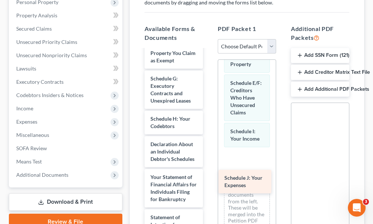
drag, startPoint x: 165, startPoint y: 131, endPoint x: 238, endPoint y: 173, distance: 83.8
click at [209, 178] on div "Schedule J: Your Expenses Voluntary Petition for Individuals Filing for Bankrup…" at bounding box center [174, 179] width 70 height 481
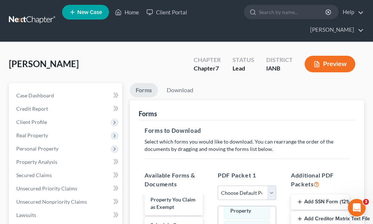
scroll to position [0, 0]
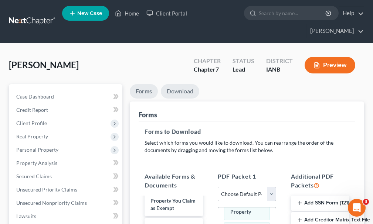
click at [179, 84] on link "Download" at bounding box center [180, 91] width 38 height 14
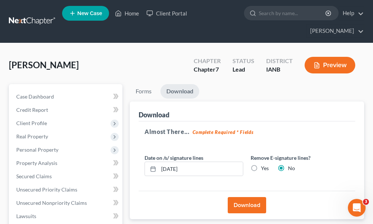
click at [242, 191] on div "Download" at bounding box center [247, 205] width 216 height 28
click at [242, 197] on button "Download" at bounding box center [247, 205] width 38 height 16
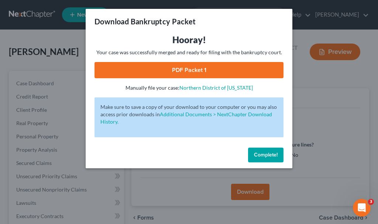
click at [158, 69] on link "PDF Packet 1" at bounding box center [189, 70] width 189 height 16
click at [260, 152] on span "Complete!" at bounding box center [266, 155] width 24 height 6
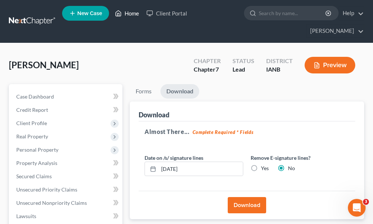
click at [133, 16] on link "Home" at bounding box center [126, 13] width 31 height 13
